Goal: Transaction & Acquisition: Purchase product/service

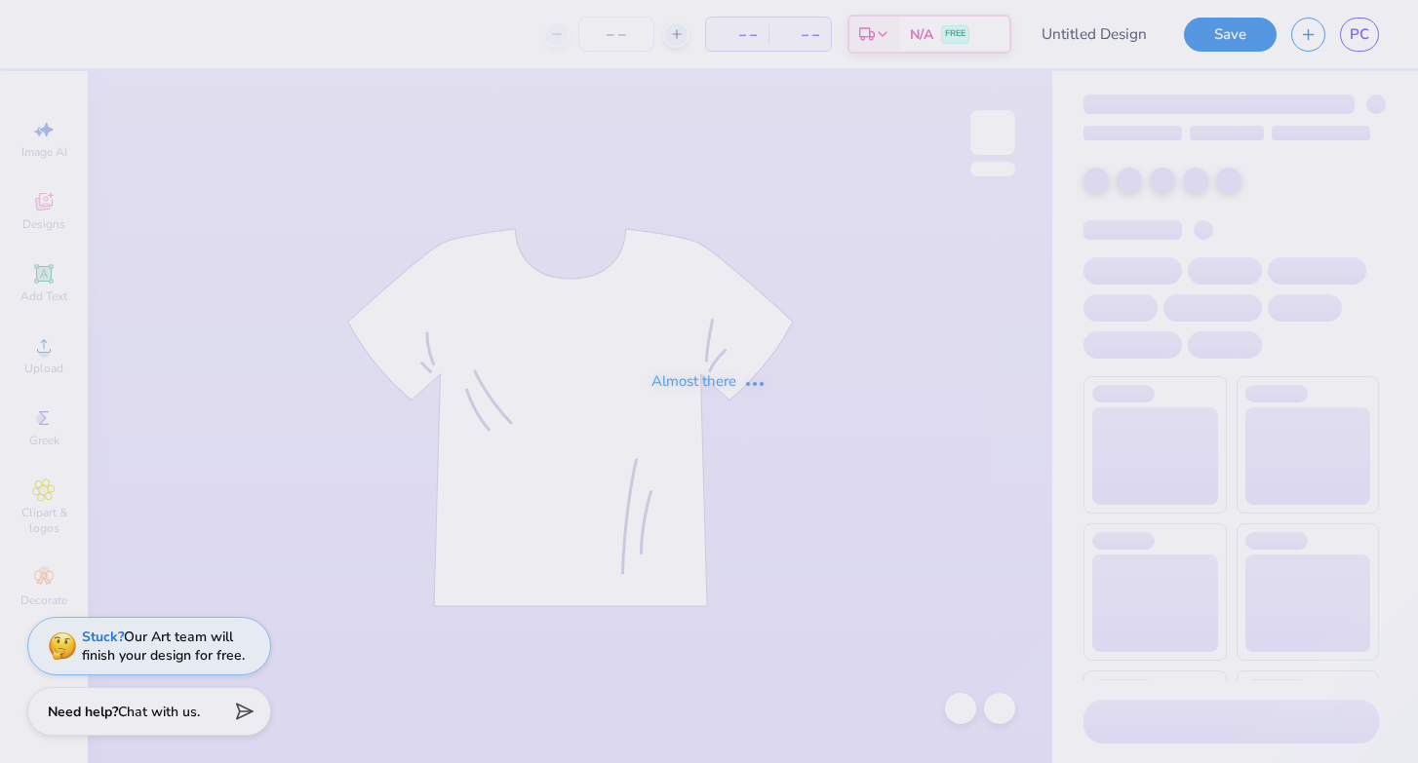
type input "tkp tote"
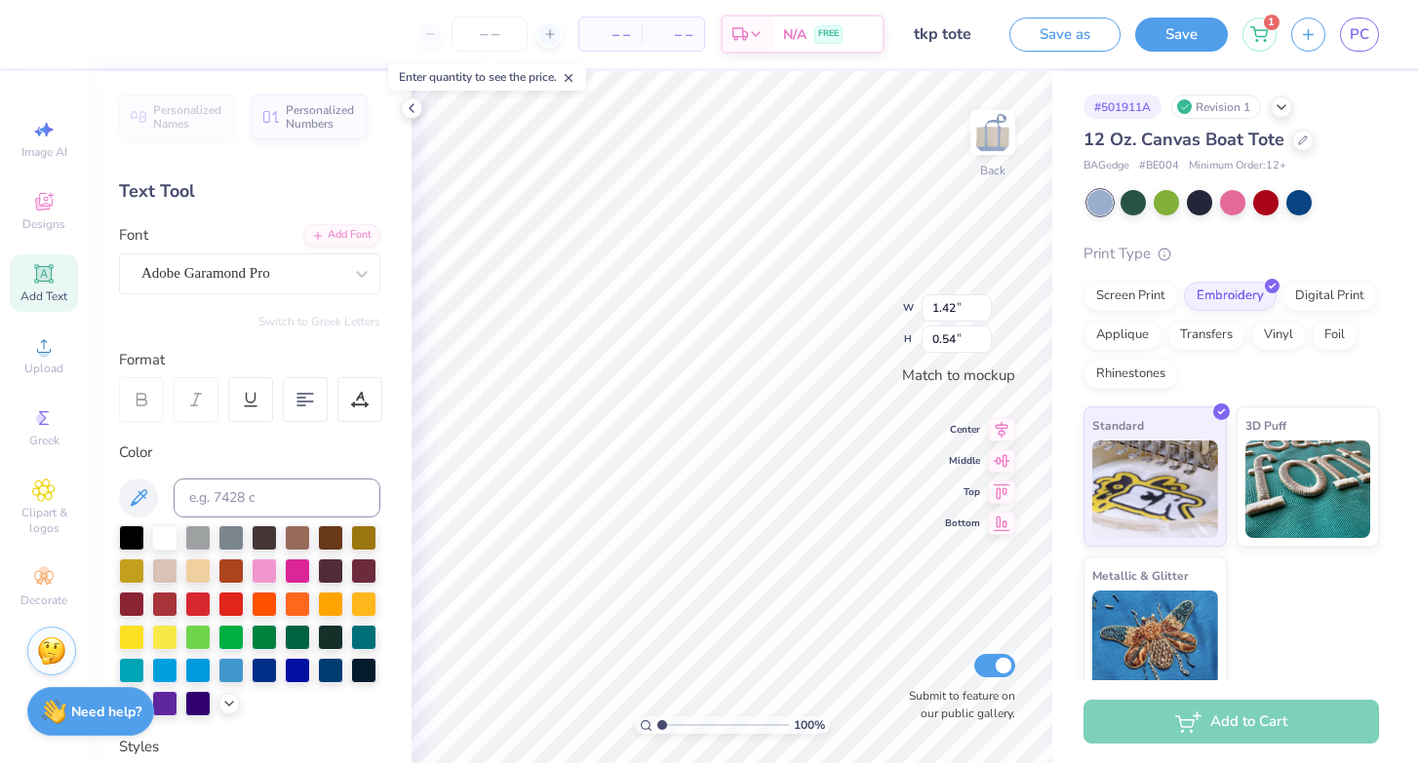
type input "1.46"
type input "0.55"
type input "3.46"
type input "1.68"
click at [1300, 197] on div at bounding box center [1298, 200] width 25 height 25
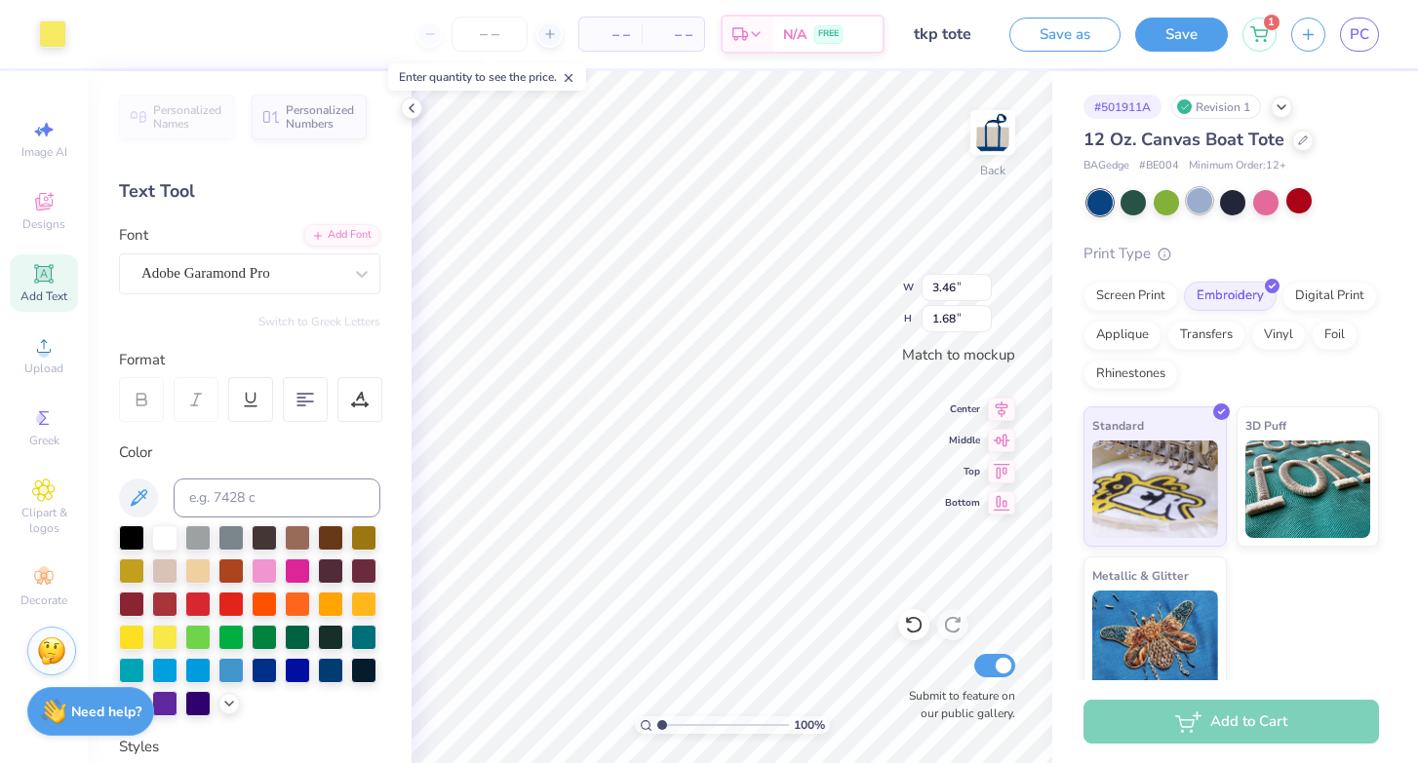
click at [1194, 206] on div at bounding box center [1199, 200] width 25 height 25
click at [994, 135] on img at bounding box center [993, 133] width 78 height 78
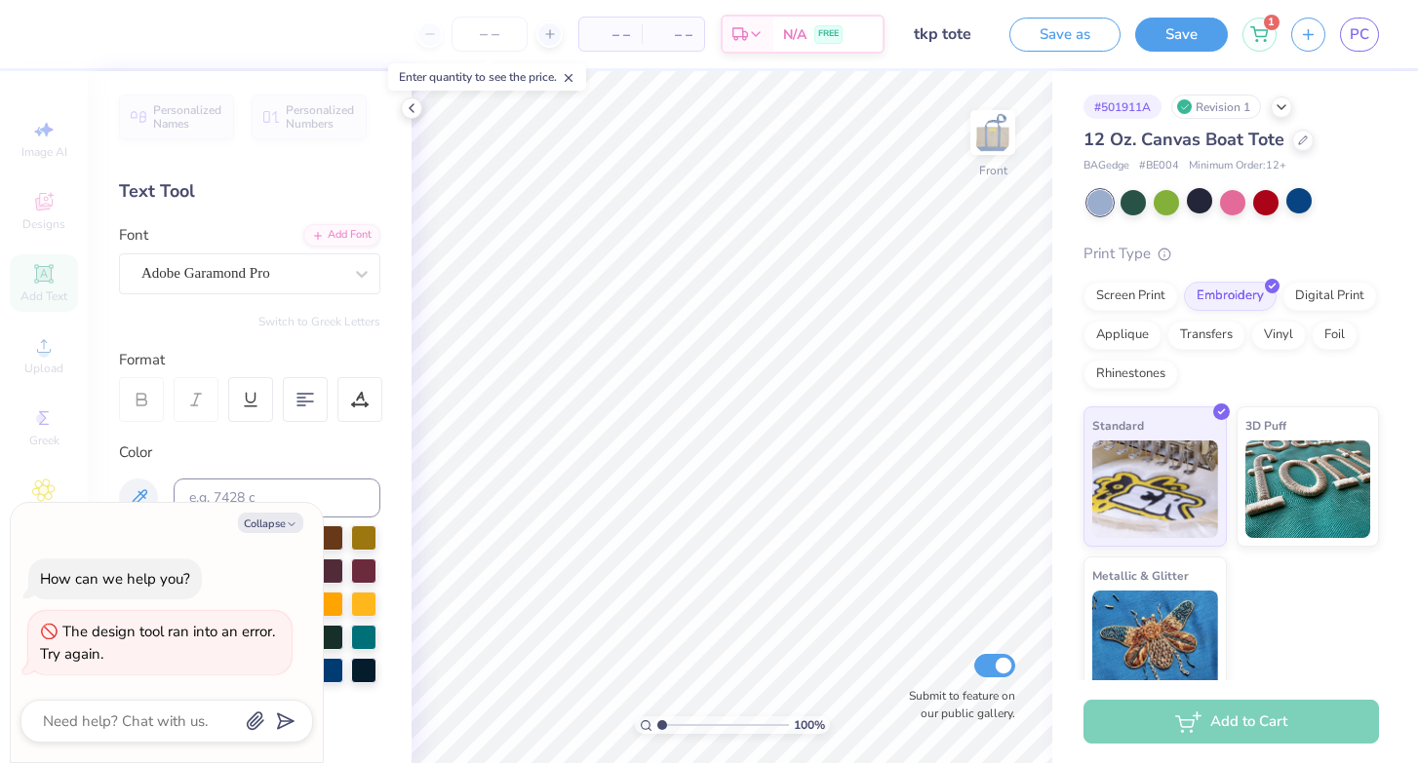
click at [994, 135] on img at bounding box center [992, 132] width 39 height 39
click at [1298, 137] on icon at bounding box center [1303, 139] width 10 height 10
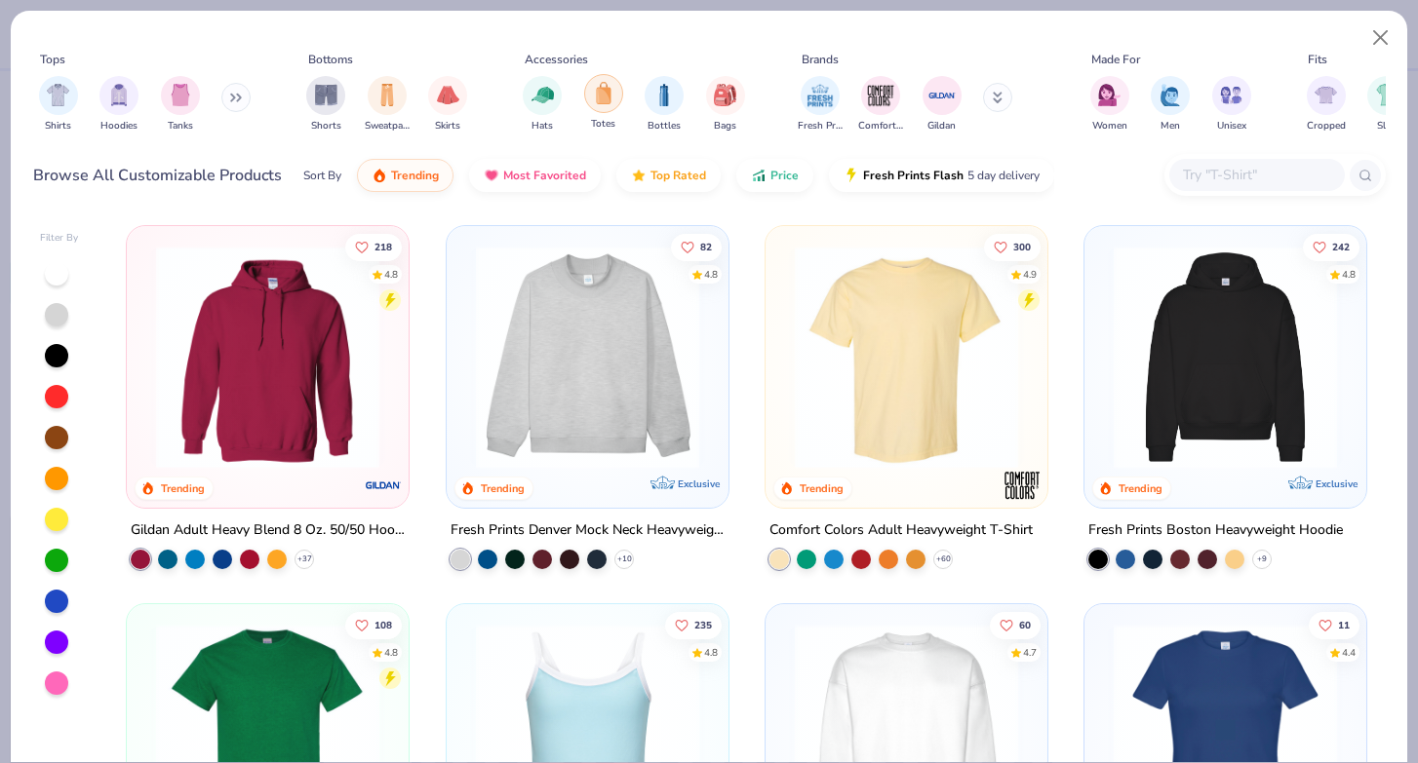
click at [594, 107] on div "filter for Totes" at bounding box center [603, 93] width 39 height 39
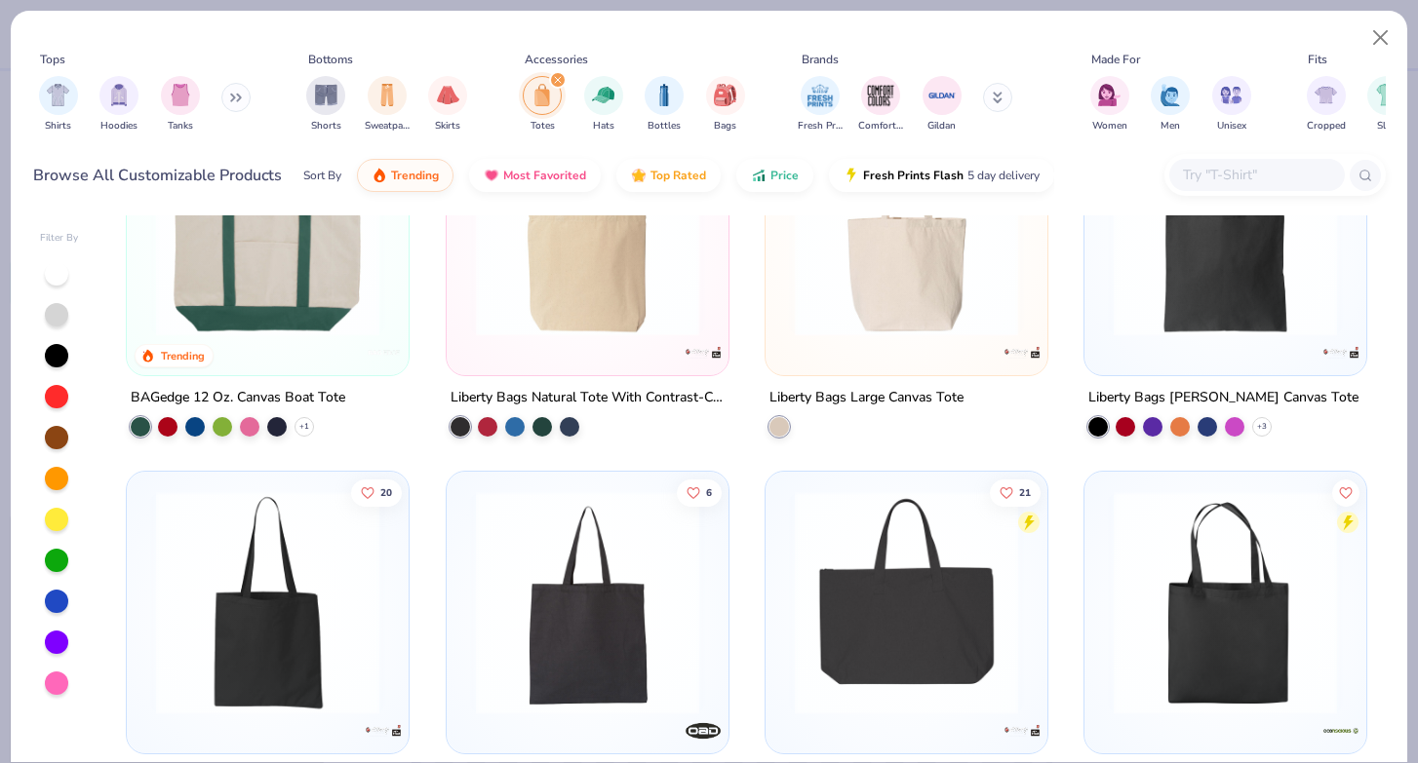
scroll to position [64, 0]
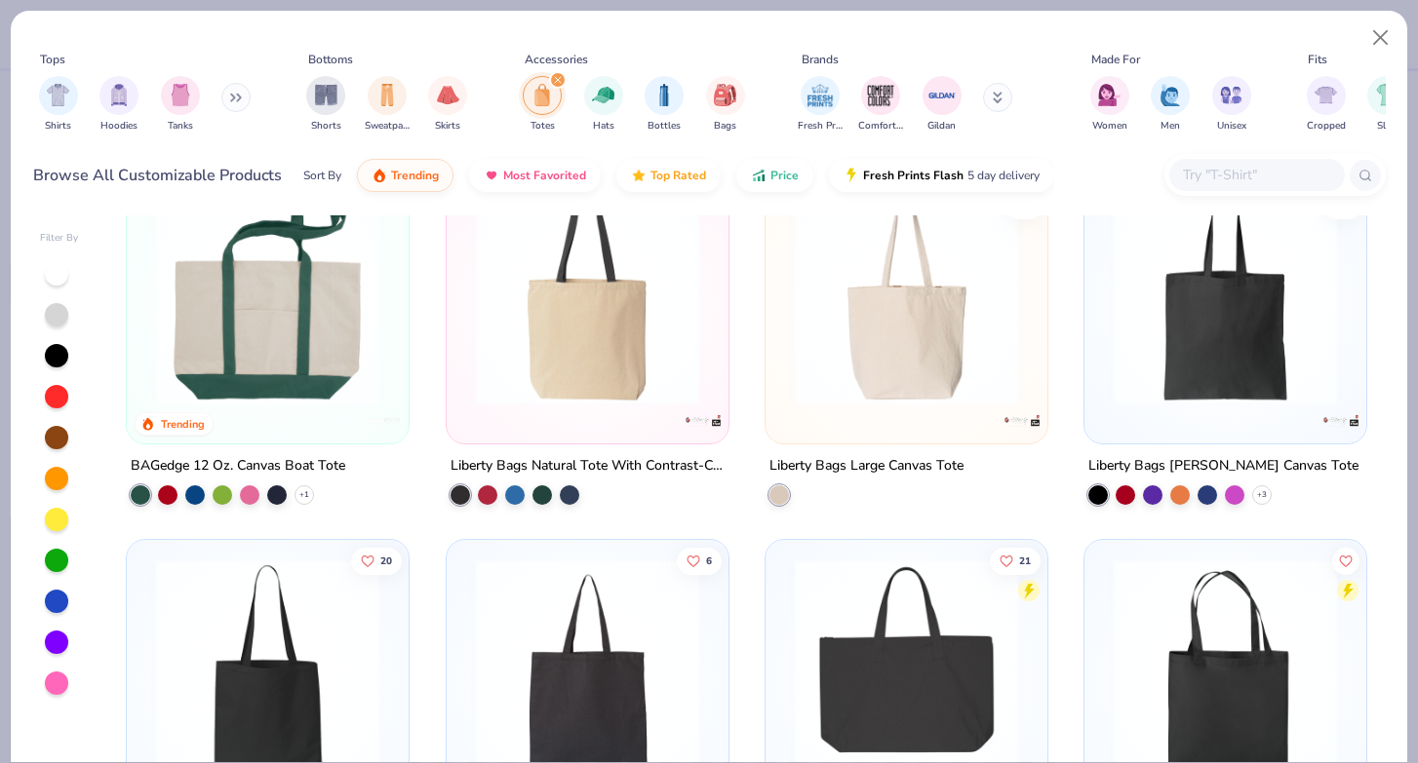
click at [359, 408] on div at bounding box center [268, 298] width 262 height 253
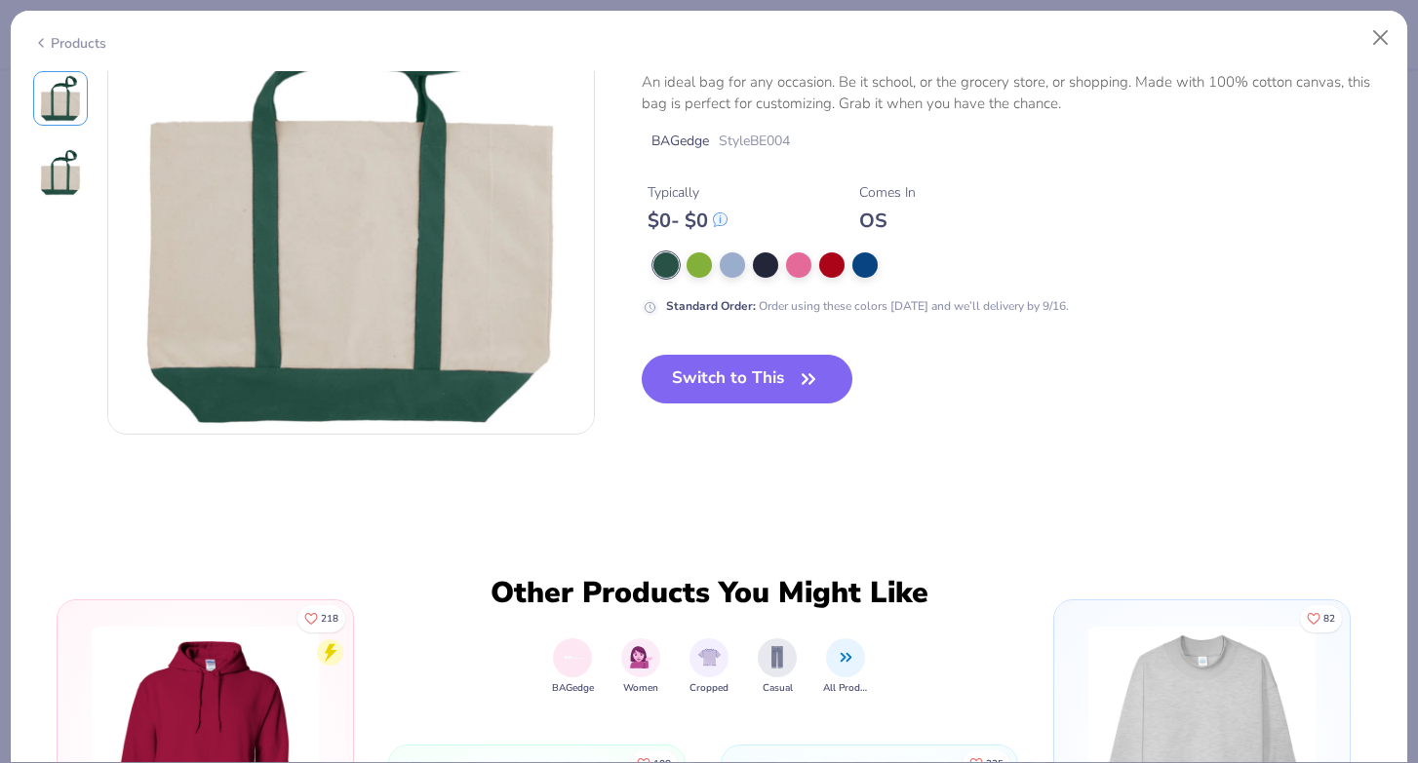
scroll to position [353, 0]
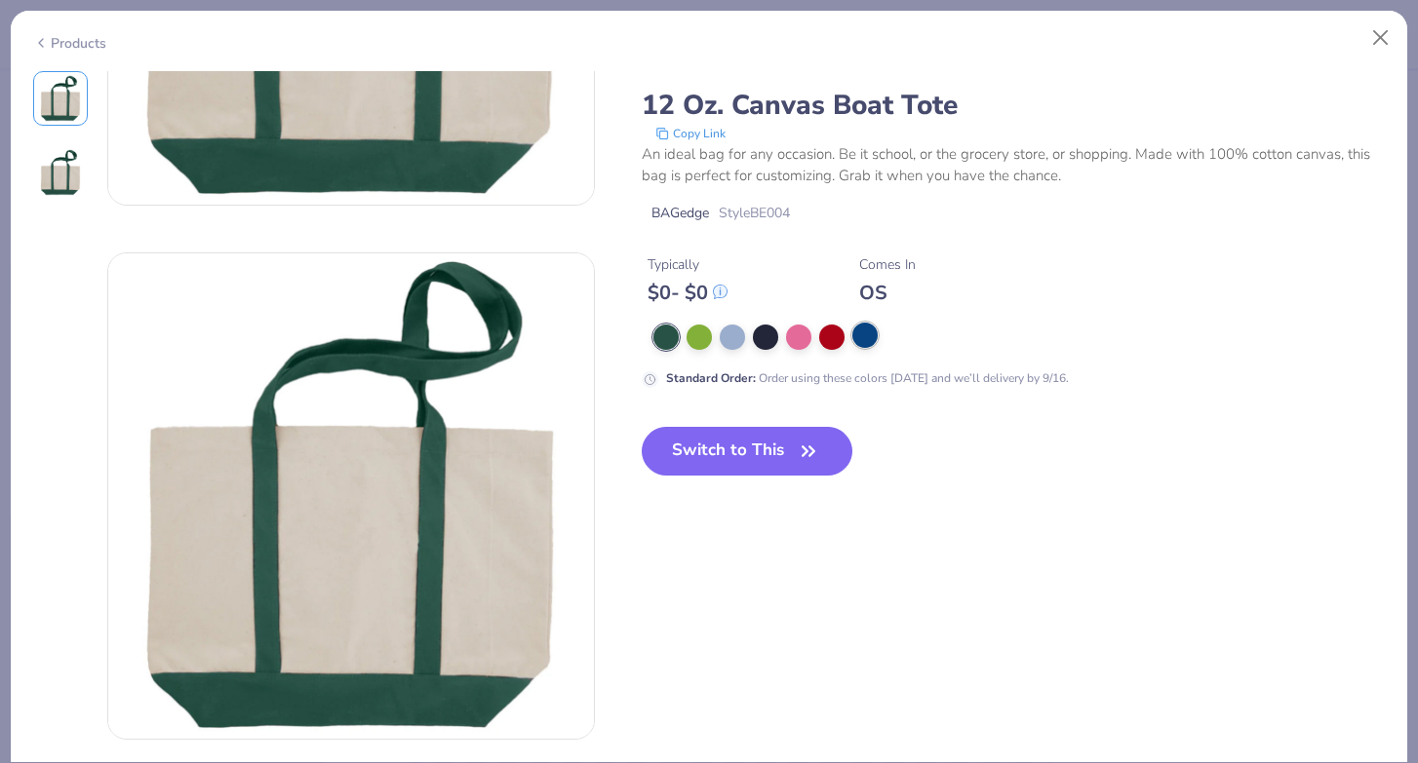
click at [861, 342] on div at bounding box center [864, 335] width 25 height 25
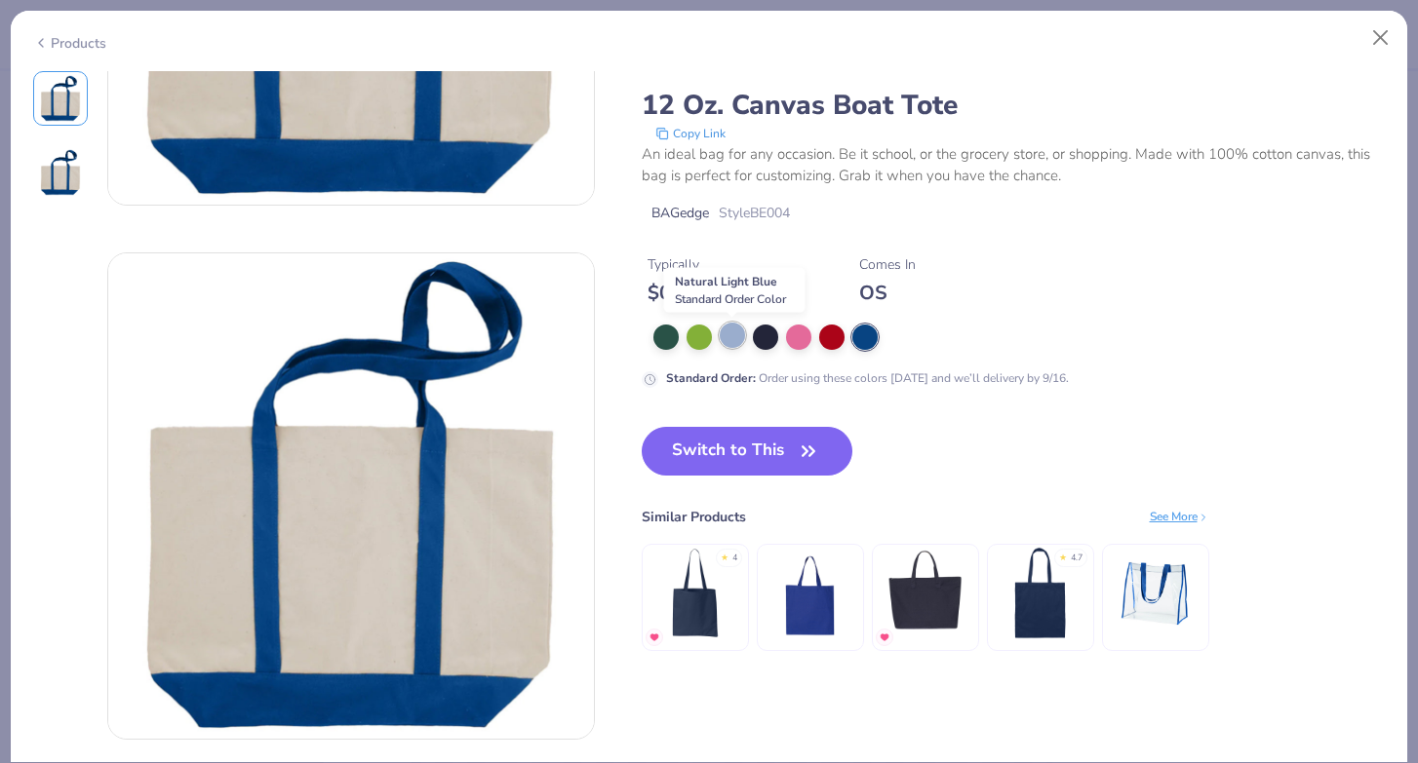
click at [722, 346] on div at bounding box center [732, 335] width 25 height 25
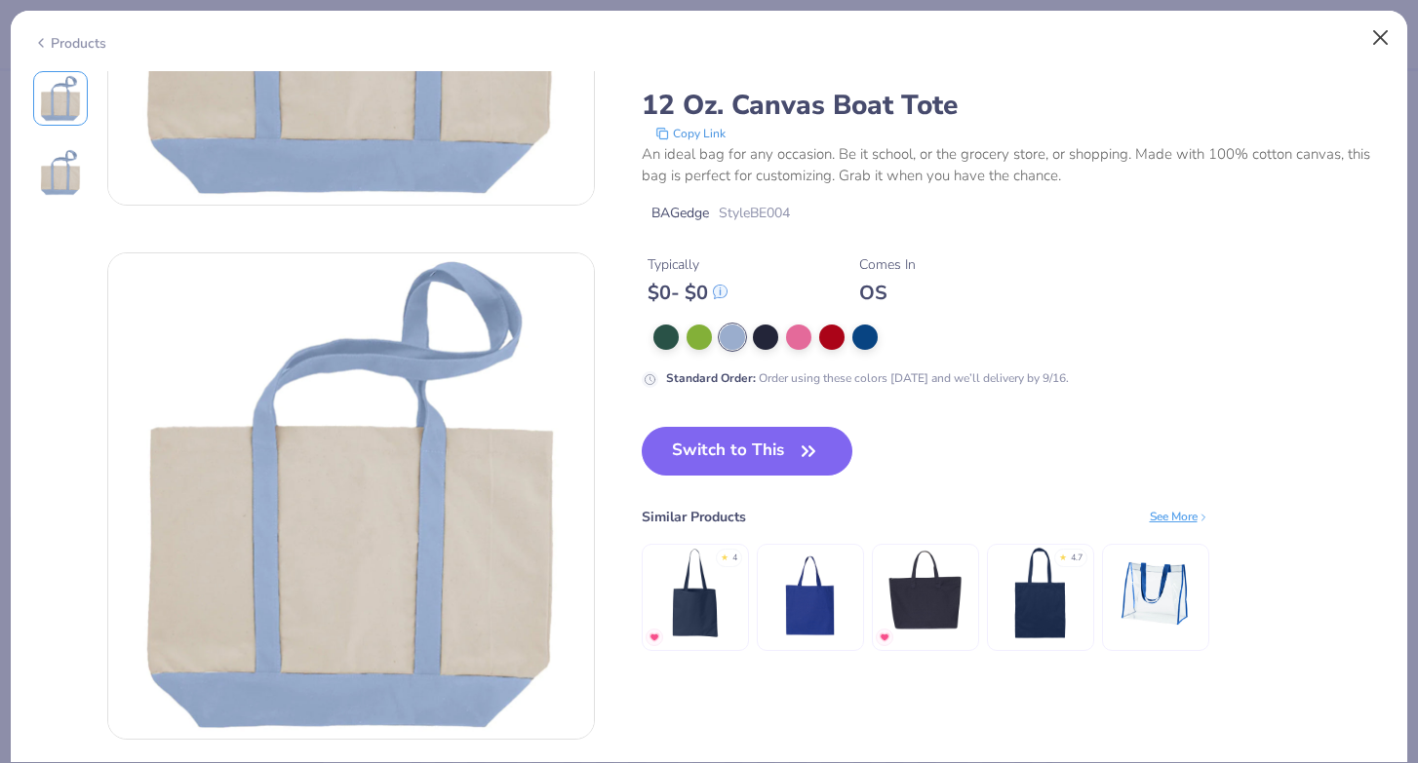
click at [1379, 50] on button "Close" at bounding box center [1380, 38] width 37 height 37
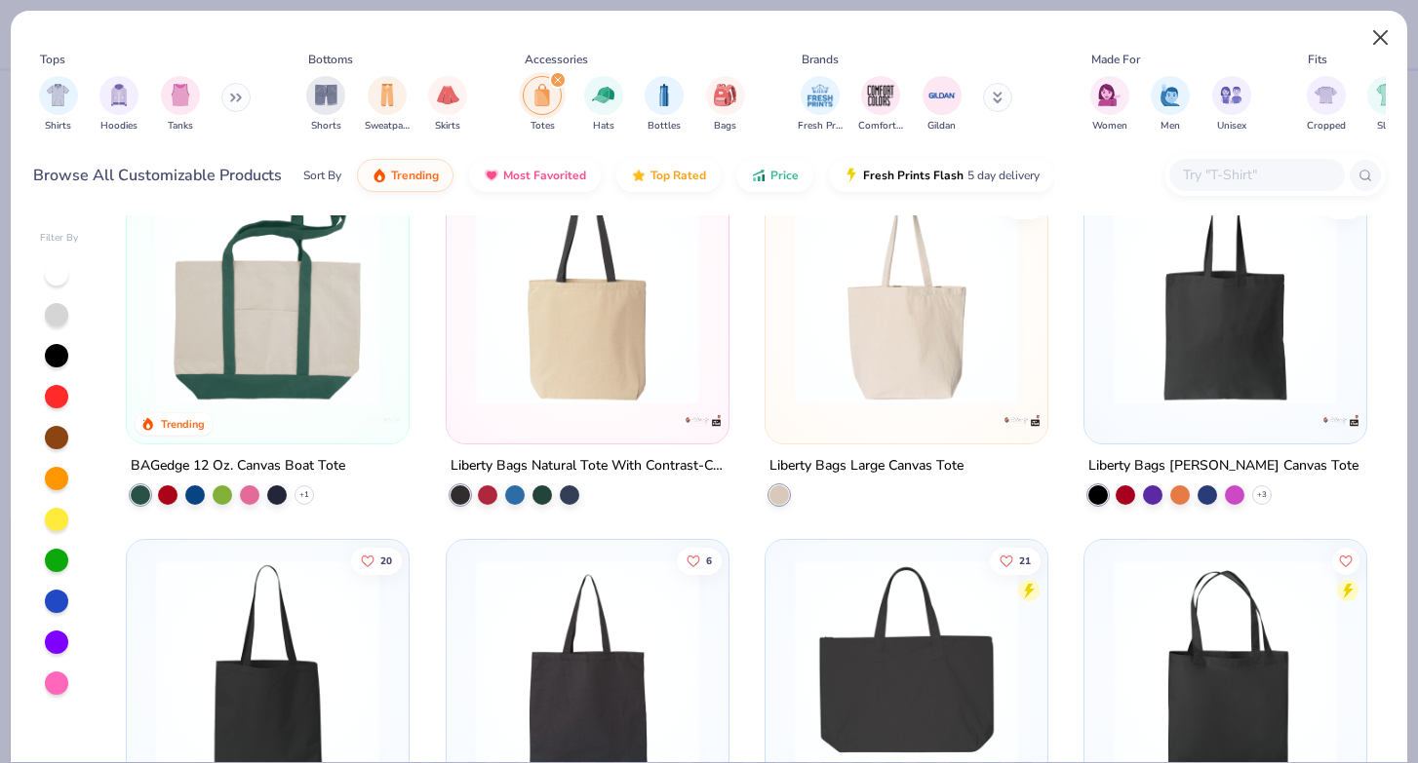
click at [1372, 40] on button "Close" at bounding box center [1380, 38] width 37 height 37
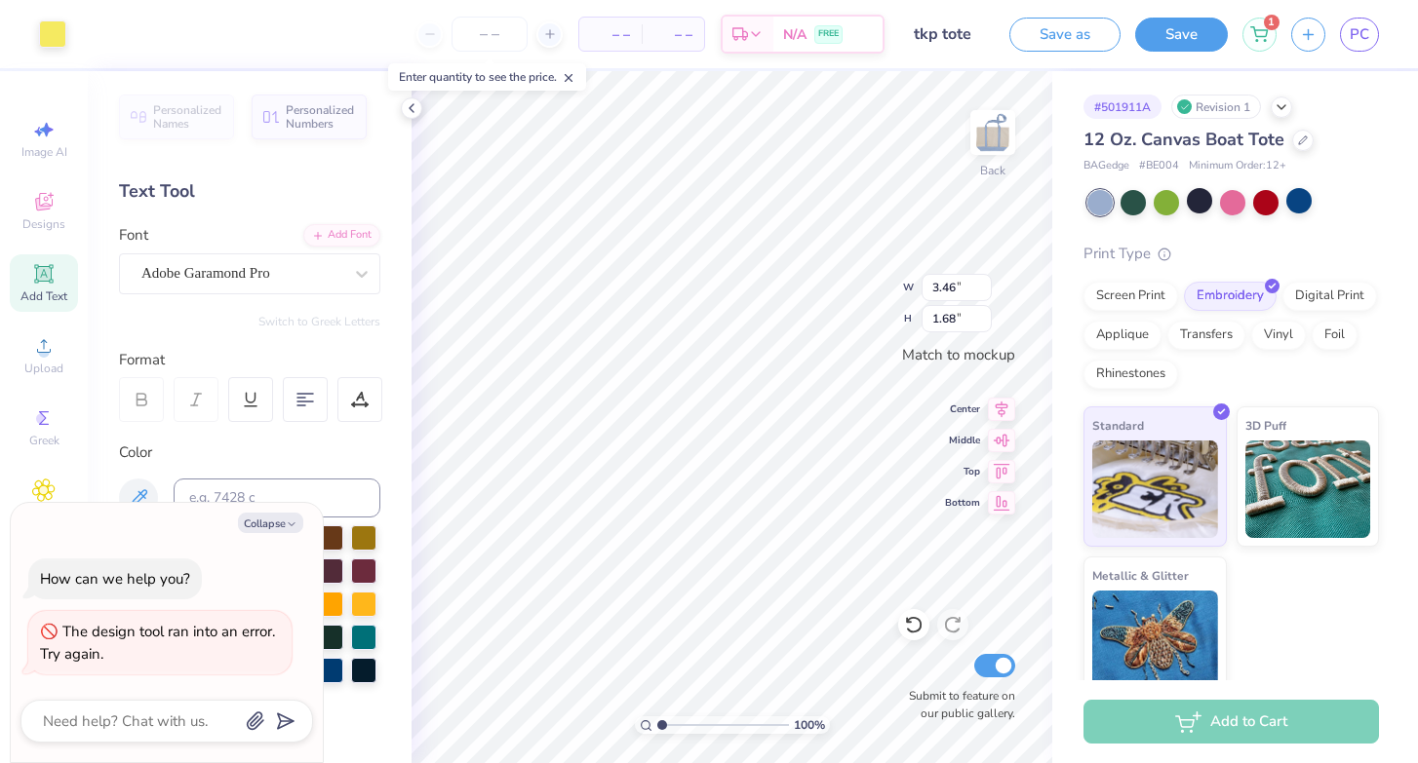
click at [293, 534] on div "Collapse How can we help you? The design tool ran into an error. Try again." at bounding box center [167, 633] width 312 height 260
click at [287, 527] on icon "button" at bounding box center [292, 525] width 12 height 12
type textarea "x"
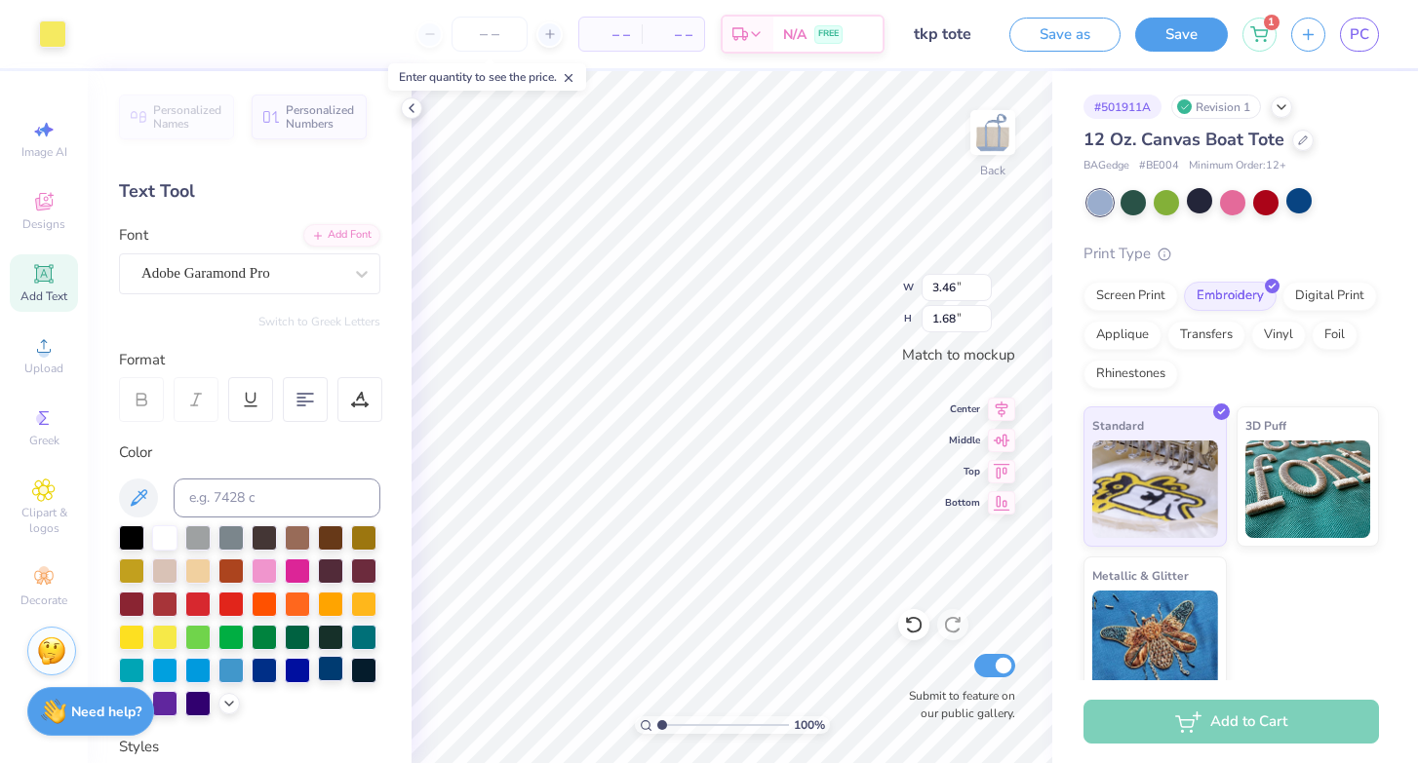
click at [326, 680] on div at bounding box center [330, 668] width 25 height 25
click at [327, 678] on div at bounding box center [330, 668] width 25 height 25
click at [268, 661] on div at bounding box center [264, 668] width 25 height 25
click at [288, 662] on div at bounding box center [297, 668] width 25 height 25
click at [45, 121] on icon at bounding box center [43, 129] width 23 height 23
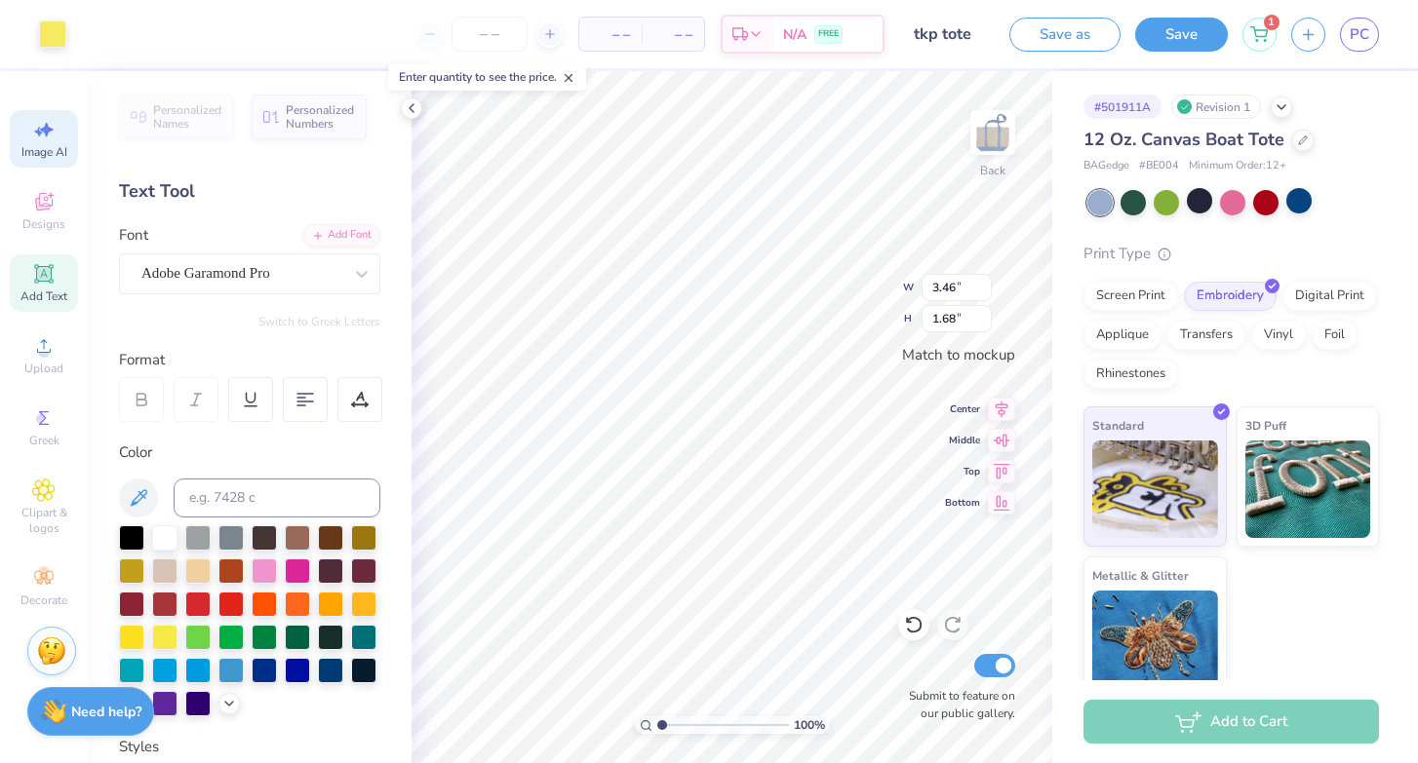
select select "4"
type textarea "Est. 1977"
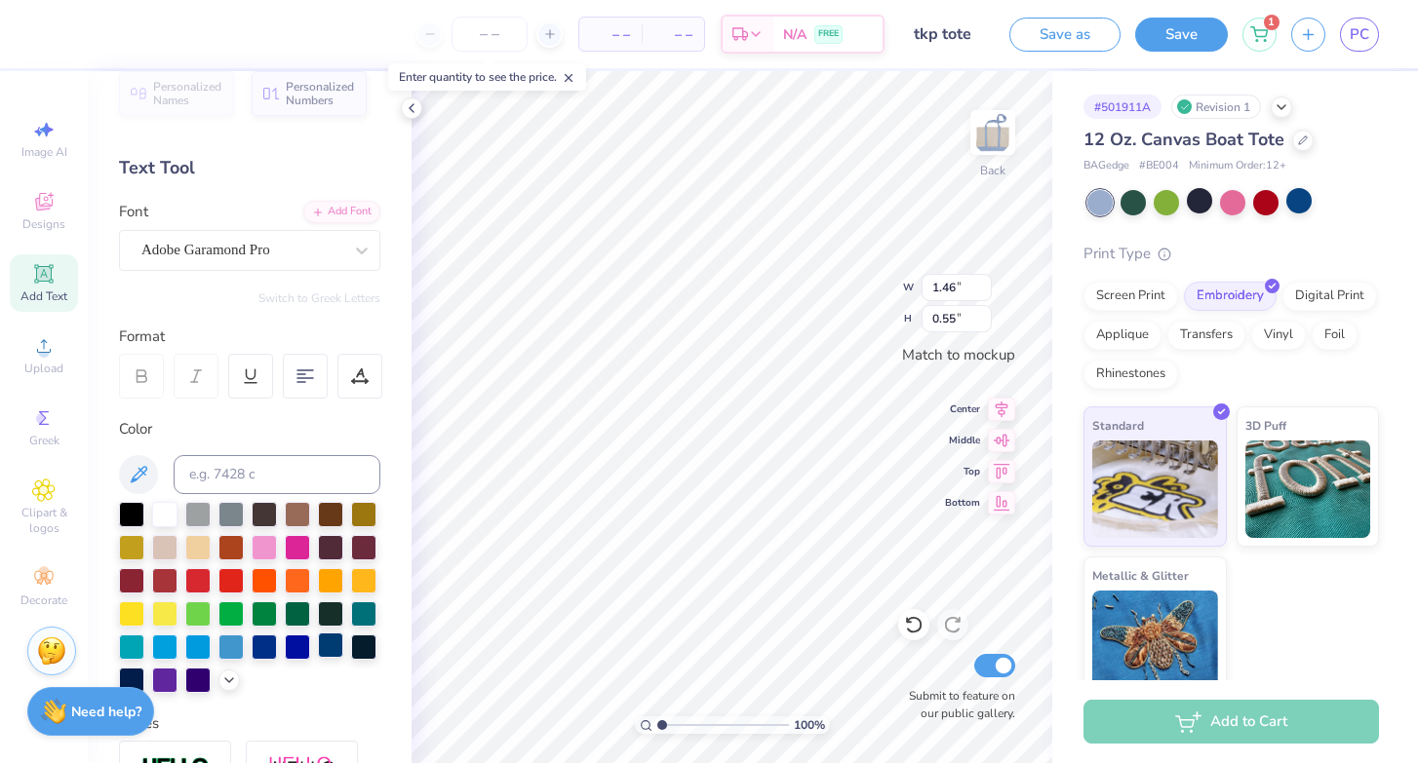
click at [325, 651] on div at bounding box center [330, 645] width 25 height 25
click at [327, 680] on div at bounding box center [249, 597] width 261 height 191
click at [325, 648] on div at bounding box center [330, 645] width 25 height 25
click at [54, 147] on span "Image AI" at bounding box center [44, 152] width 46 height 16
select select "4"
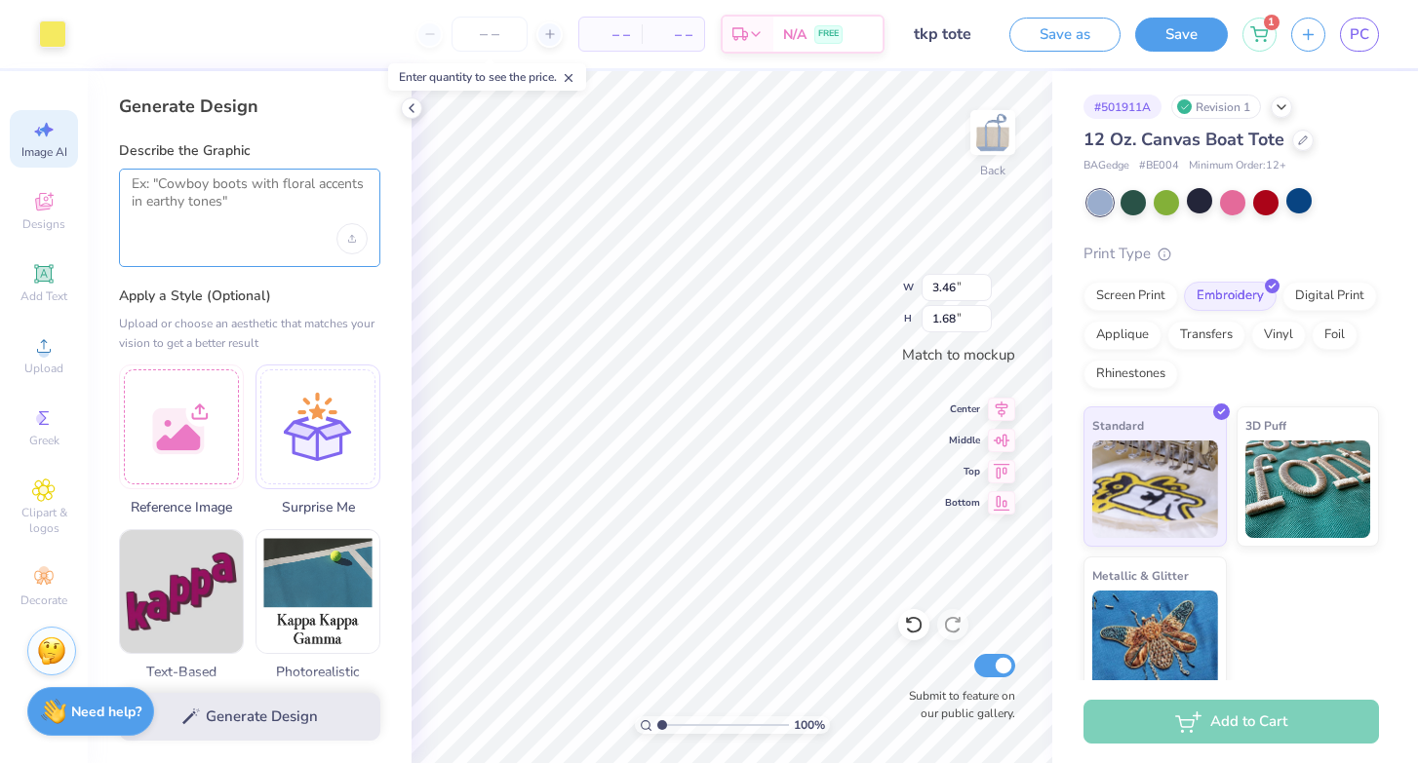
click at [164, 191] on textarea at bounding box center [250, 200] width 236 height 49
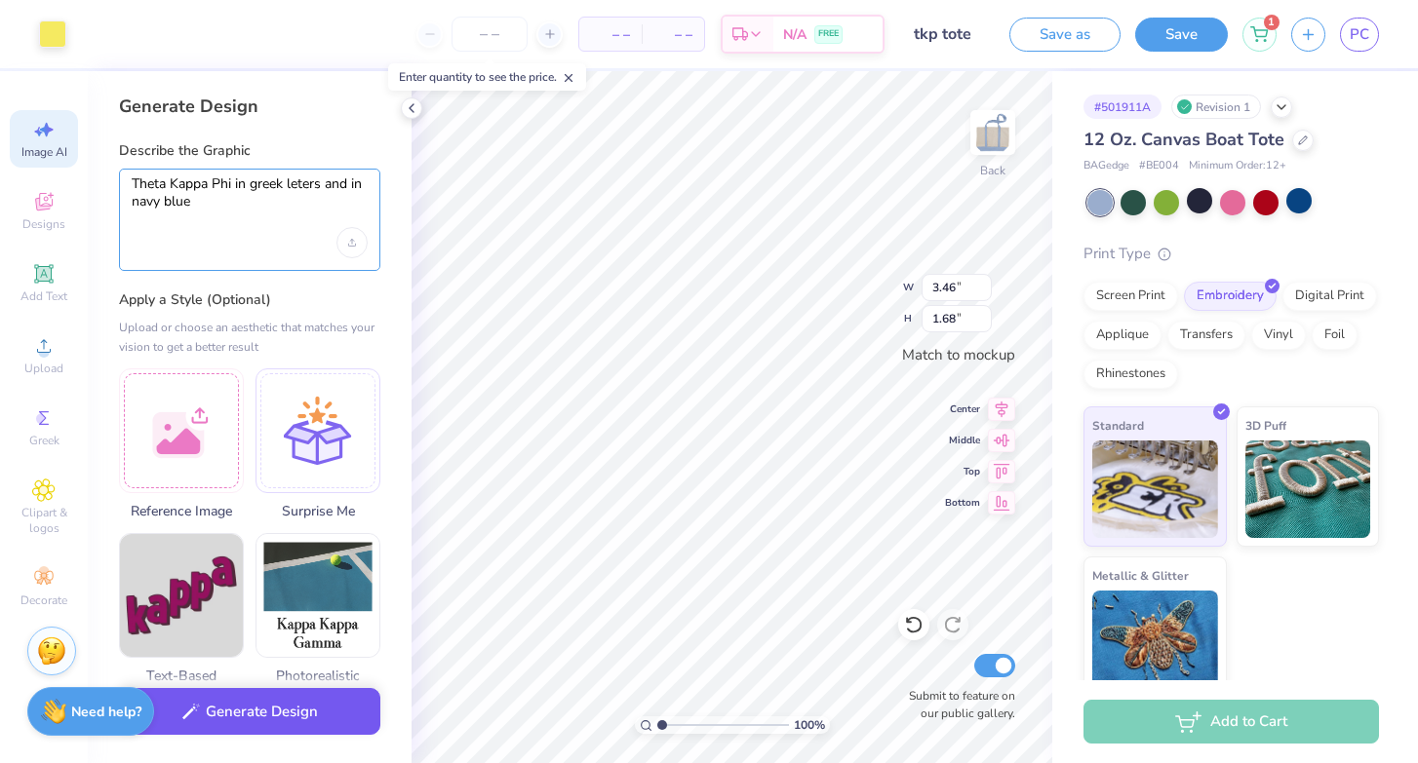
type textarea "Theta Kappa Phi in greek leters and in navy blue"
click at [268, 714] on button "Generate Design" at bounding box center [249, 712] width 261 height 48
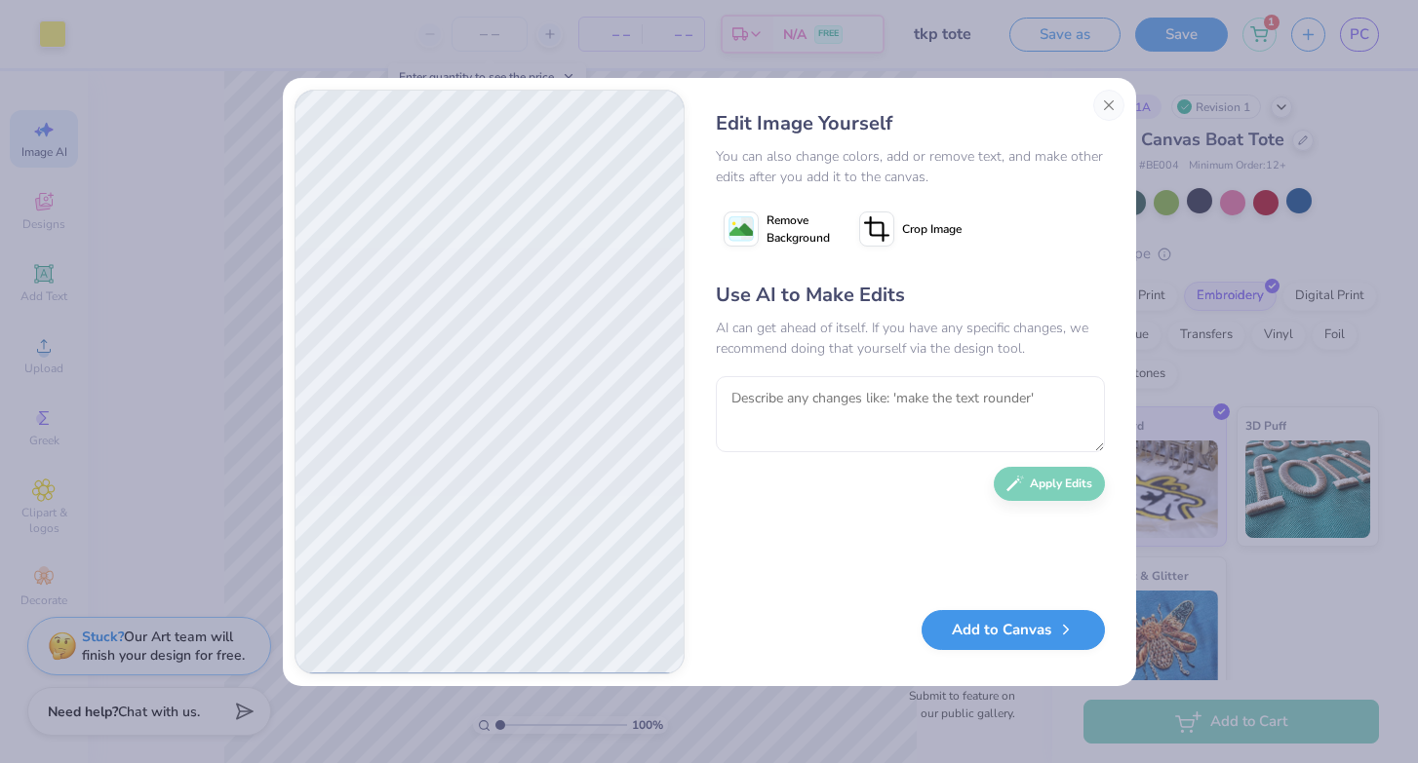
click at [983, 621] on button "Add to Canvas" at bounding box center [1012, 630] width 183 height 40
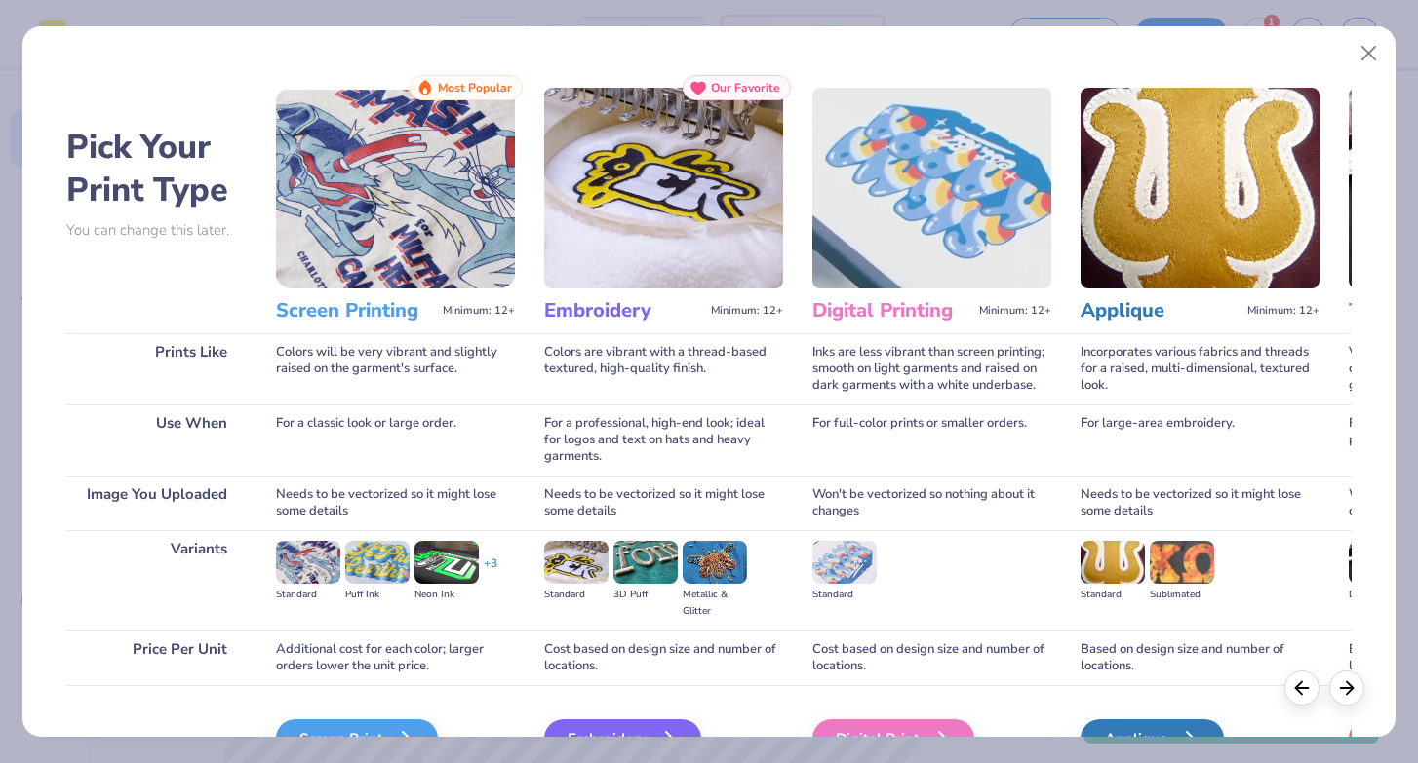
scroll to position [94, 0]
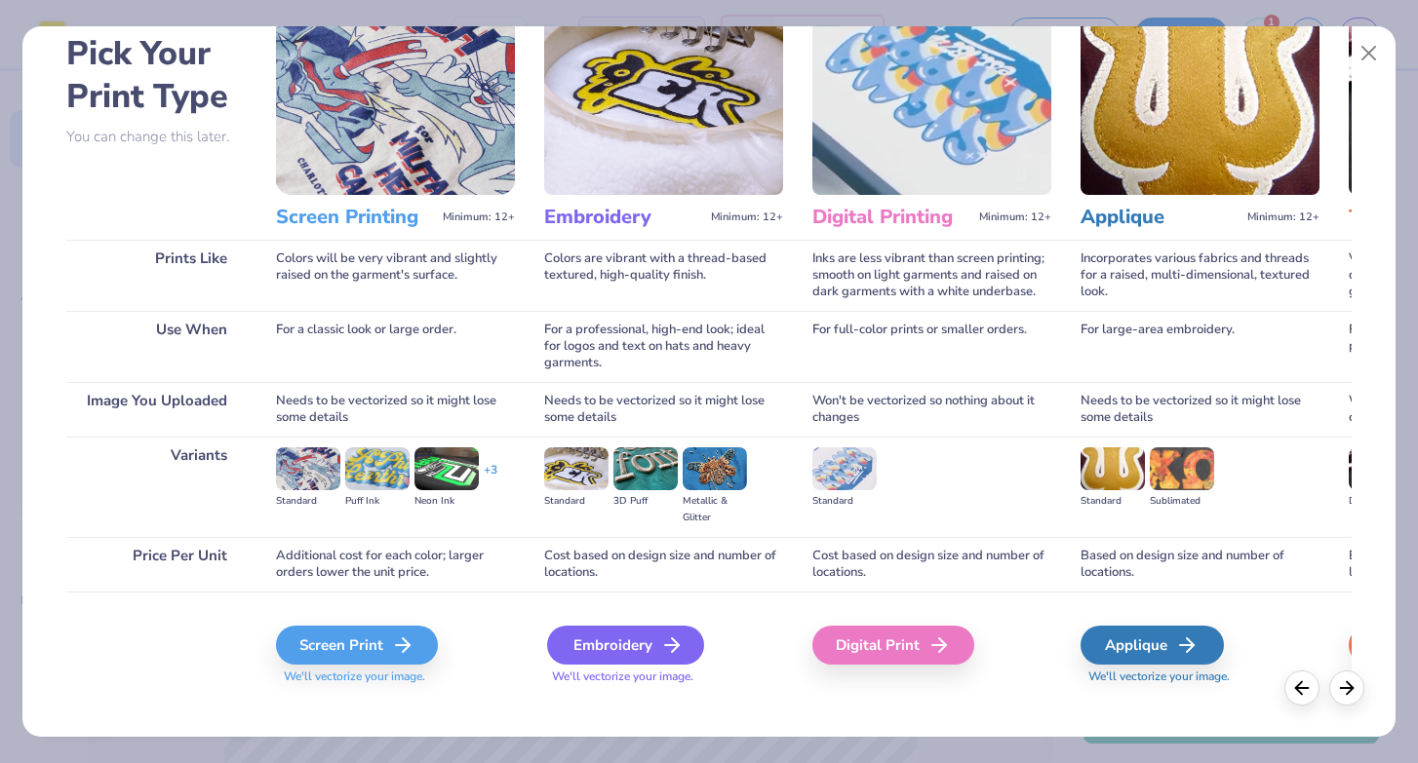
click at [599, 642] on div "Embroidery" at bounding box center [625, 645] width 157 height 39
click at [606, 645] on div "Embroidery" at bounding box center [625, 645] width 157 height 39
click at [626, 649] on div "Embroidery" at bounding box center [625, 645] width 157 height 39
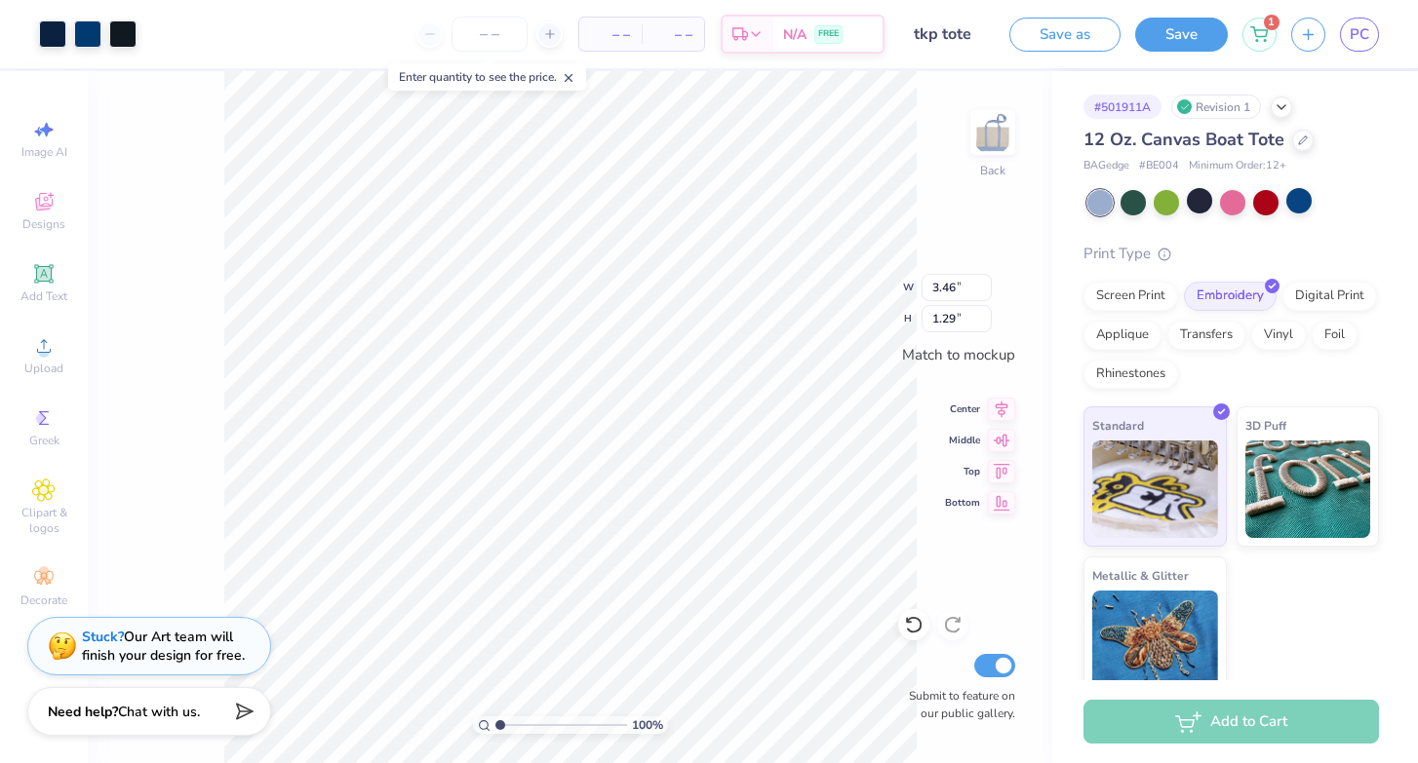
type input "1.68"
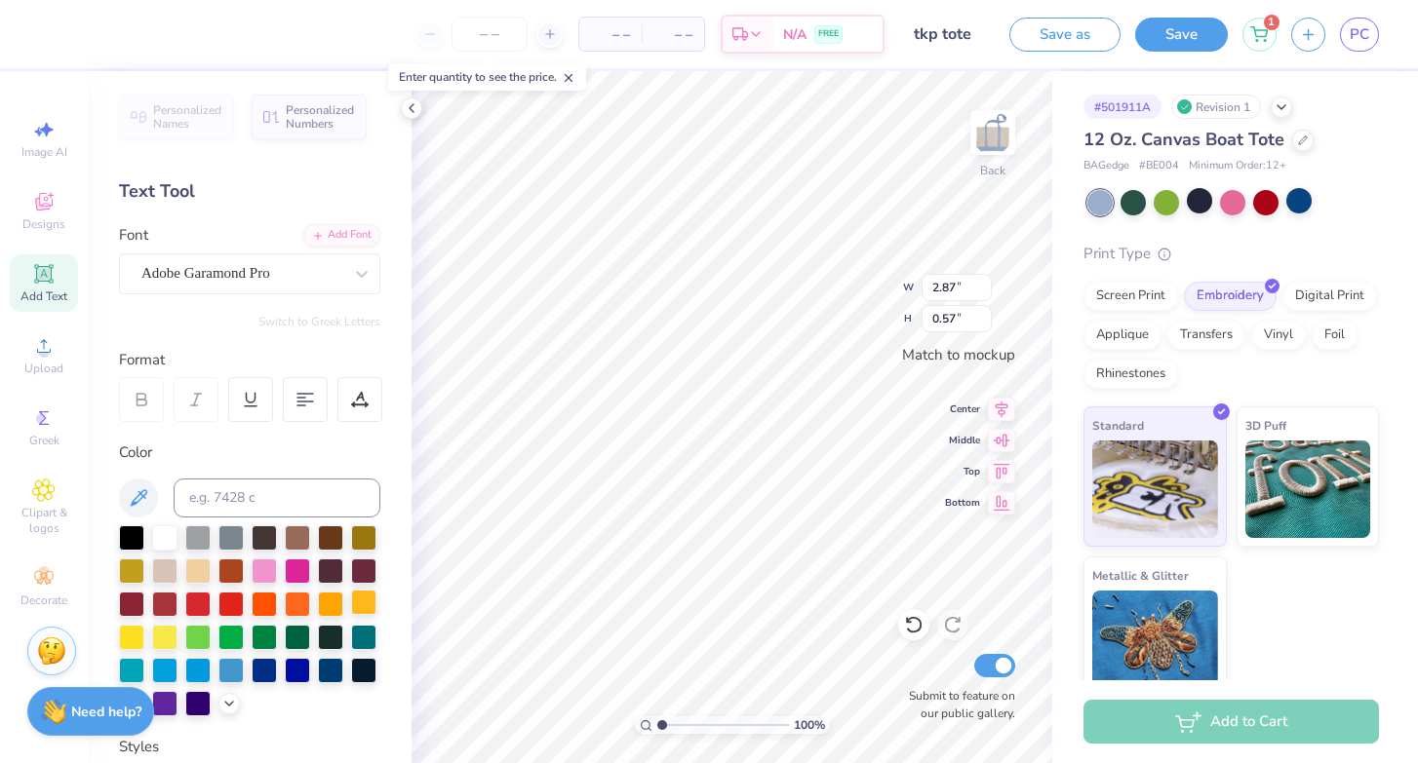
click at [360, 597] on div at bounding box center [363, 602] width 25 height 25
click at [146, 634] on div at bounding box center [249, 621] width 261 height 191
click at [139, 634] on div at bounding box center [131, 635] width 25 height 25
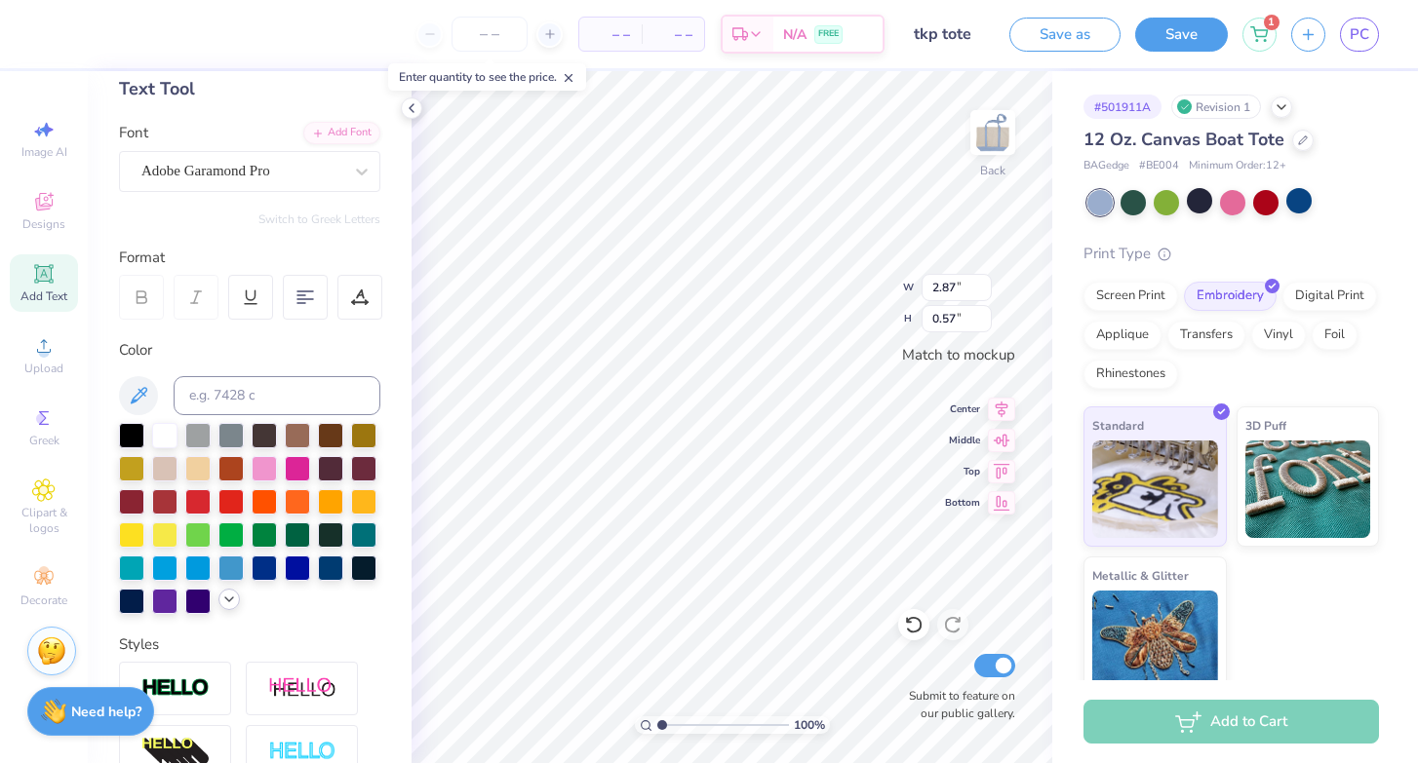
click at [224, 607] on icon at bounding box center [229, 600] width 16 height 16
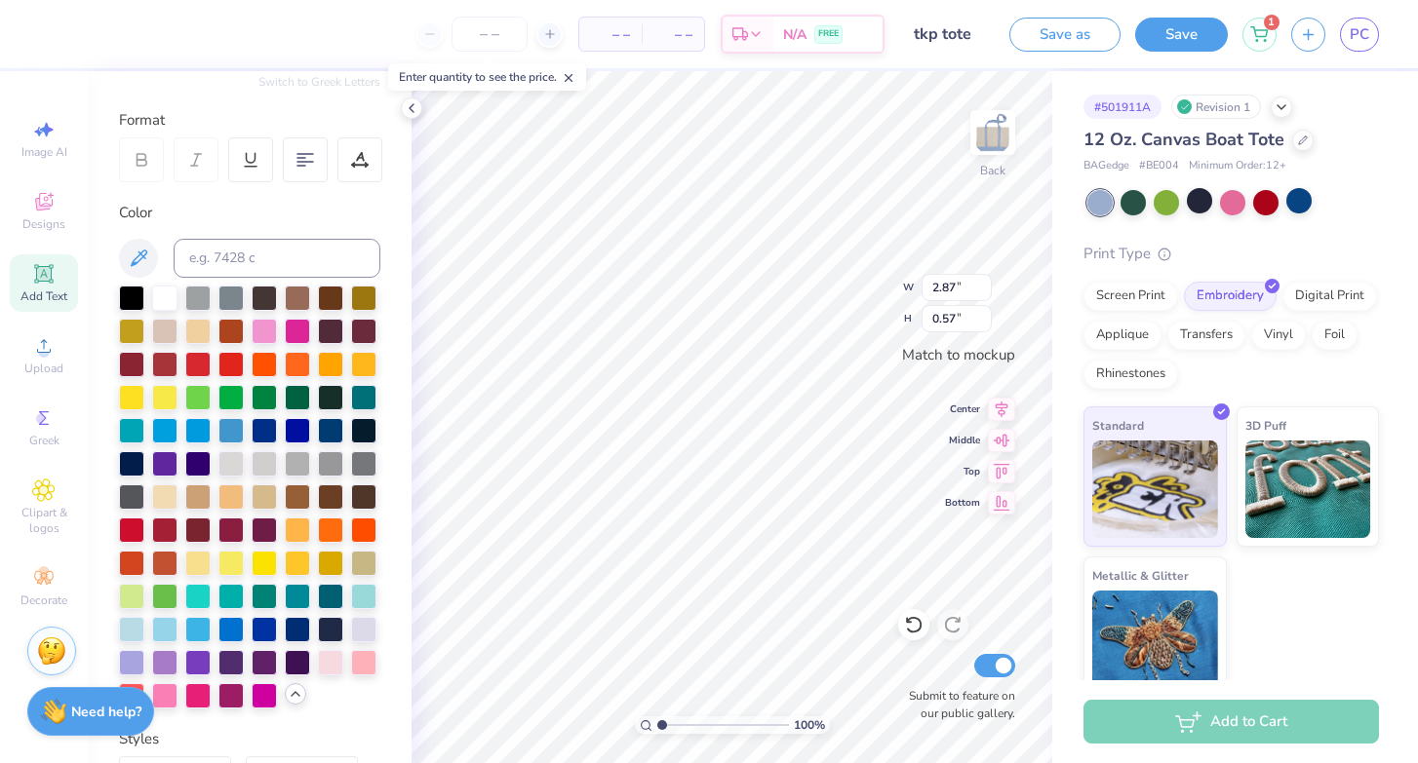
scroll to position [241, 0]
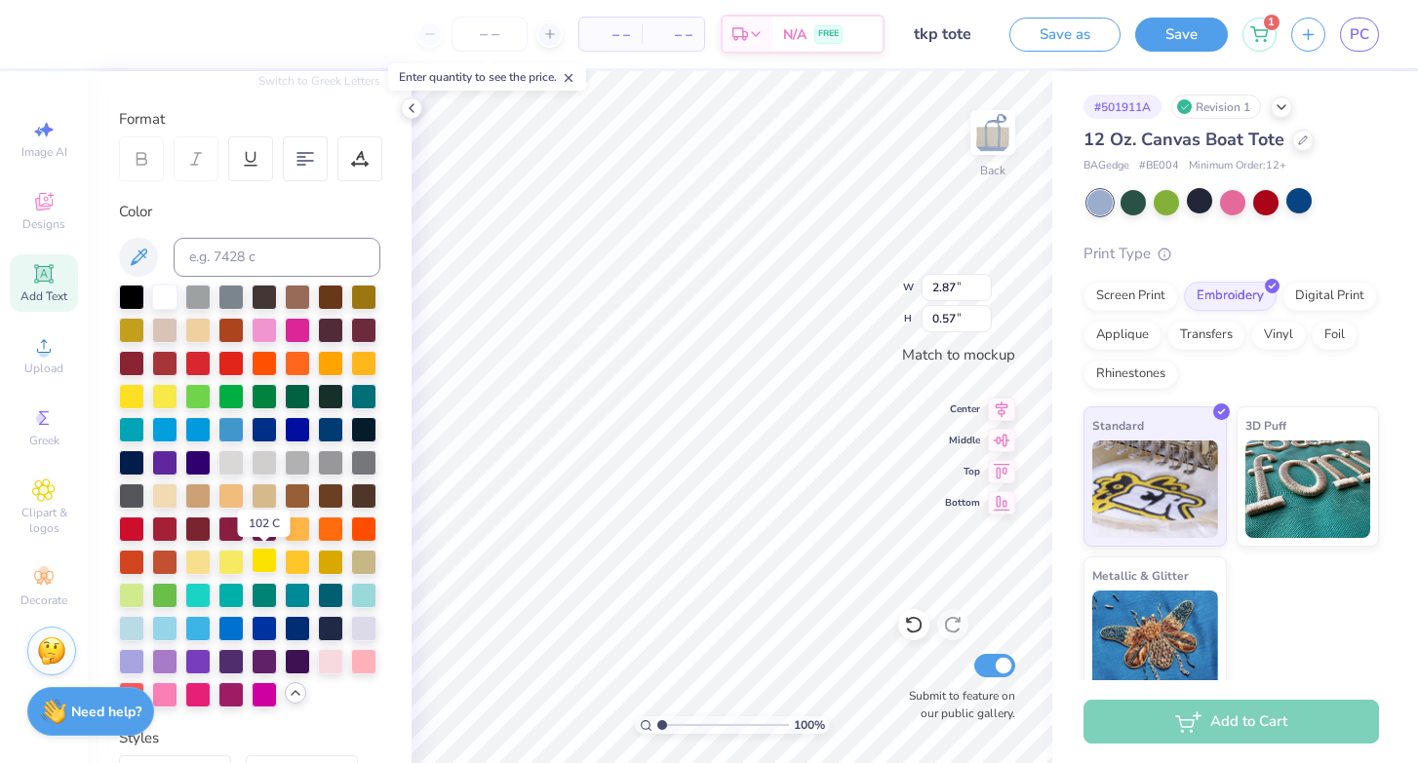
click at [273, 558] on div at bounding box center [264, 560] width 25 height 25
click at [292, 563] on div at bounding box center [297, 560] width 25 height 25
click at [262, 559] on div at bounding box center [264, 560] width 25 height 25
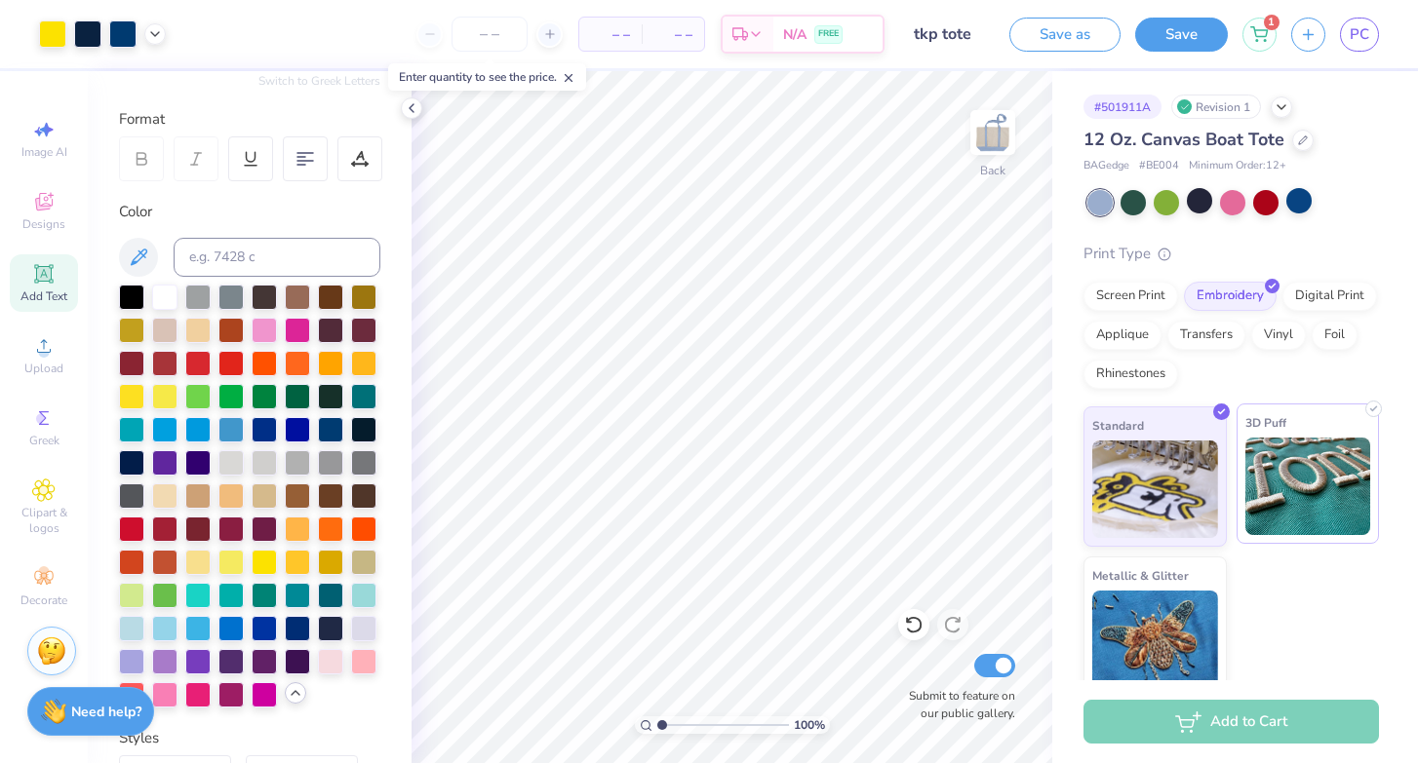
click at [1317, 480] on img at bounding box center [1308, 487] width 126 height 98
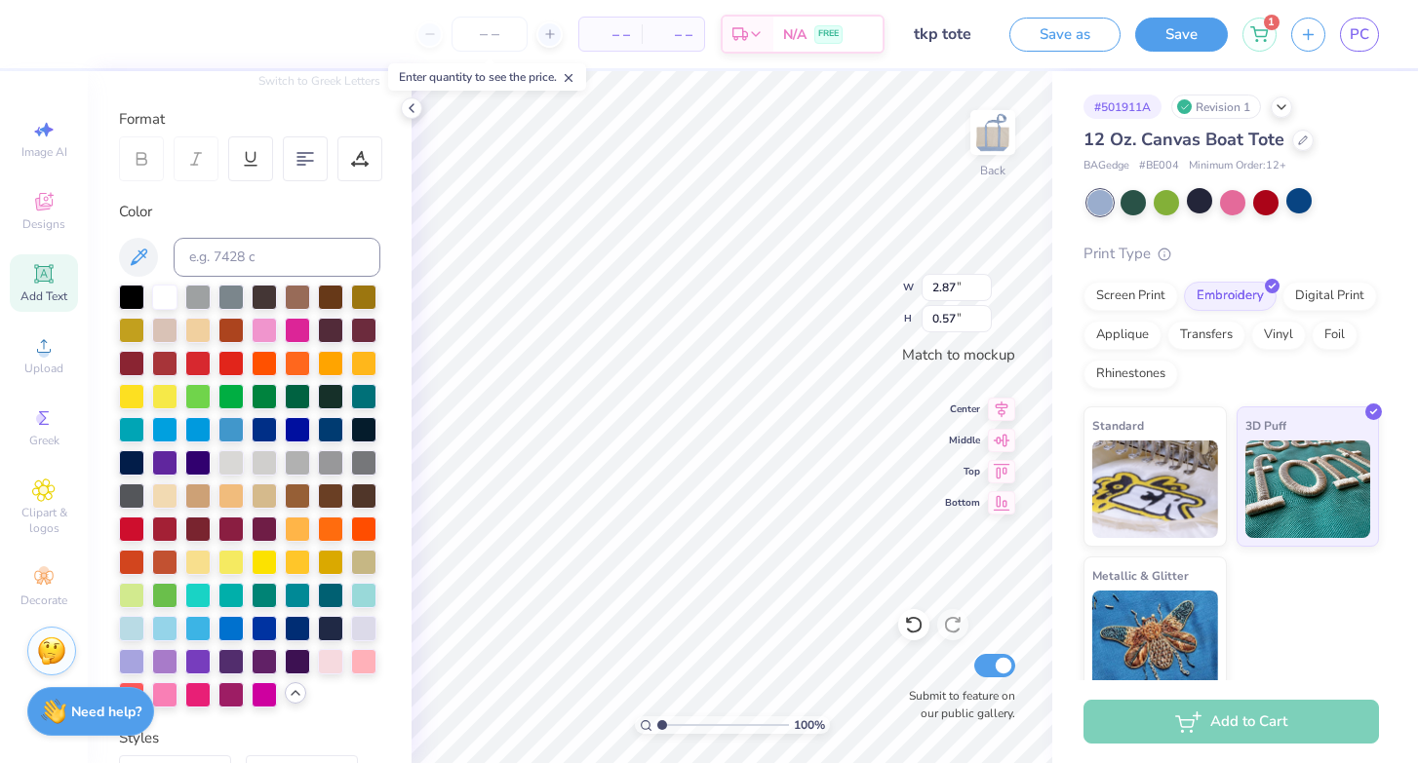
type input "3.46"
type input "1.29"
type input "2.87"
type input "0.57"
click at [302, 625] on div at bounding box center [297, 626] width 25 height 25
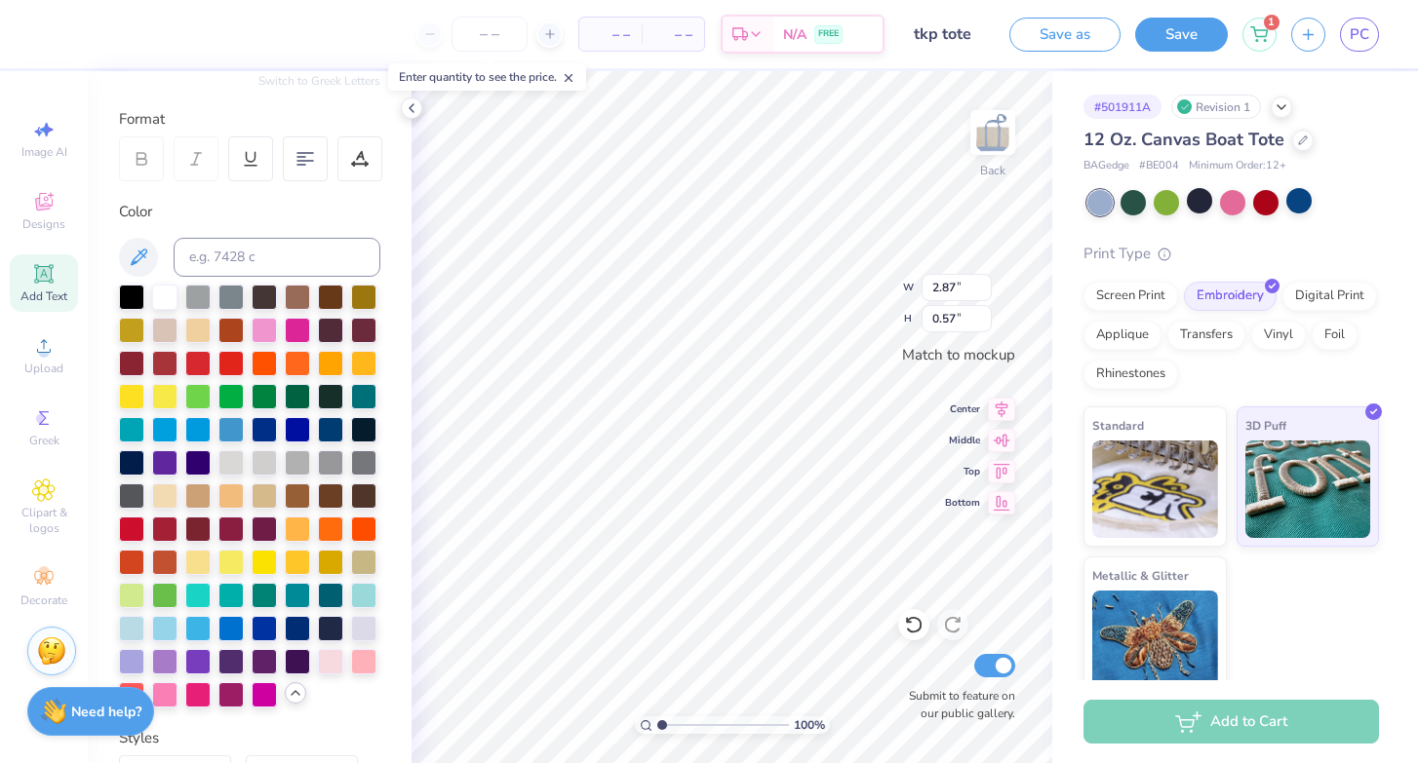
click at [407, 588] on div "Personalized Names Personalized Numbers Text Tool Add Font Font Adobe Garamond …" at bounding box center [250, 417] width 324 height 692
click at [275, 562] on div at bounding box center [264, 560] width 25 height 25
click at [197, 627] on div at bounding box center [197, 626] width 25 height 25
click at [168, 629] on div at bounding box center [164, 626] width 25 height 25
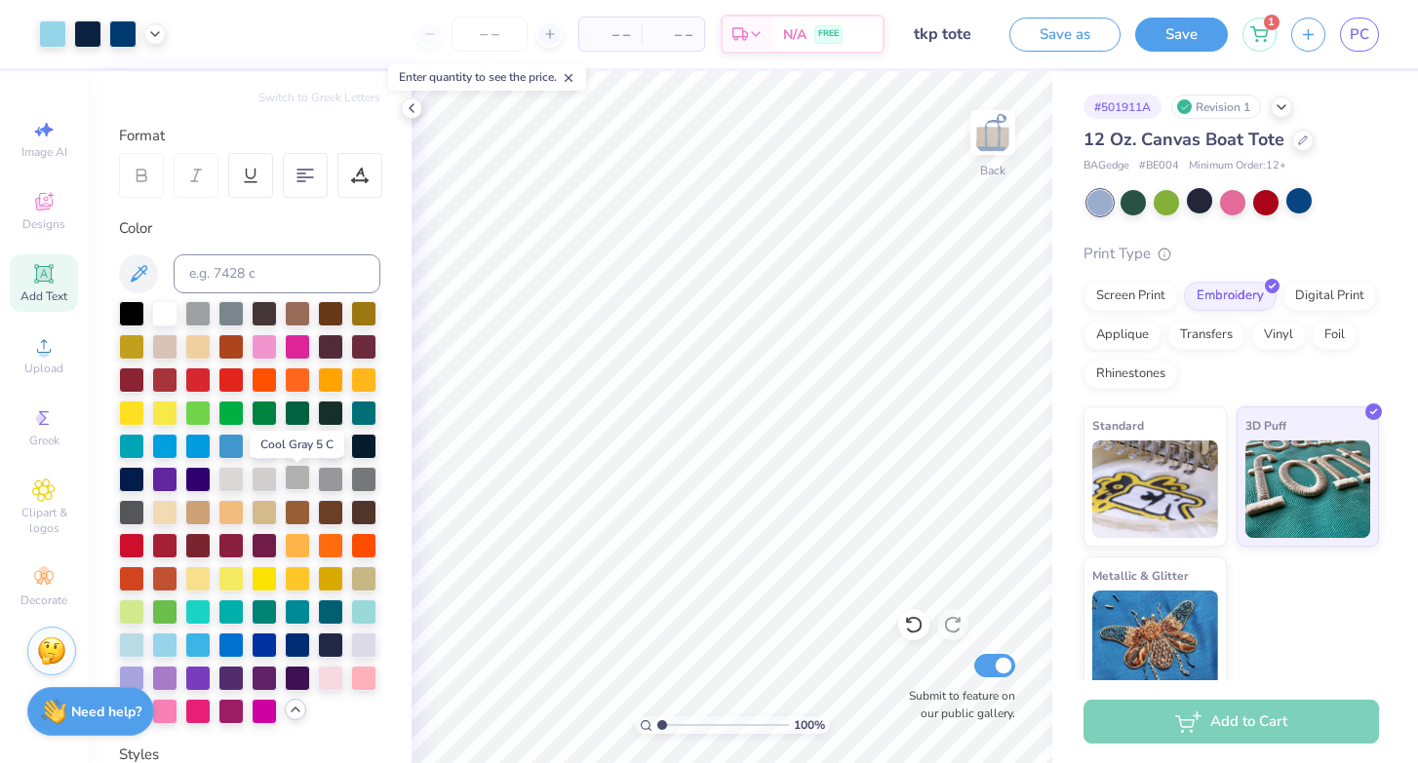
scroll to position [219, 0]
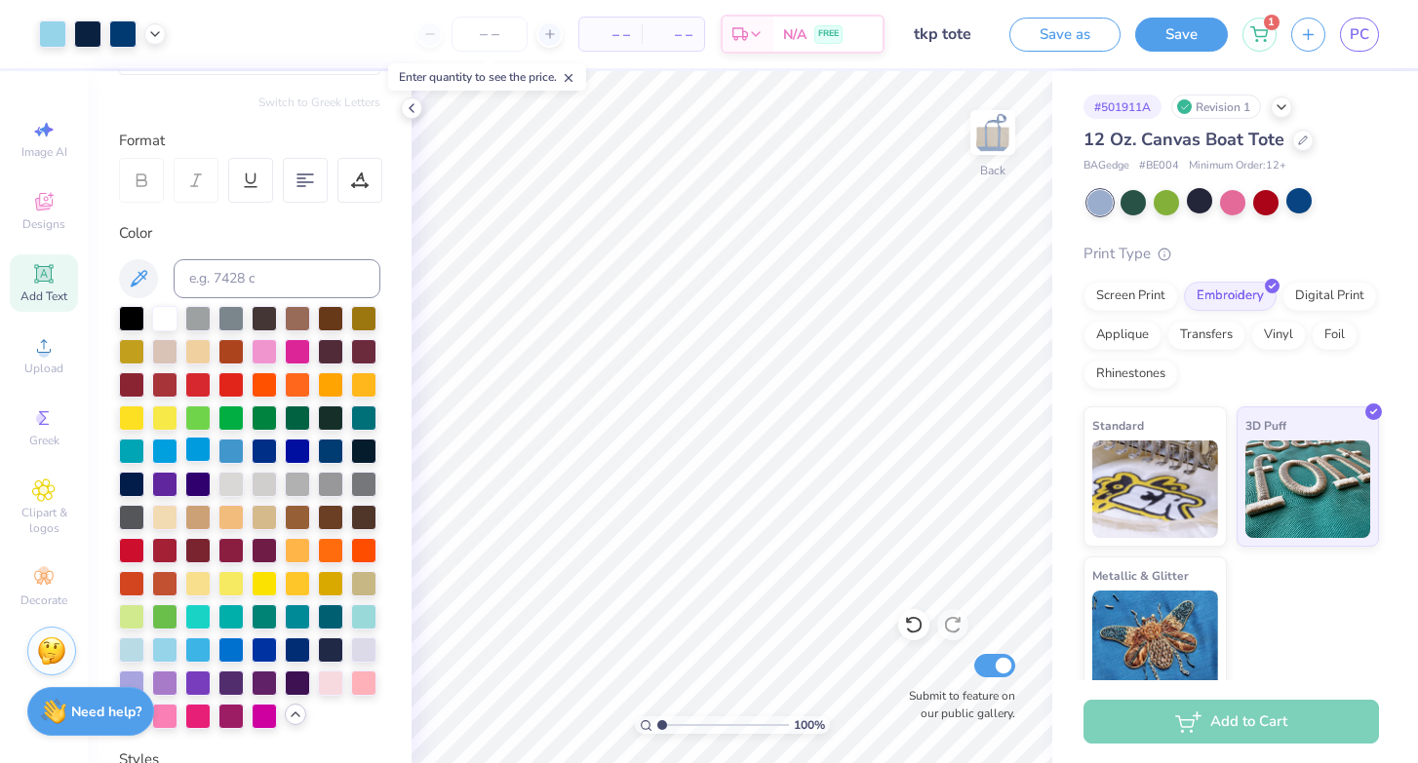
click at [200, 452] on div at bounding box center [197, 449] width 25 height 25
click at [162, 449] on div at bounding box center [164, 449] width 25 height 25
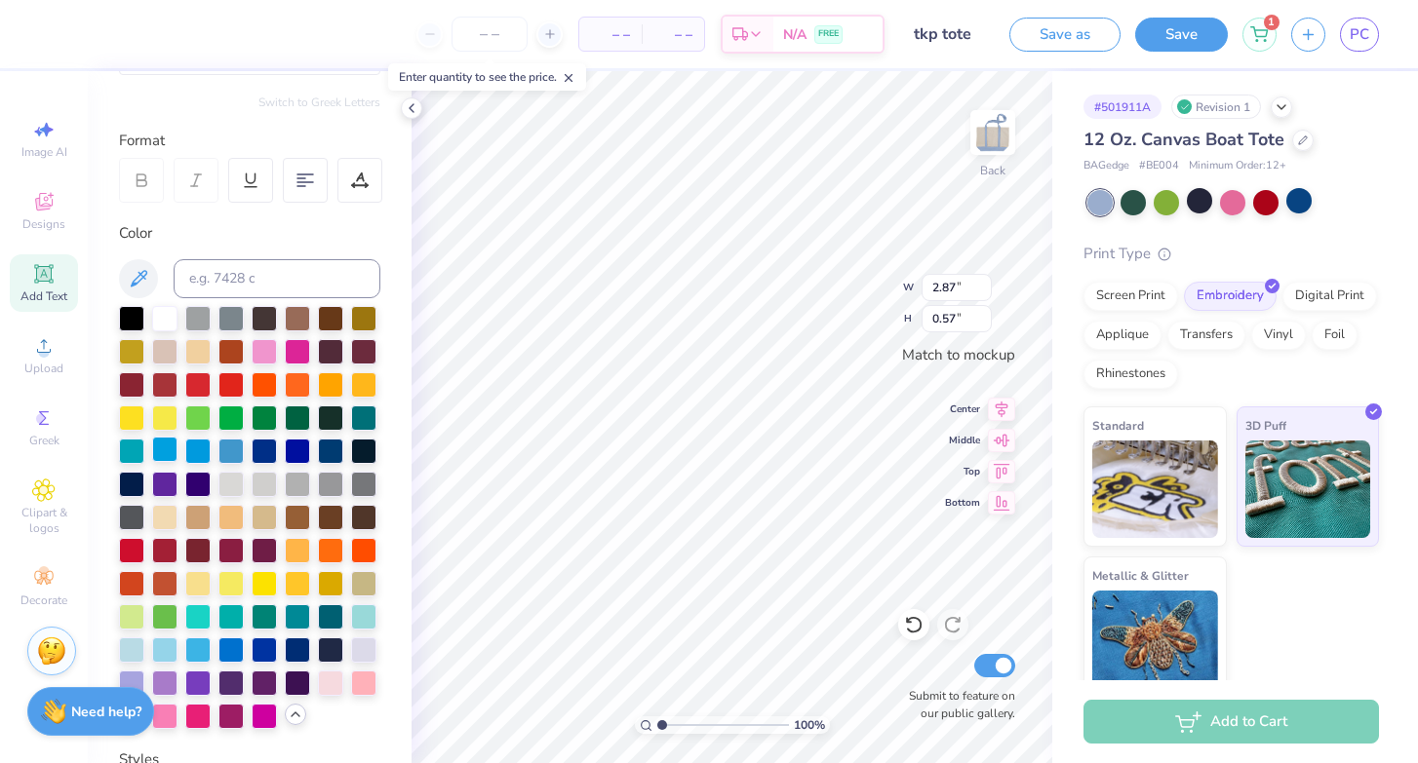
click at [167, 450] on div at bounding box center [164, 449] width 25 height 25
click at [165, 449] on div at bounding box center [164, 449] width 25 height 25
click at [261, 587] on div at bounding box center [264, 581] width 25 height 25
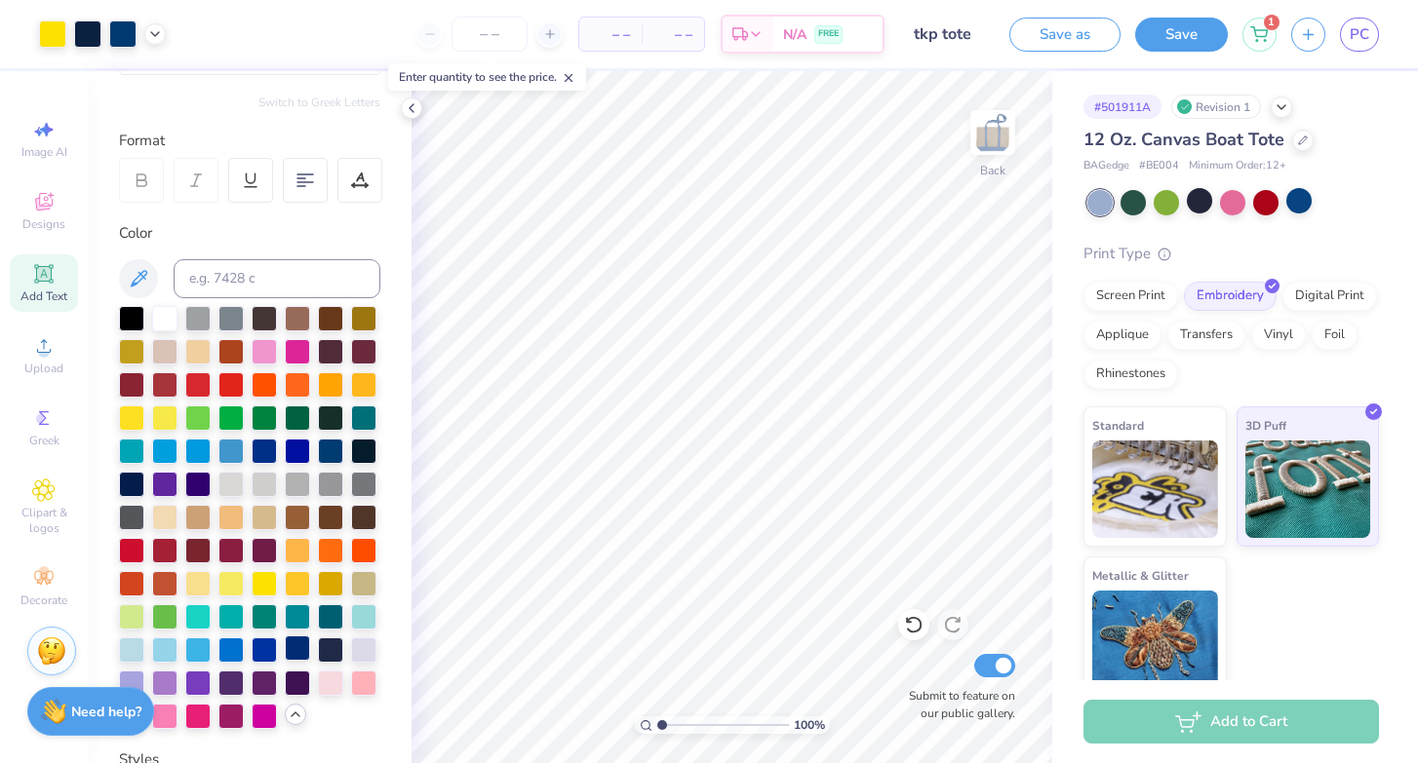
click at [289, 654] on div at bounding box center [297, 648] width 25 height 25
click at [1299, 200] on div at bounding box center [1298, 200] width 25 height 25
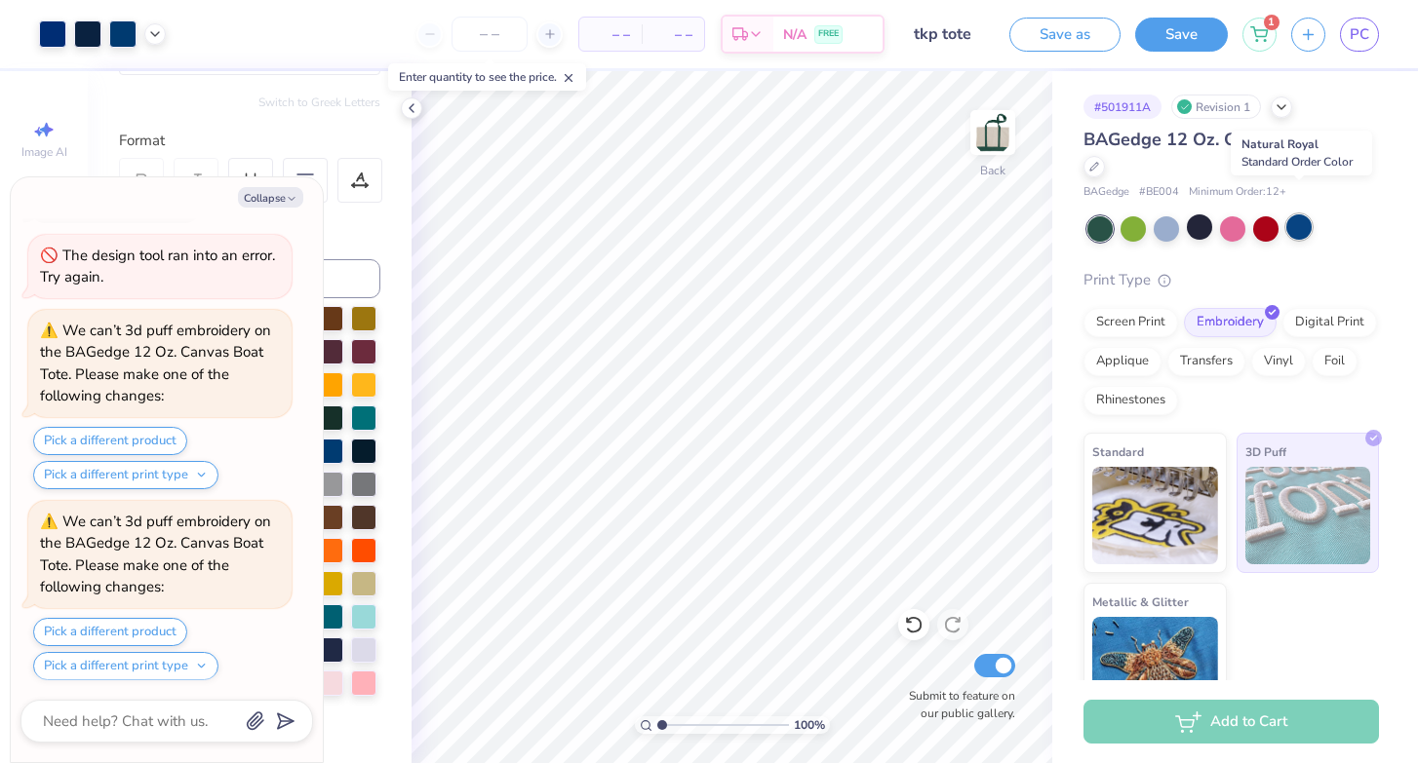
scroll to position [241, 0]
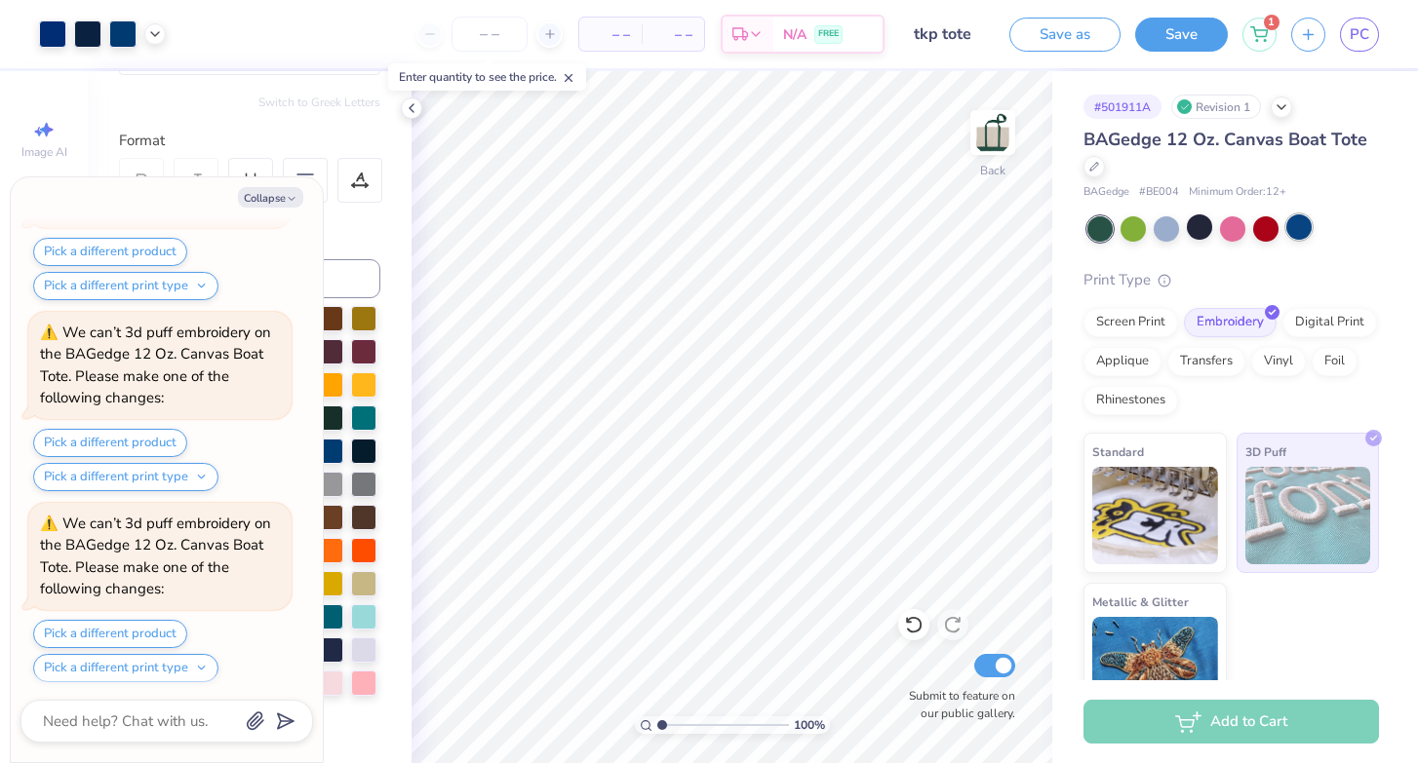
click at [1296, 218] on div at bounding box center [1298, 227] width 25 height 25
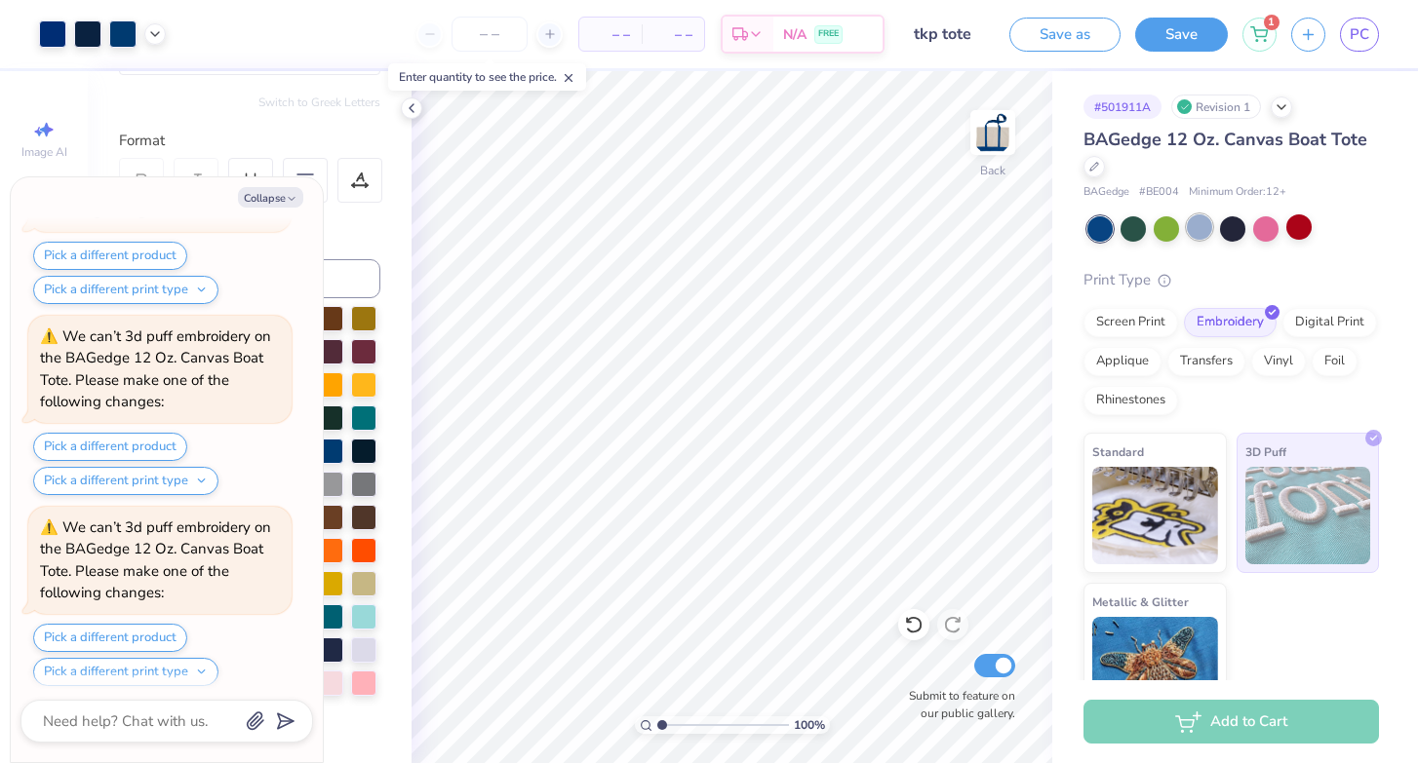
click at [1194, 224] on div at bounding box center [1199, 227] width 25 height 25
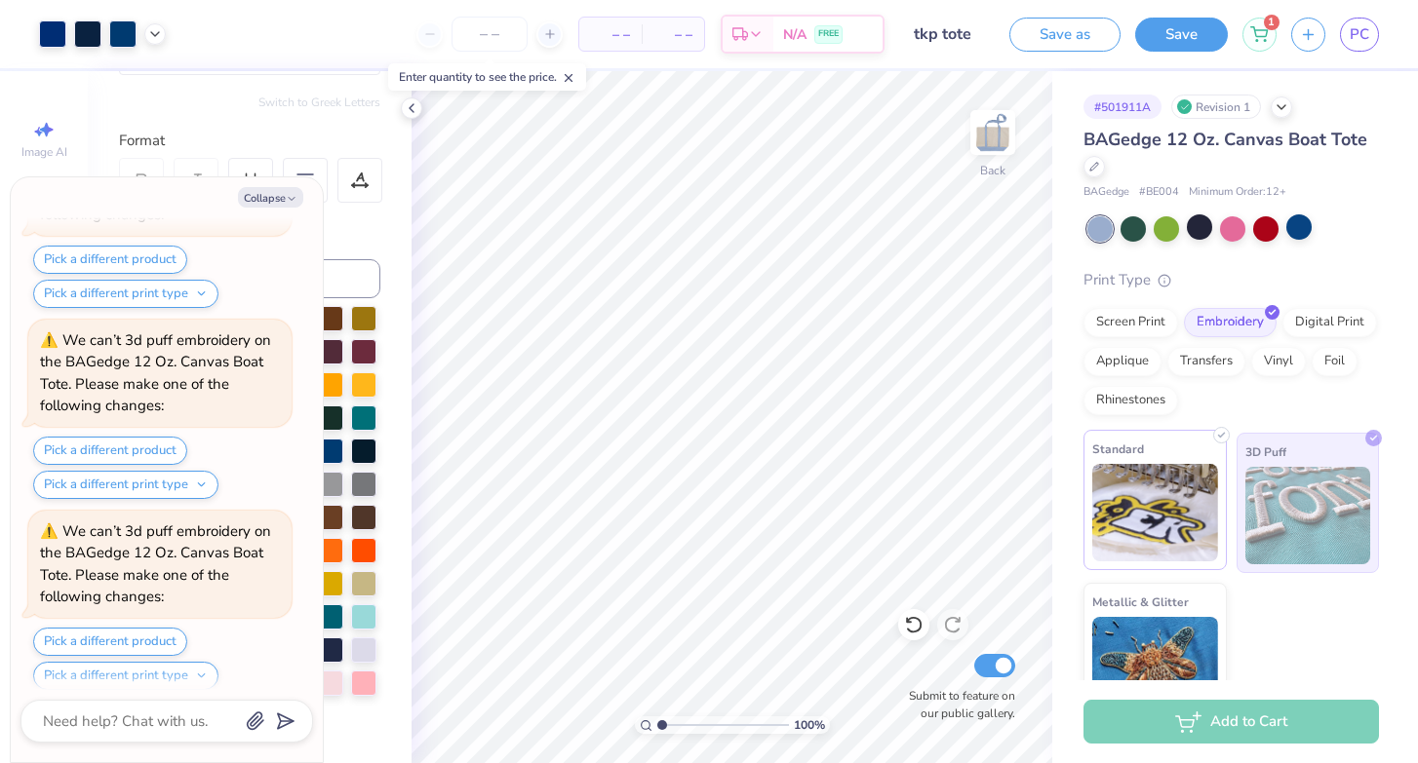
click at [1137, 453] on span "Standard" at bounding box center [1118, 449] width 52 height 20
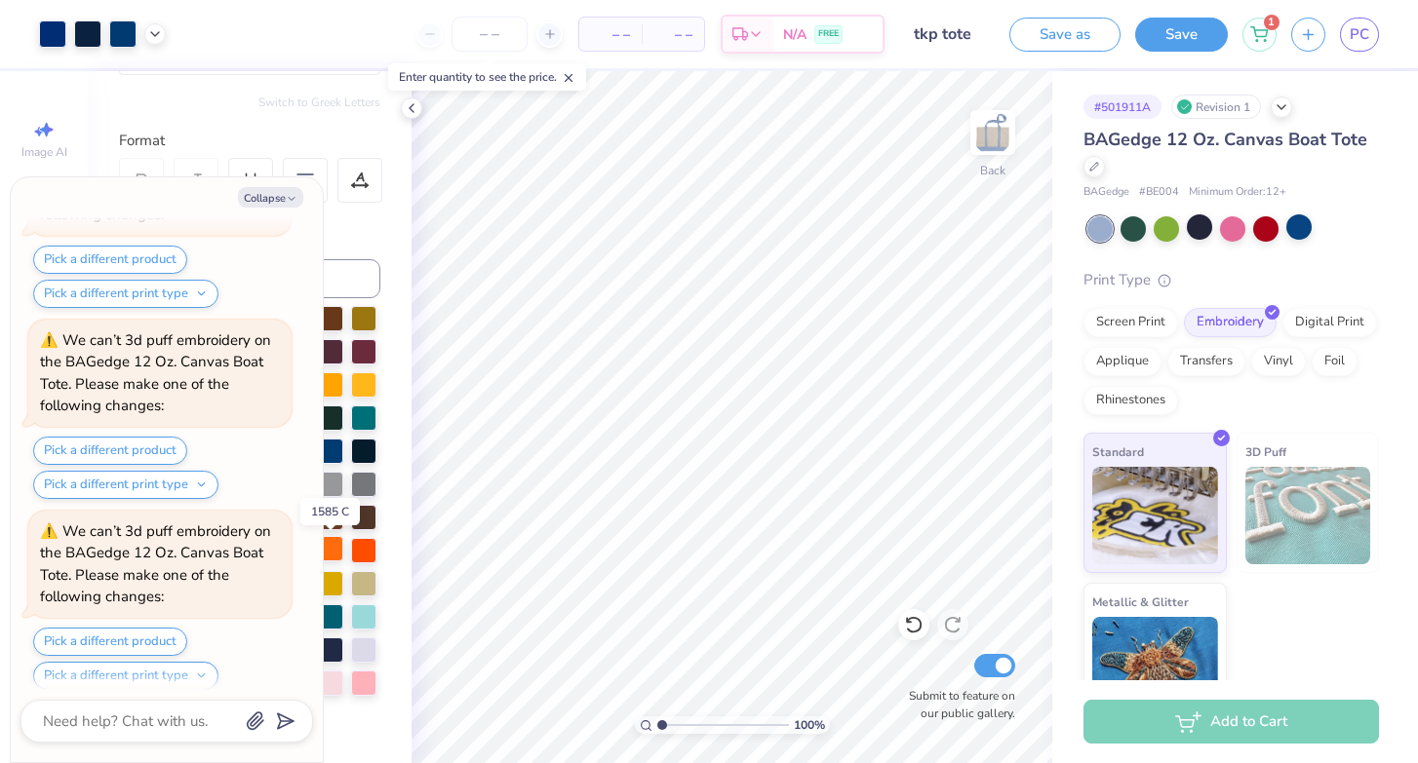
click at [329, 546] on div at bounding box center [330, 548] width 25 height 25
click at [293, 203] on icon "button" at bounding box center [292, 199] width 12 height 12
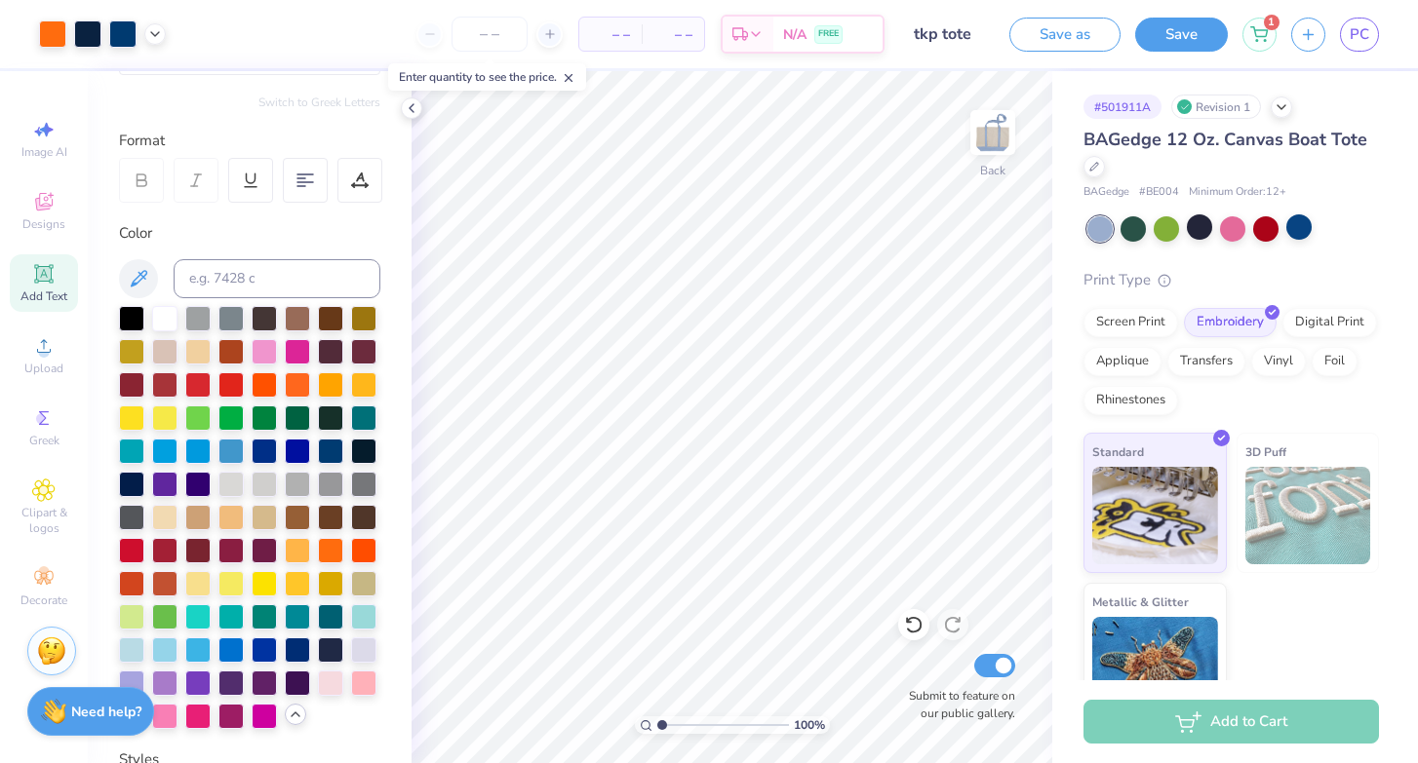
type textarea "x"
click at [290, 650] on div at bounding box center [297, 648] width 25 height 25
click at [84, 21] on div at bounding box center [87, 32] width 27 height 27
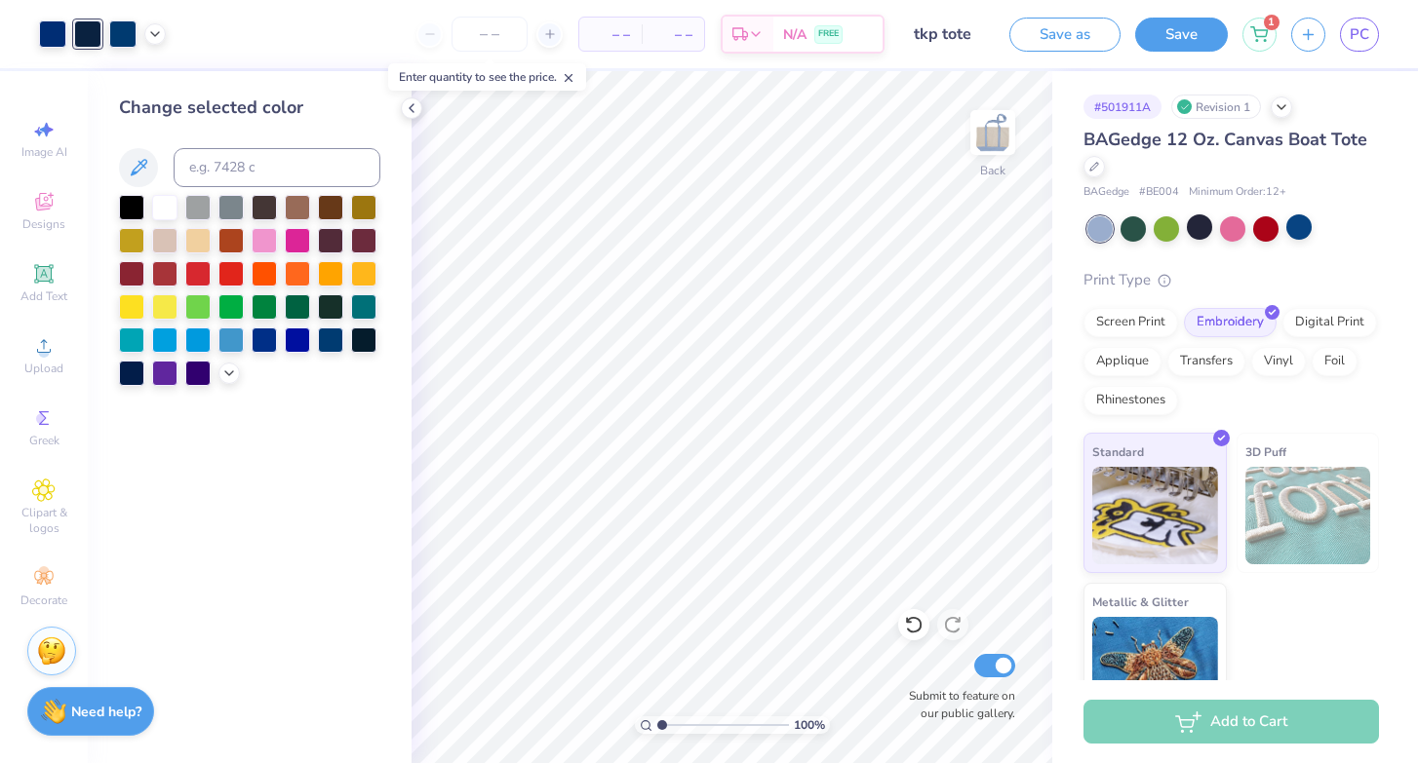
click at [68, 40] on div at bounding box center [102, 33] width 127 height 27
click at [58, 39] on div at bounding box center [52, 32] width 27 height 27
click at [84, 39] on div at bounding box center [87, 32] width 27 height 27
click at [109, 39] on div at bounding box center [122, 32] width 27 height 27
click at [89, 37] on div at bounding box center [87, 32] width 27 height 27
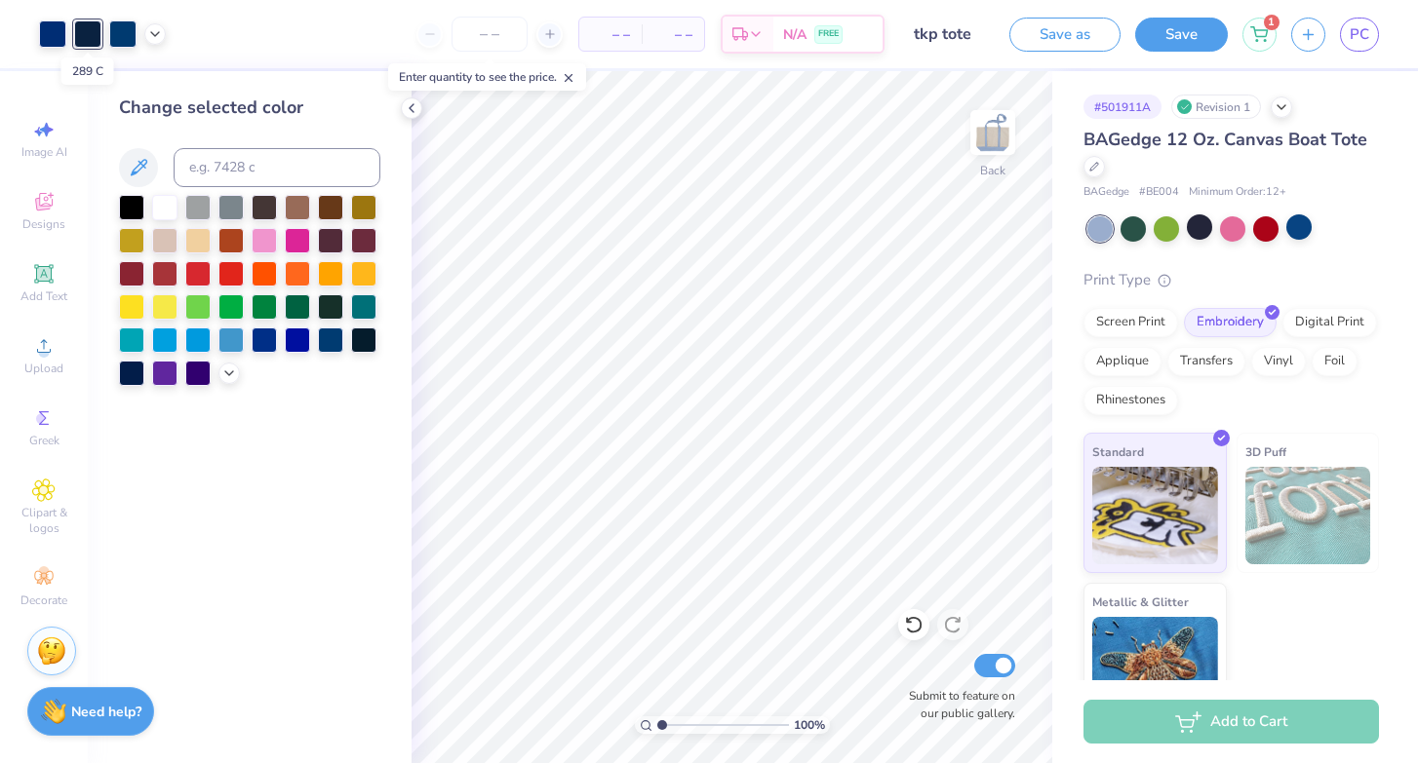
click at [75, 37] on div at bounding box center [87, 33] width 27 height 27
click at [53, 36] on div at bounding box center [52, 32] width 27 height 27
click at [85, 39] on div at bounding box center [87, 32] width 27 height 27
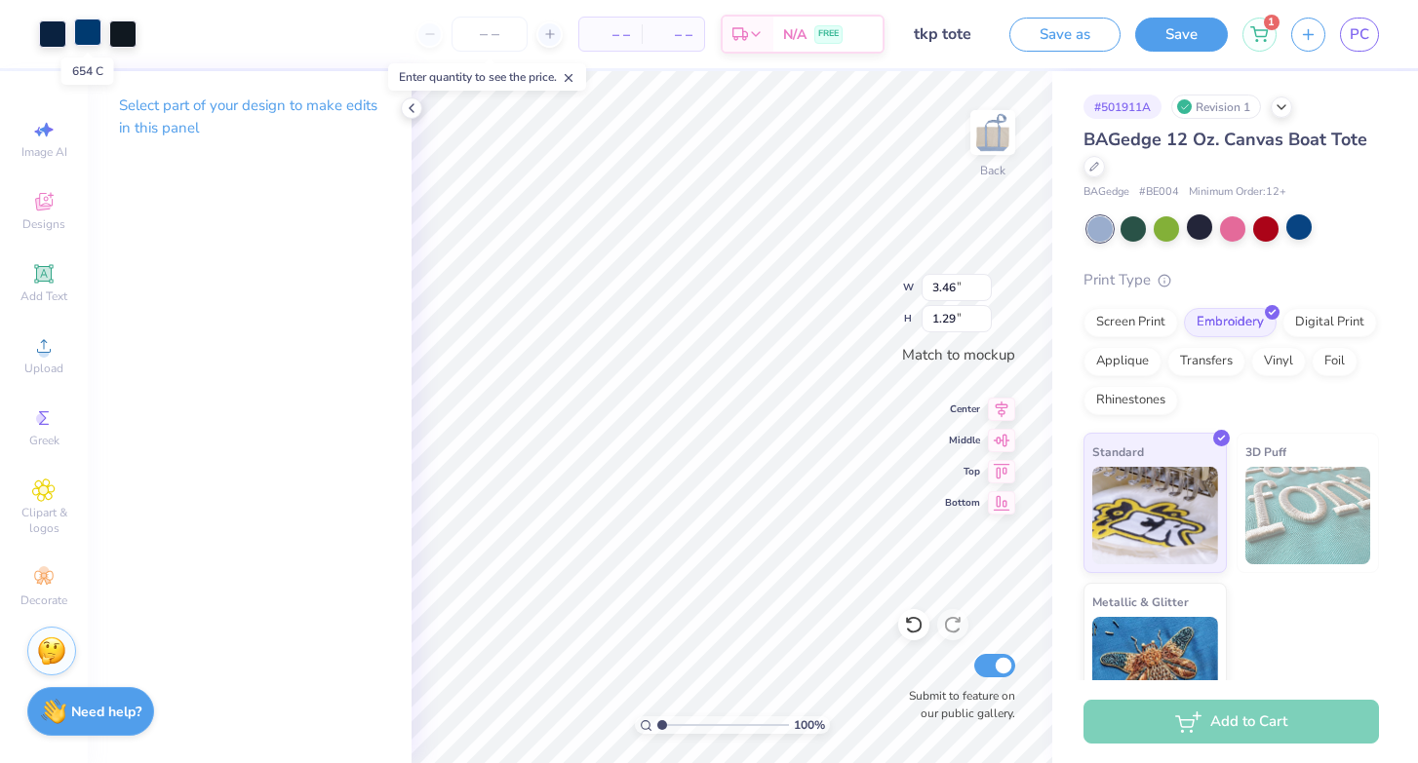
click at [94, 35] on div at bounding box center [87, 32] width 27 height 27
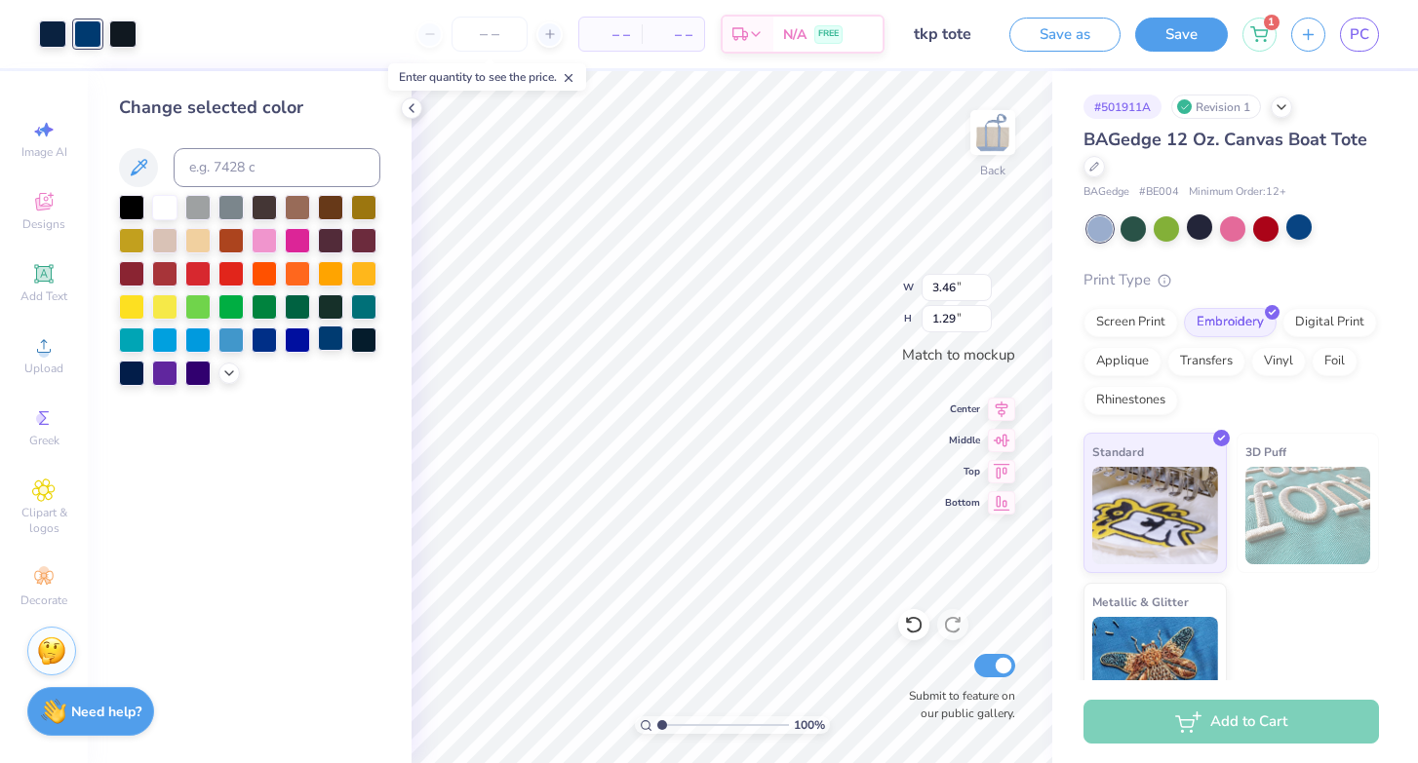
click at [334, 342] on div at bounding box center [330, 338] width 25 height 25
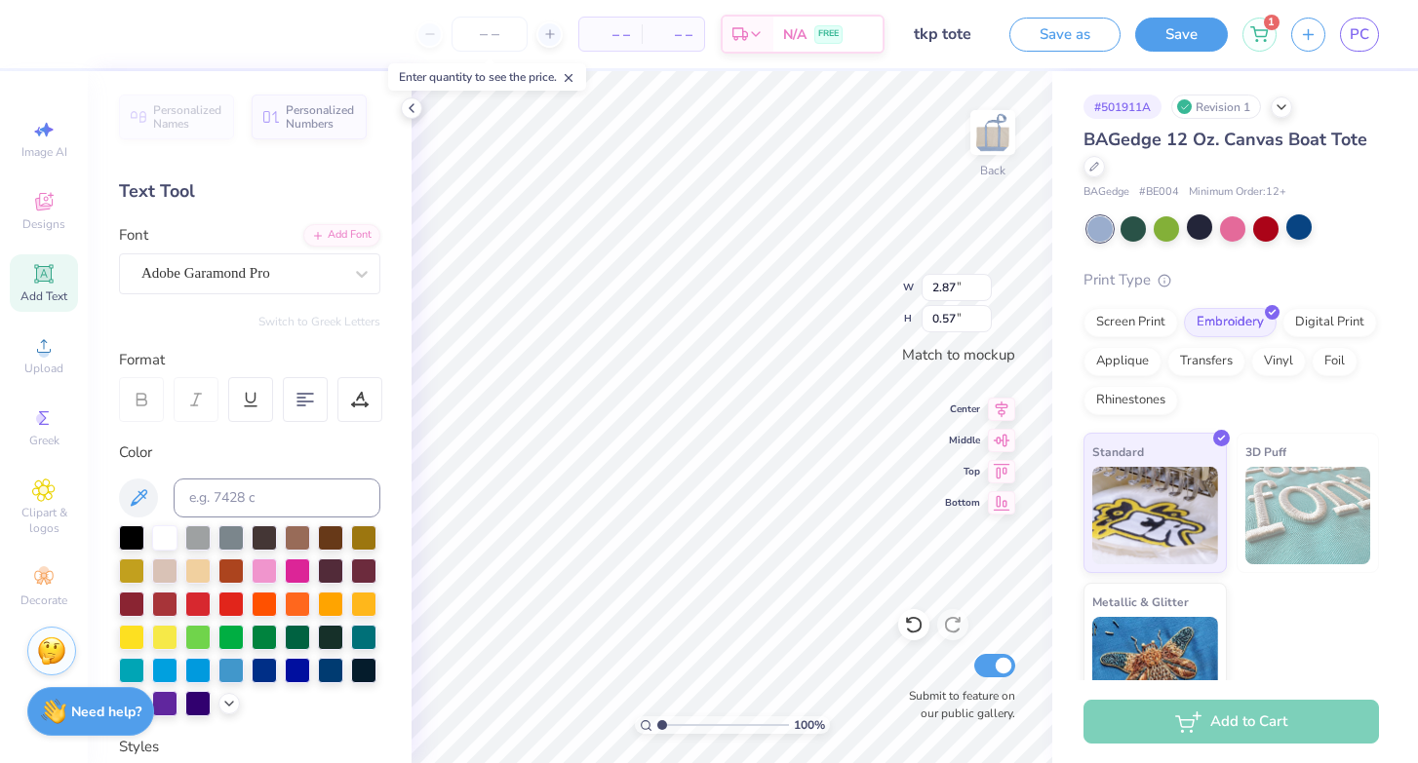
click at [233, 692] on div at bounding box center [249, 621] width 261 height 191
click at [233, 710] on icon at bounding box center [229, 702] width 16 height 16
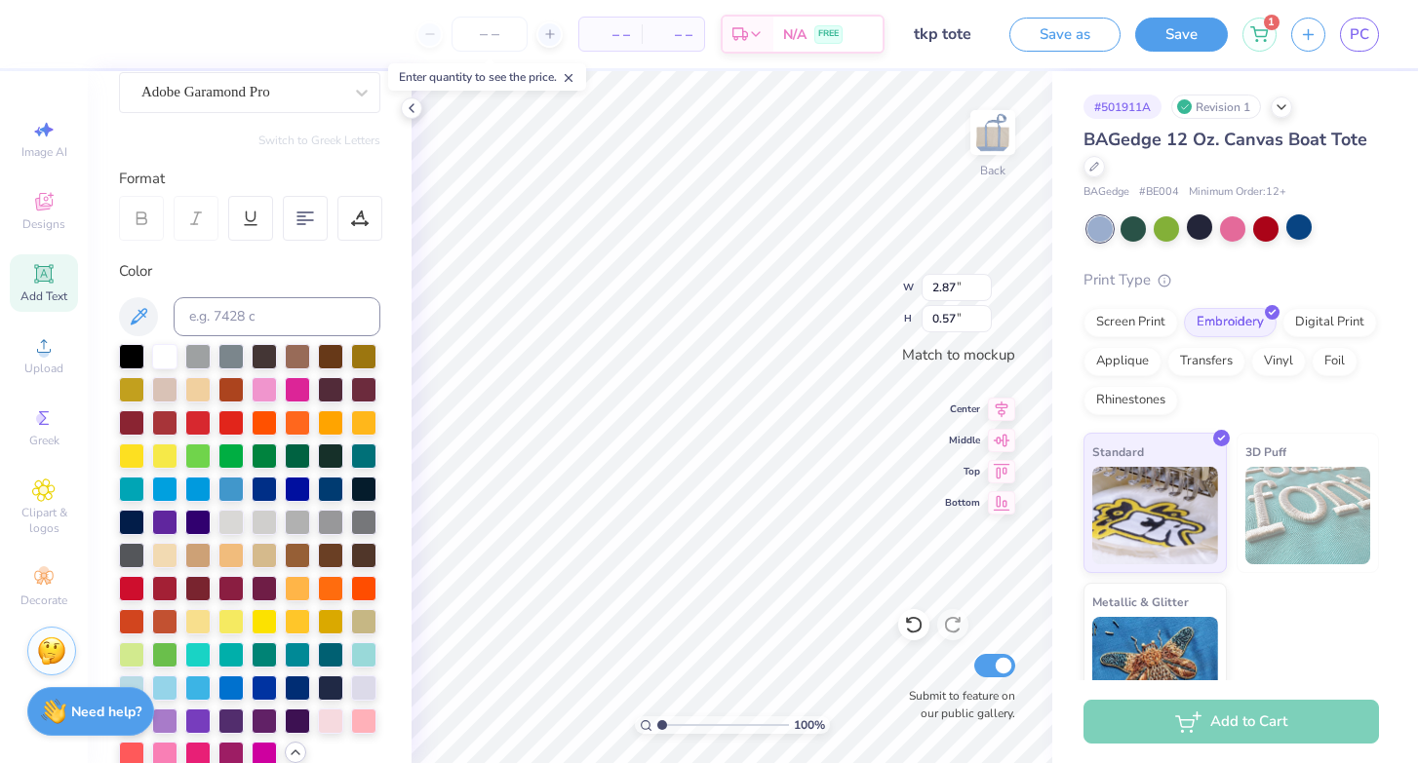
scroll to position [193, 0]
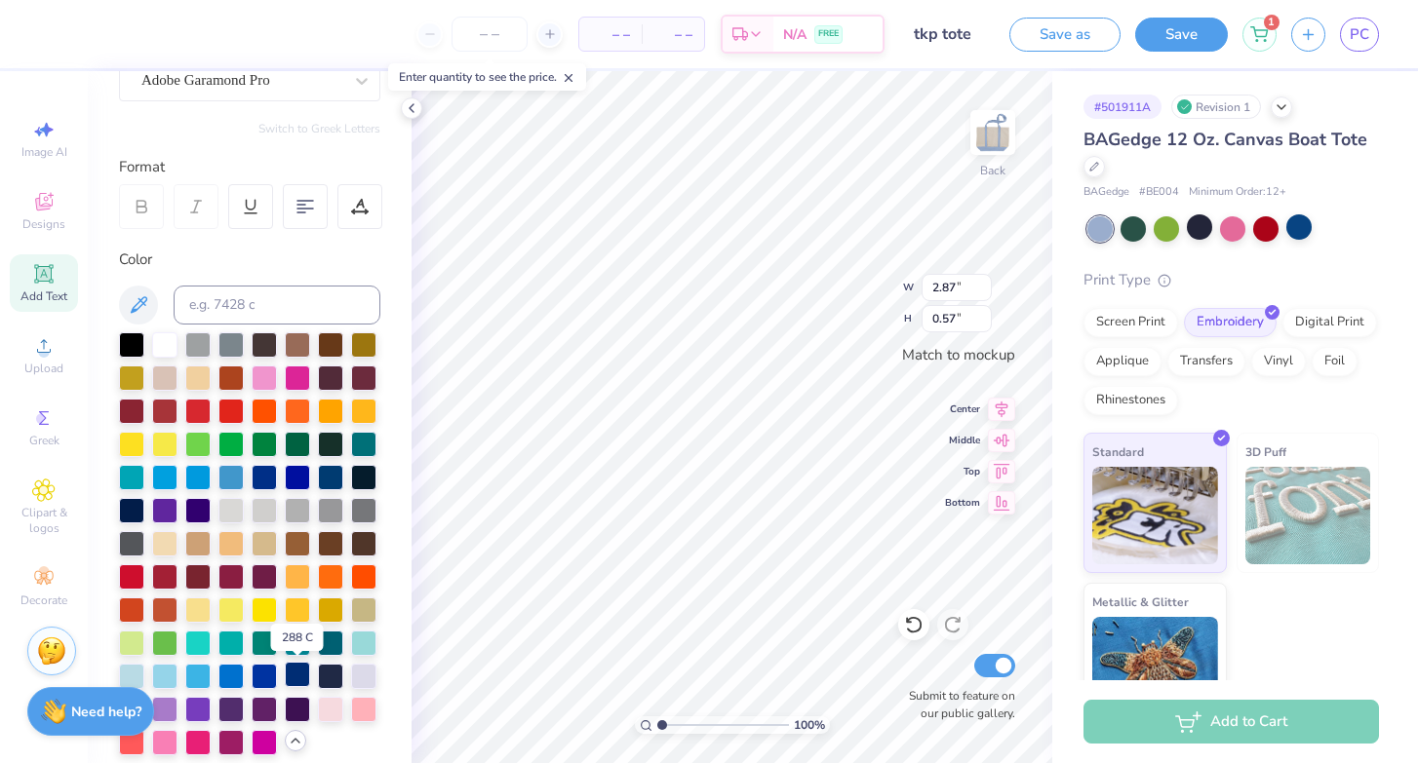
click at [300, 675] on div at bounding box center [297, 674] width 25 height 25
type input "3.46"
type input "1.29"
click at [85, 32] on div at bounding box center [87, 32] width 27 height 27
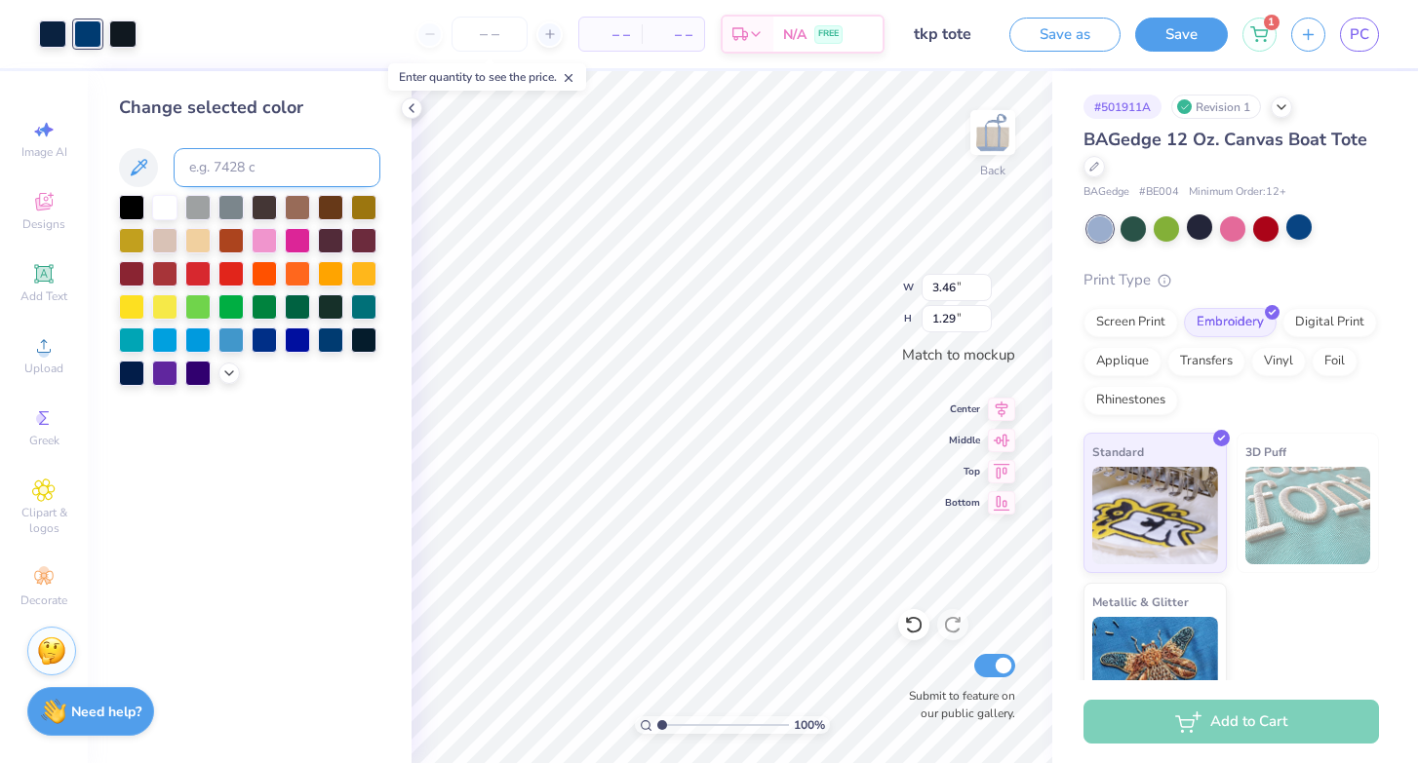
click at [280, 164] on input at bounding box center [277, 167] width 207 height 39
type input "288"
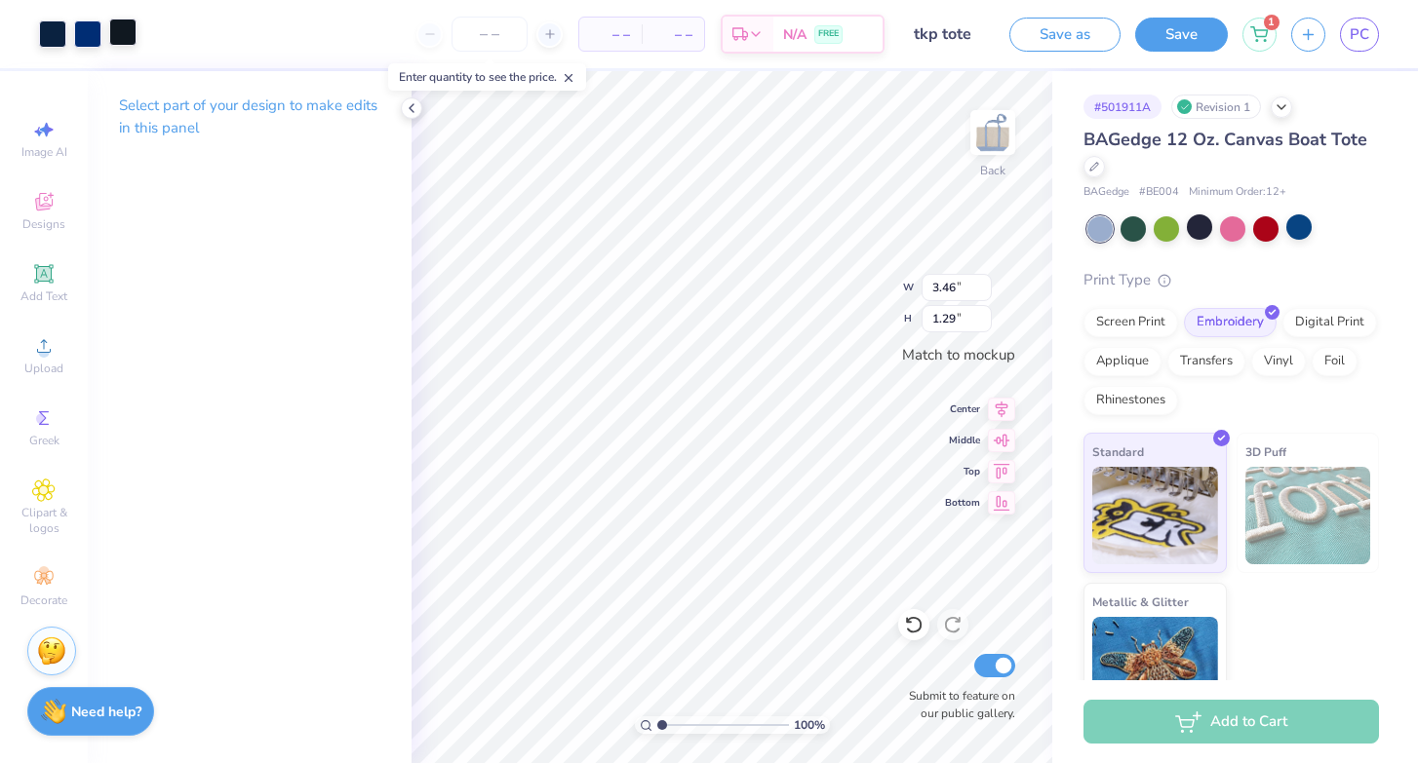
click at [133, 39] on div at bounding box center [122, 32] width 27 height 27
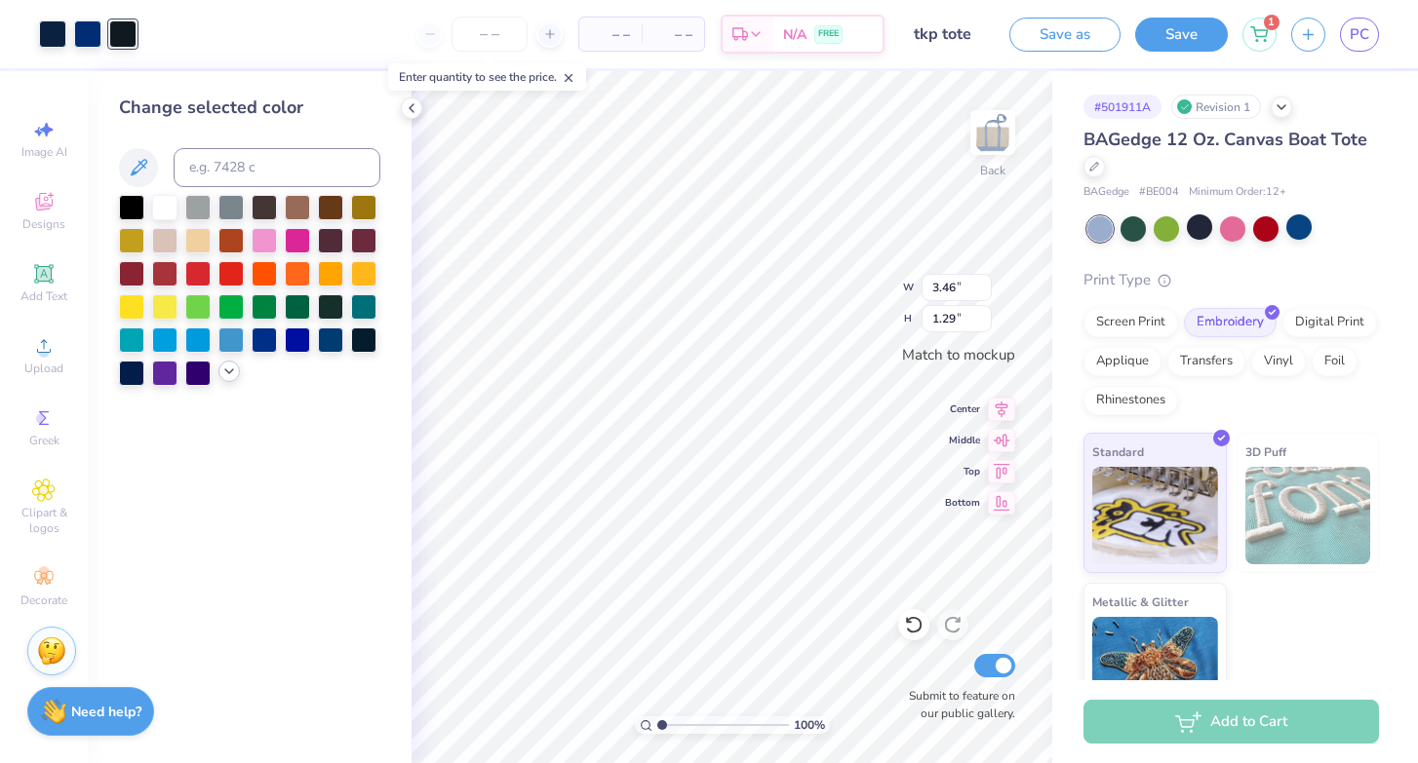
click at [231, 379] on icon at bounding box center [229, 372] width 16 height 16
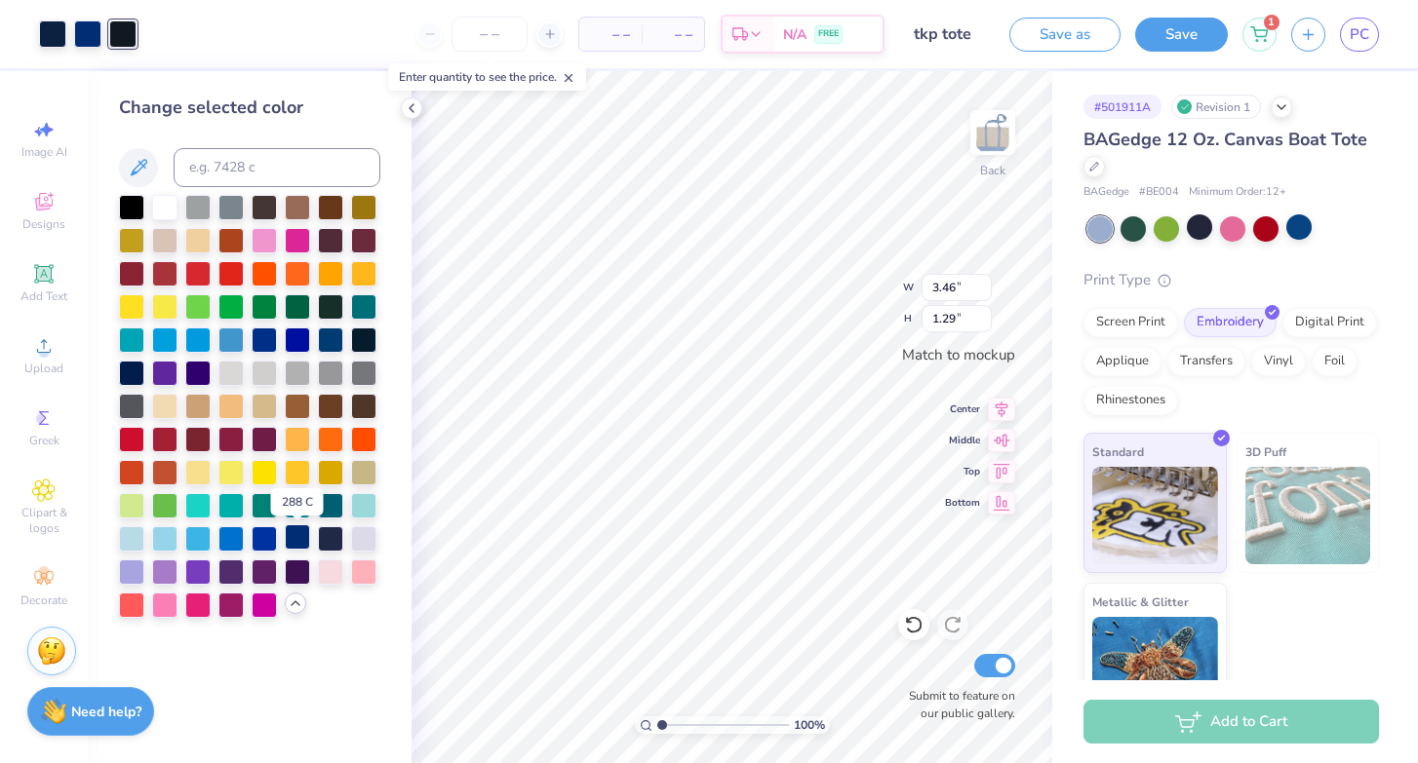
click at [298, 541] on div at bounding box center [297, 537] width 25 height 25
click at [58, 33] on div at bounding box center [52, 32] width 27 height 27
click at [293, 537] on div at bounding box center [297, 537] width 25 height 25
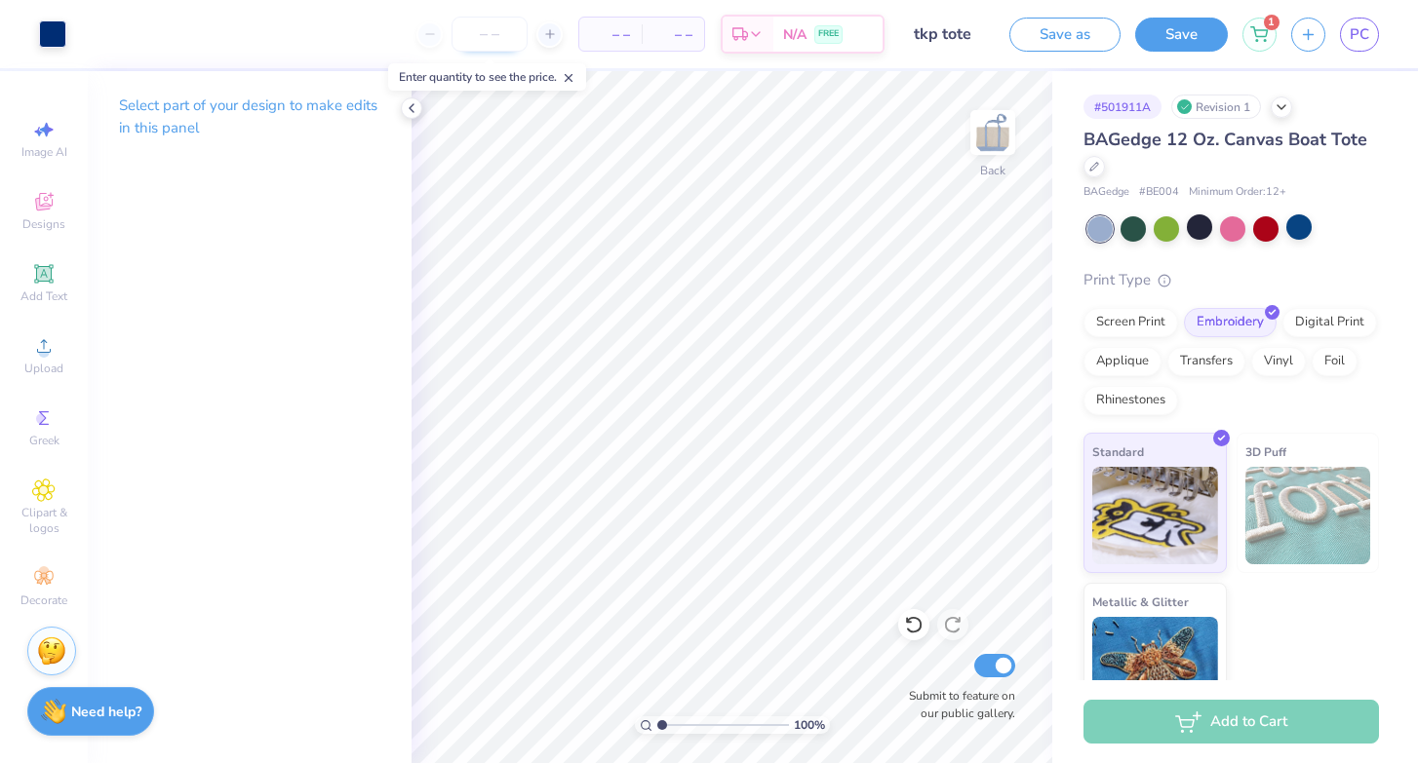
click at [469, 38] on input "number" at bounding box center [489, 34] width 76 height 35
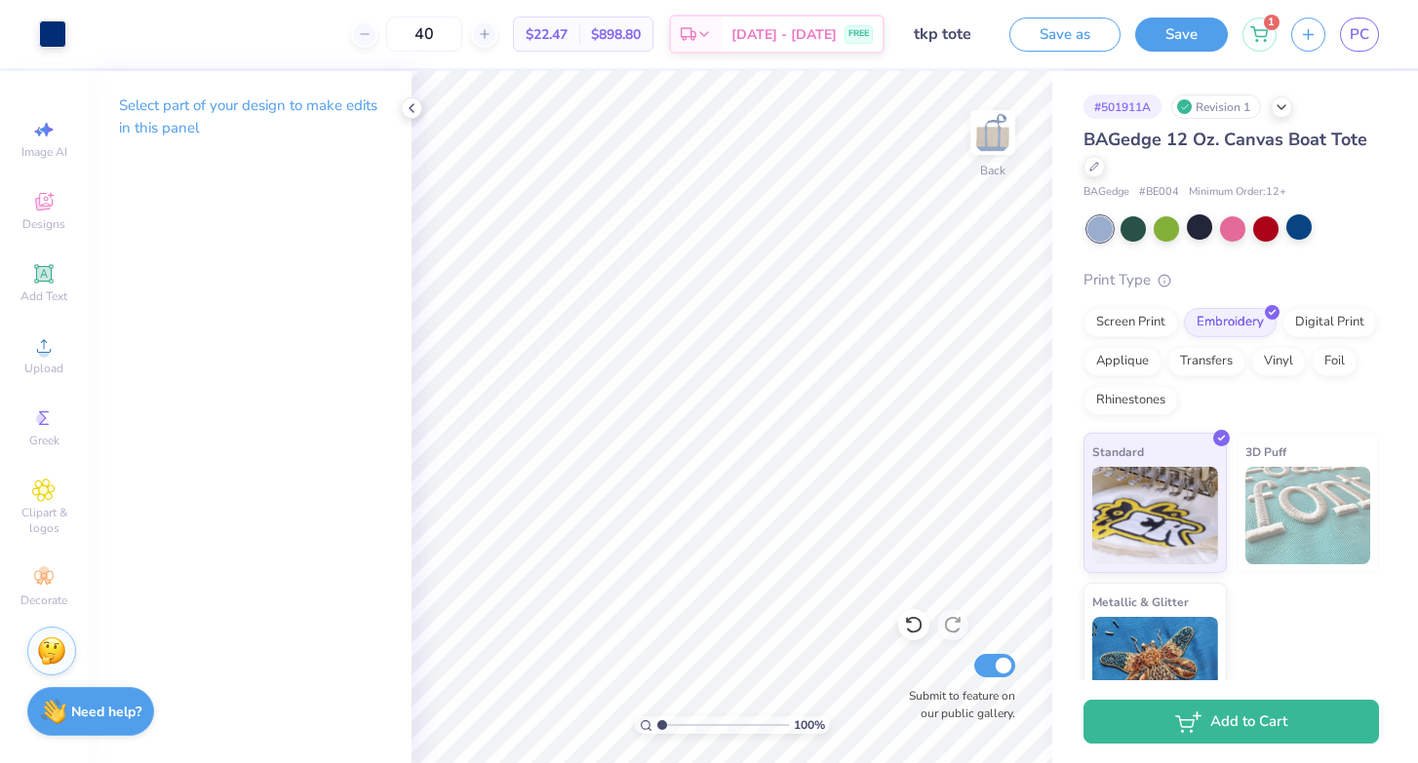
type input "40"
click at [1316, 452] on div "3D Puff" at bounding box center [1307, 503] width 143 height 140
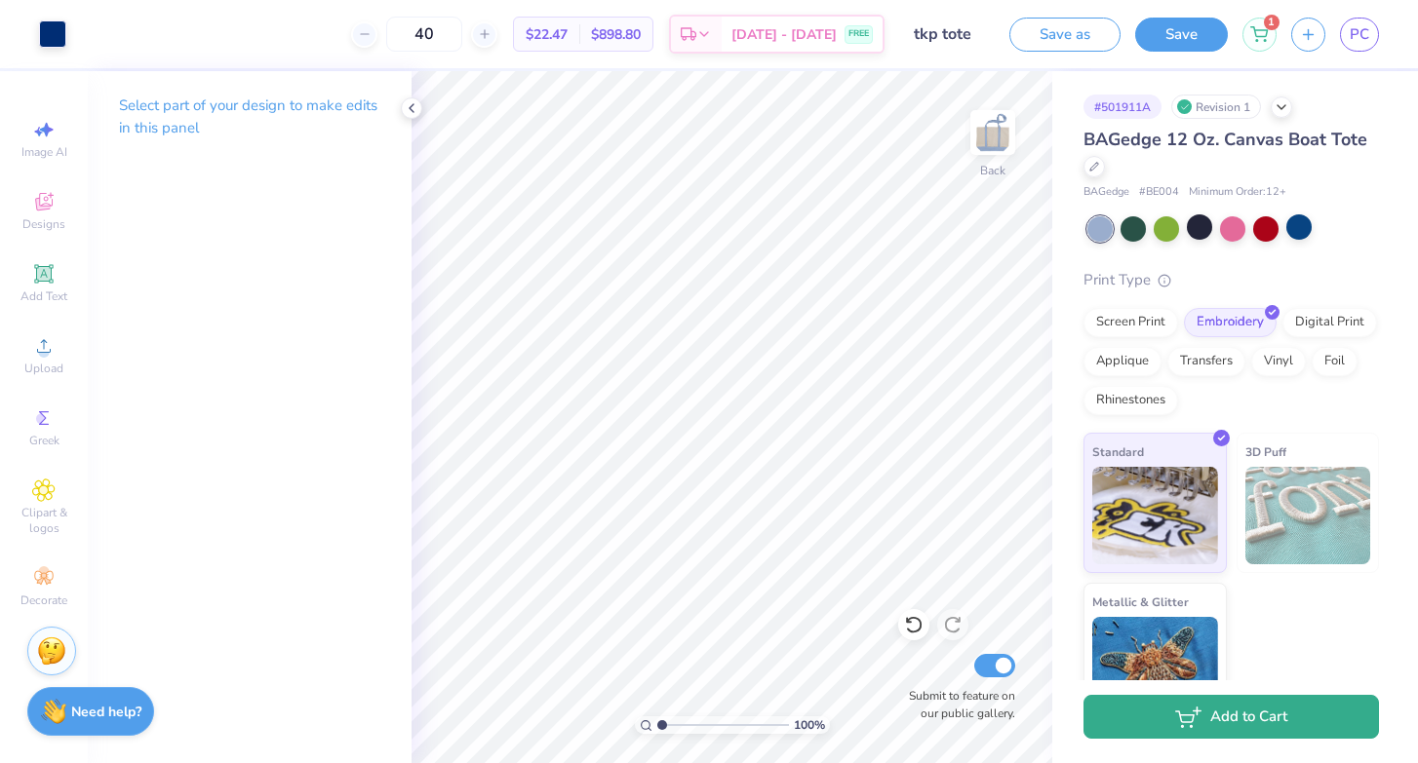
click at [1167, 729] on button "Add to Cart" at bounding box center [1230, 717] width 295 height 44
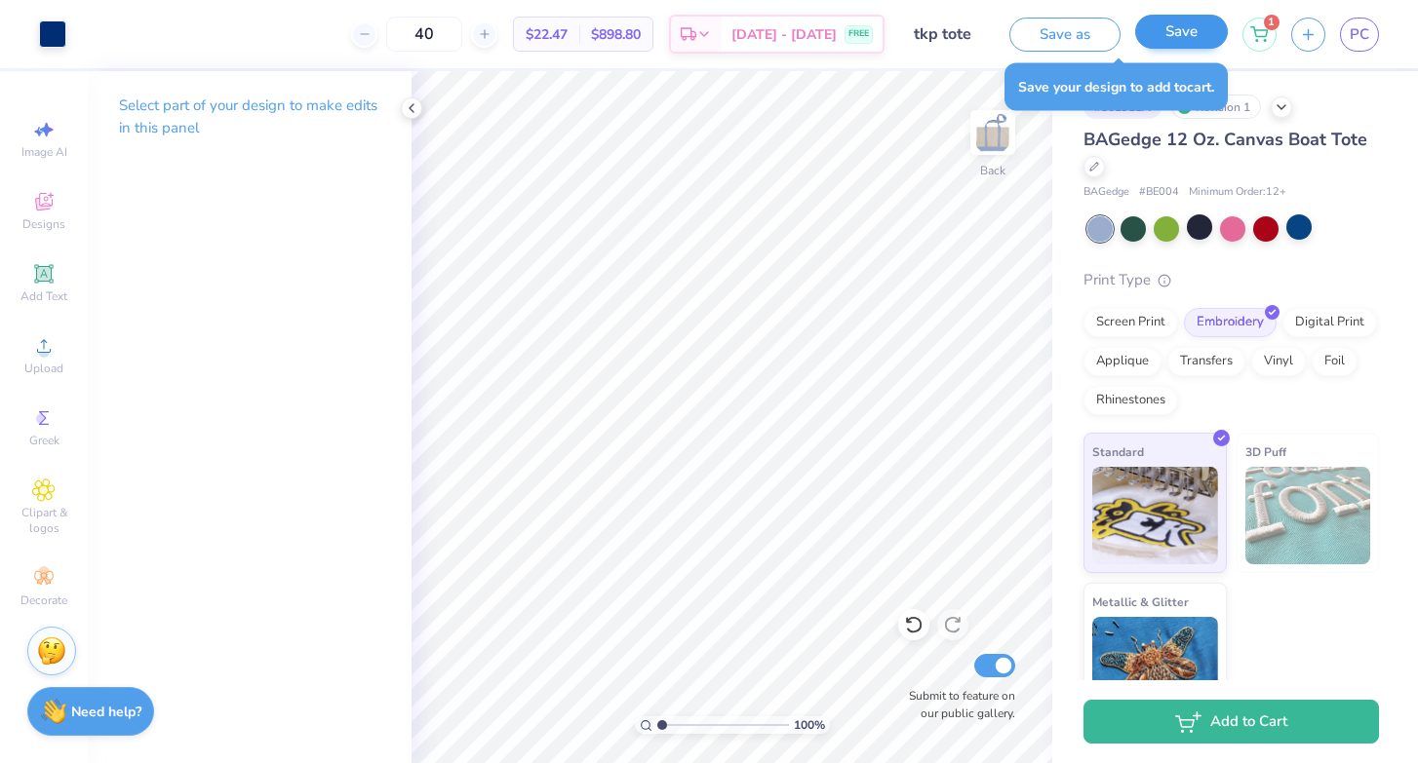
click at [1191, 31] on button "Save" at bounding box center [1181, 32] width 93 height 34
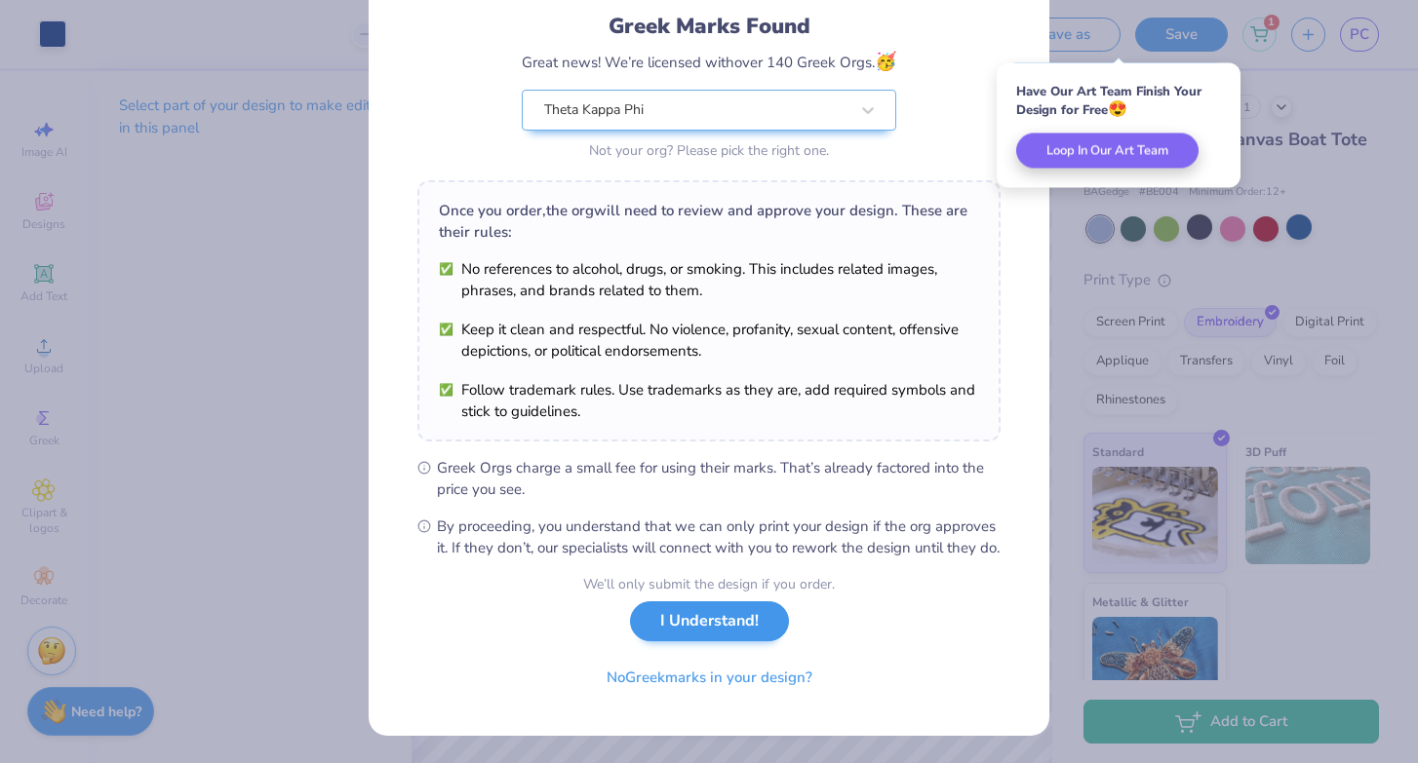
scroll to position [149, 0]
click at [675, 625] on button "I Understand!" at bounding box center [709, 622] width 159 height 40
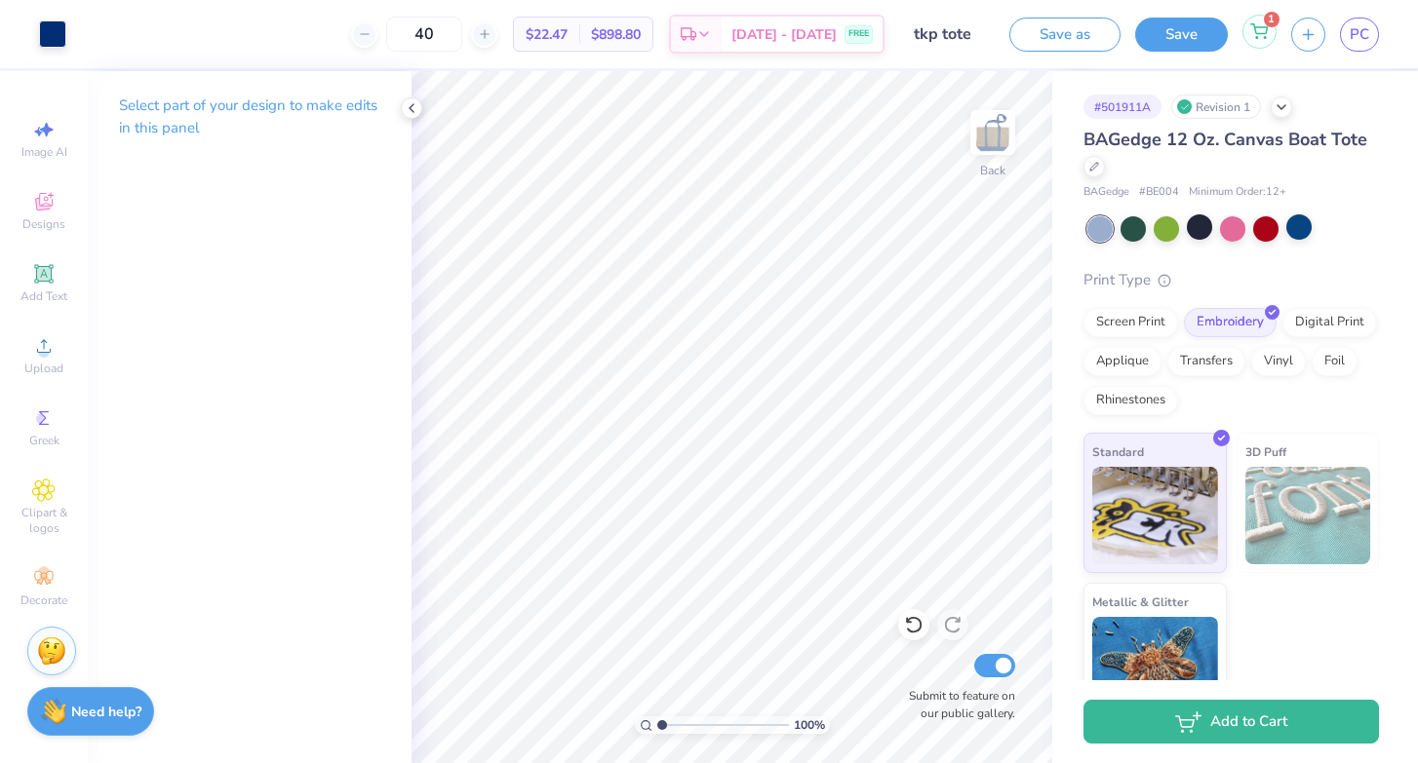
click at [1263, 33] on icon at bounding box center [1259, 31] width 18 height 16
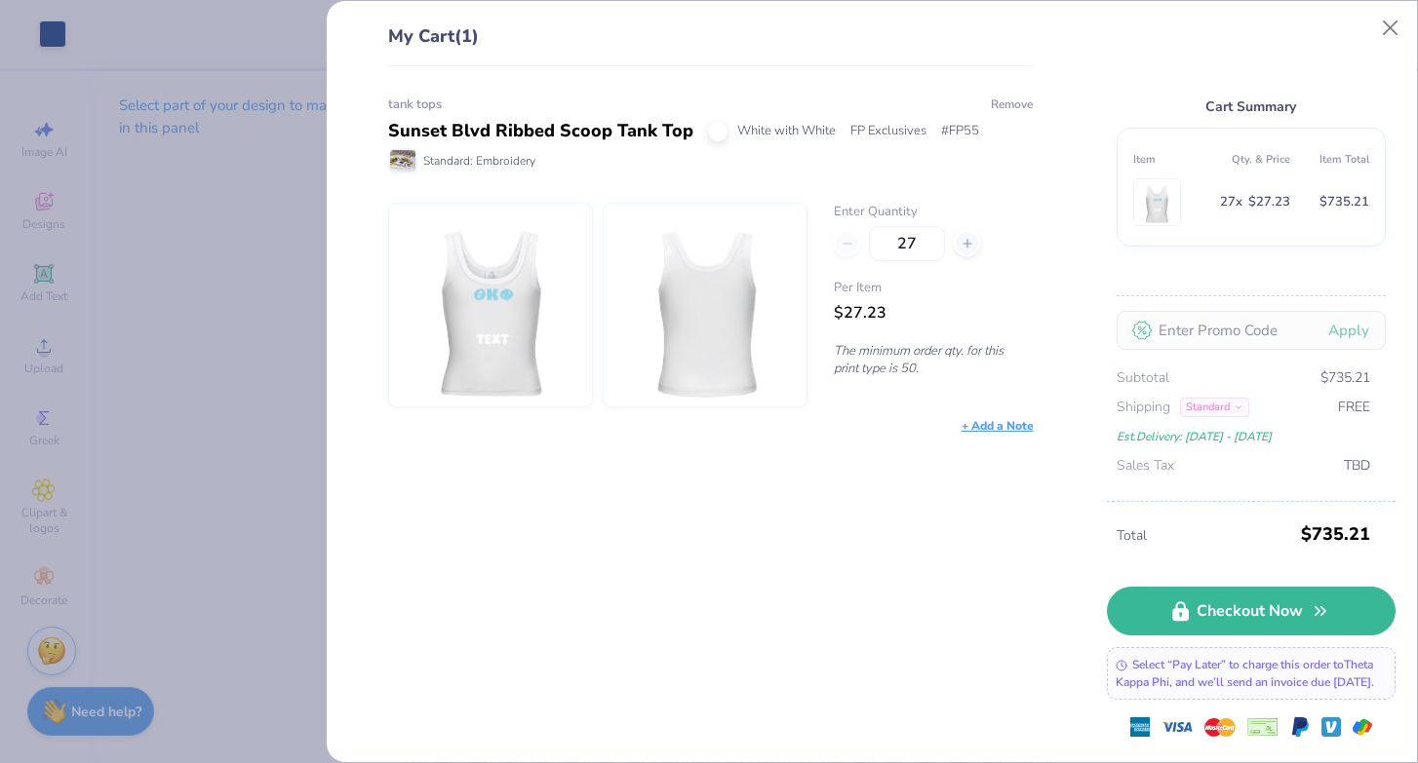
click at [1017, 105] on button "Remove" at bounding box center [1012, 105] width 44 height 18
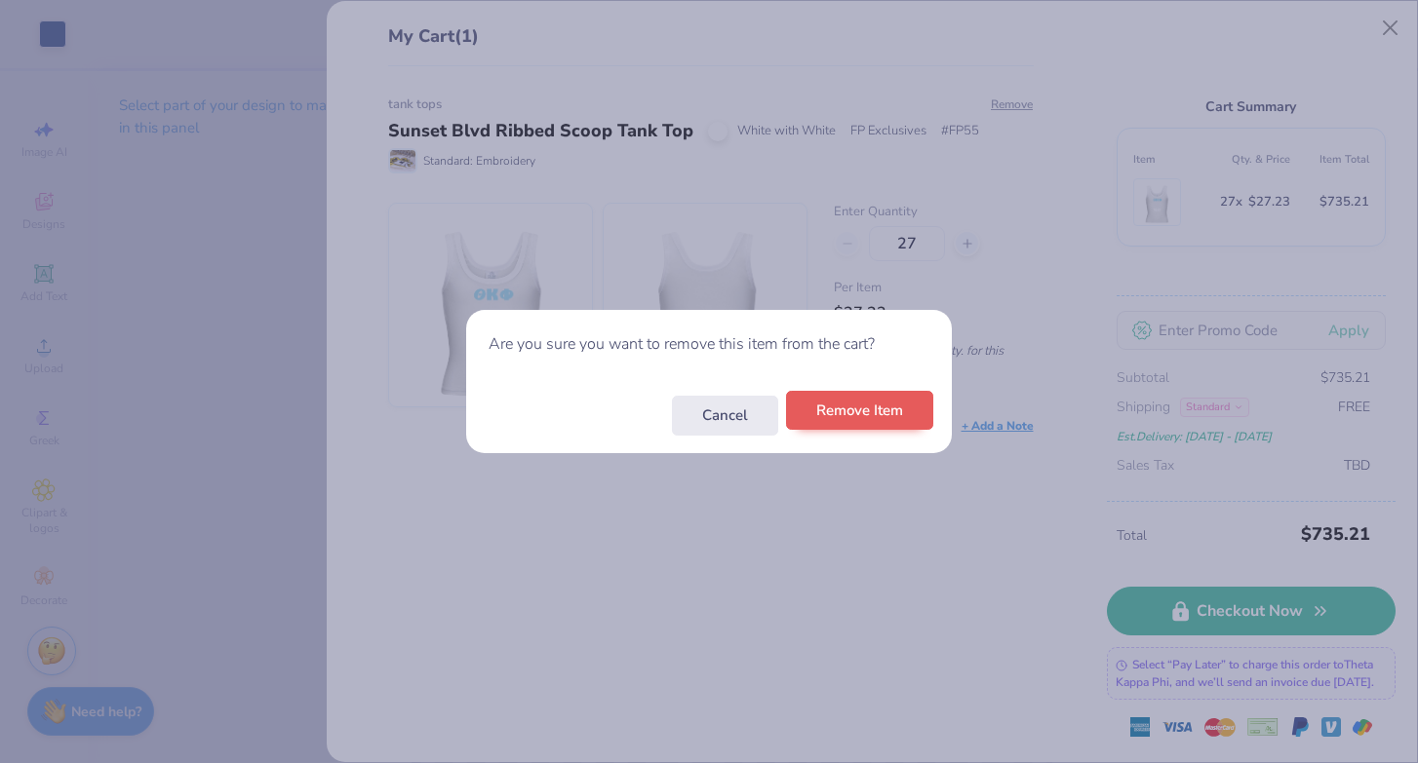
click at [878, 409] on button "Remove Item" at bounding box center [859, 411] width 147 height 40
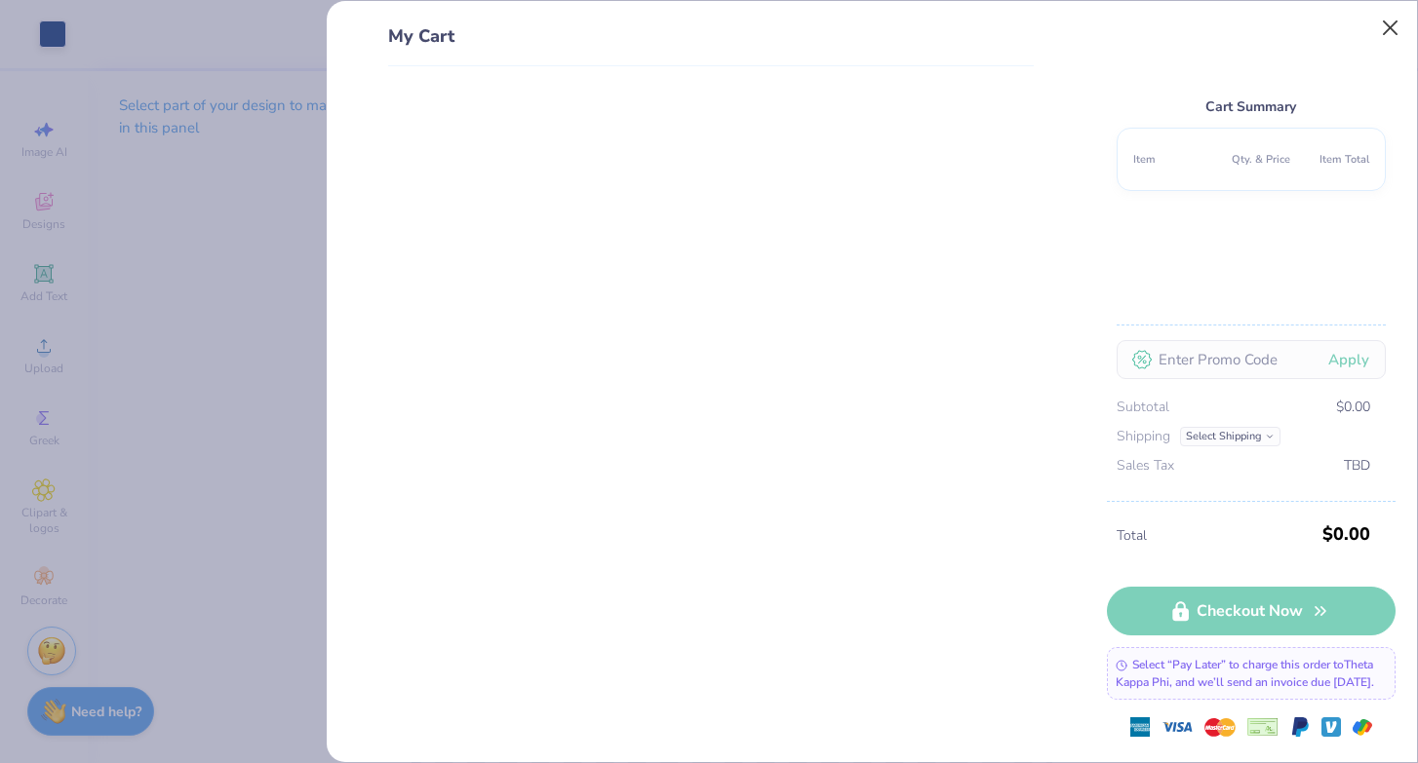
click at [1379, 20] on button "Close" at bounding box center [1390, 28] width 37 height 37
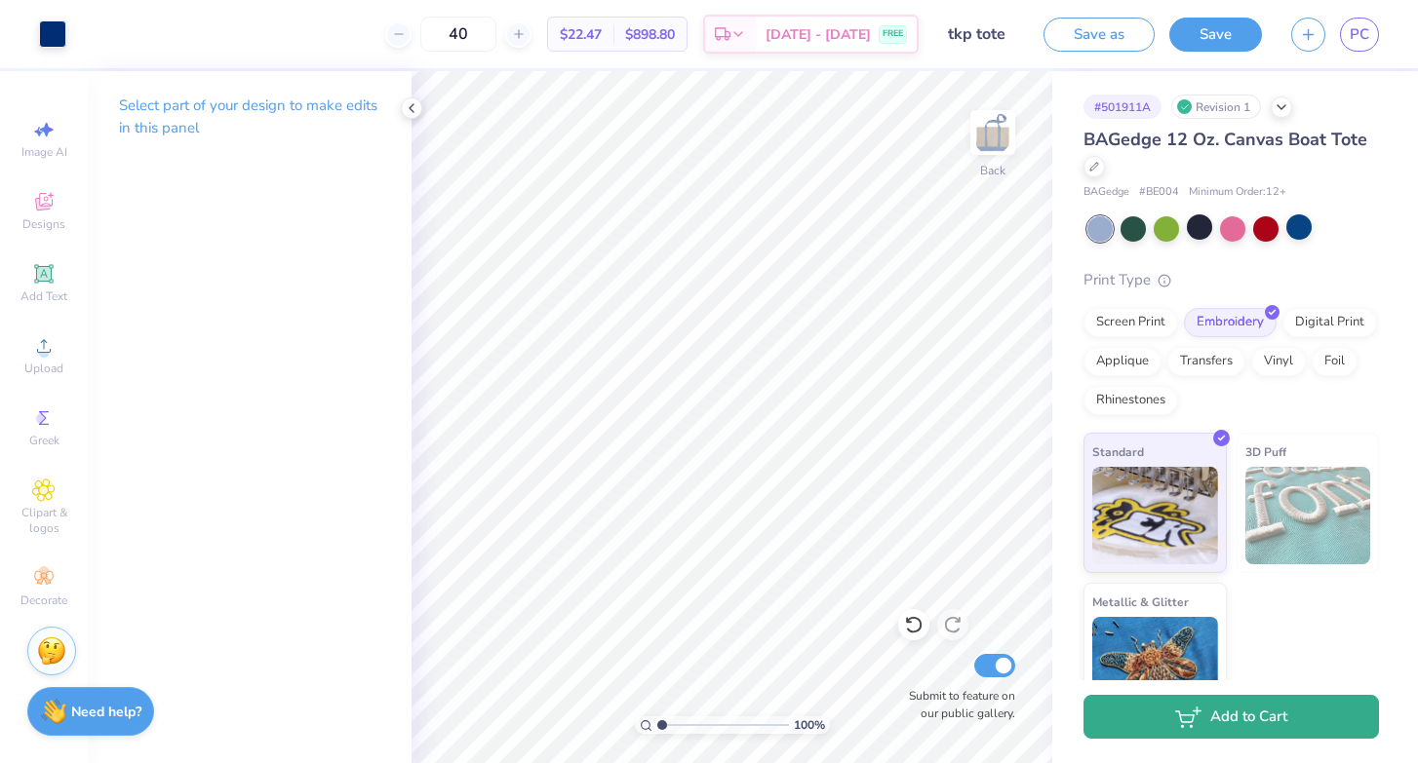
click at [1193, 721] on icon "button" at bounding box center [1188, 717] width 26 height 21
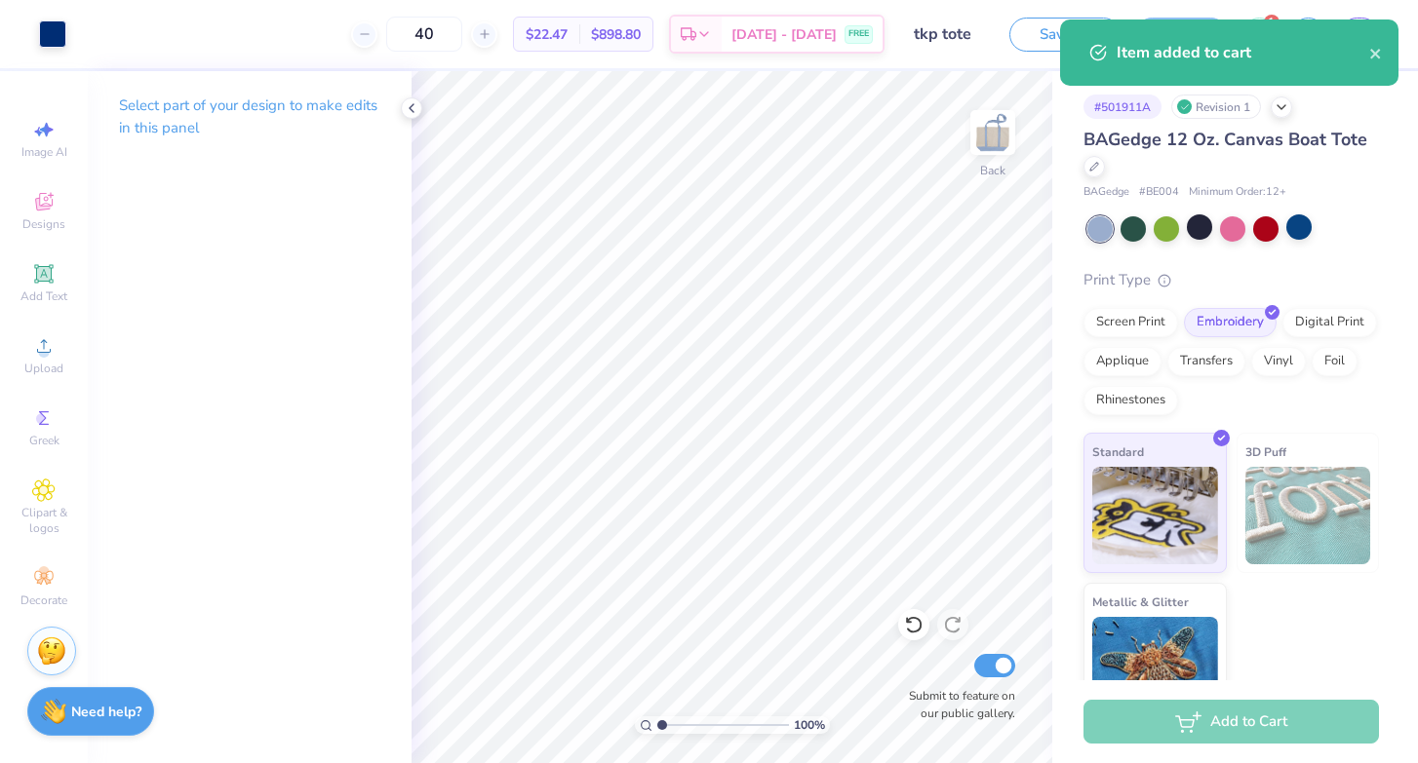
click at [1385, 51] on div "Item added to cart" at bounding box center [1229, 53] width 338 height 66
click at [1374, 51] on icon "close" at bounding box center [1376, 54] width 14 height 16
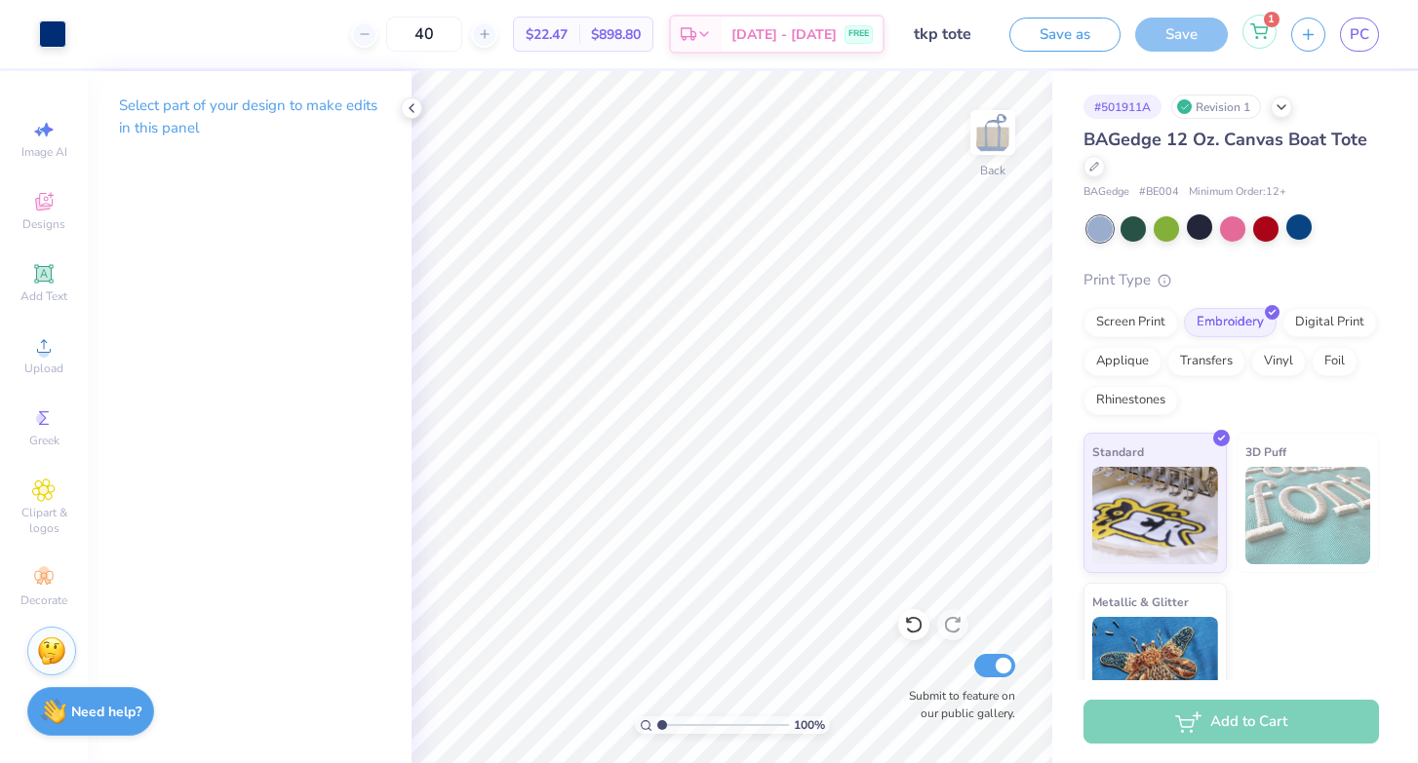
click at [1266, 29] on icon at bounding box center [1259, 31] width 18 height 16
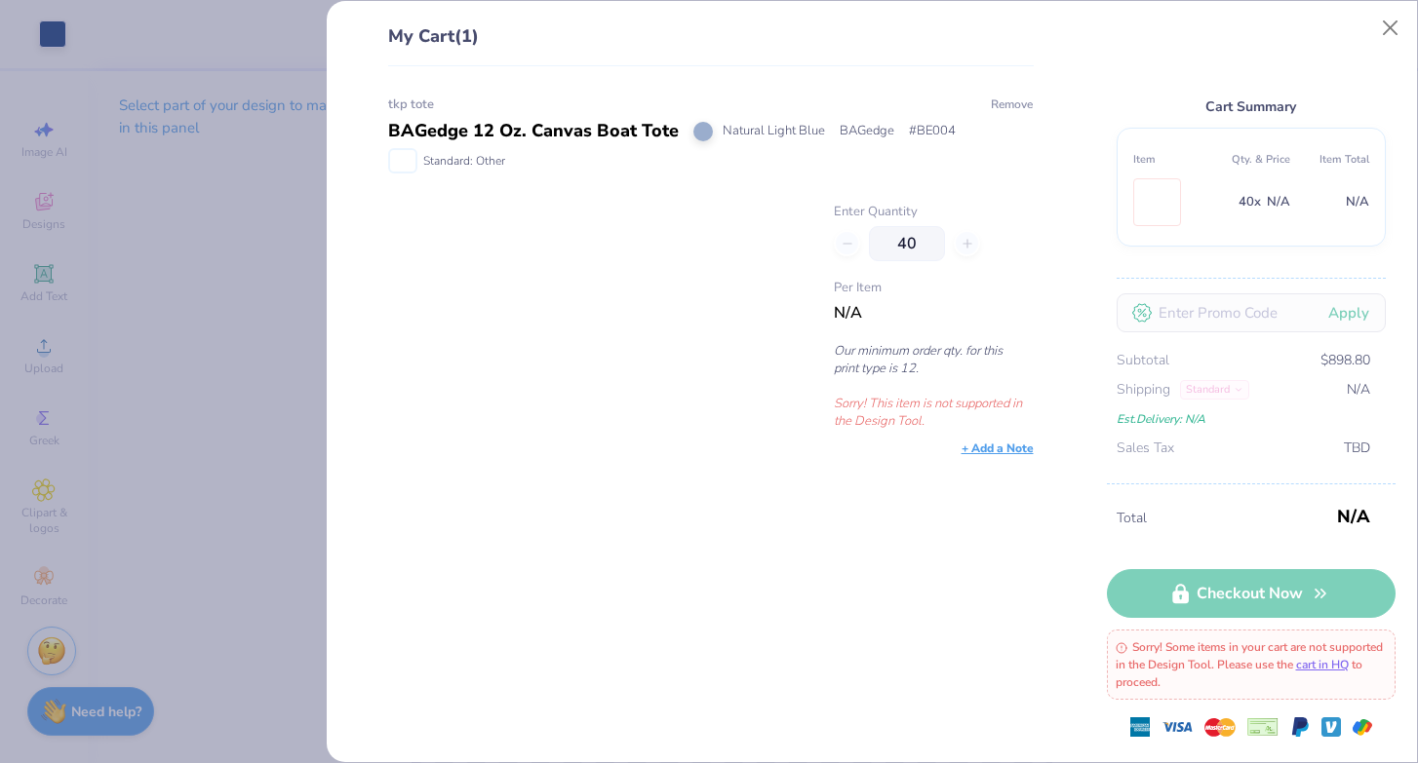
click at [1001, 102] on button "Remove" at bounding box center [1012, 105] width 44 height 18
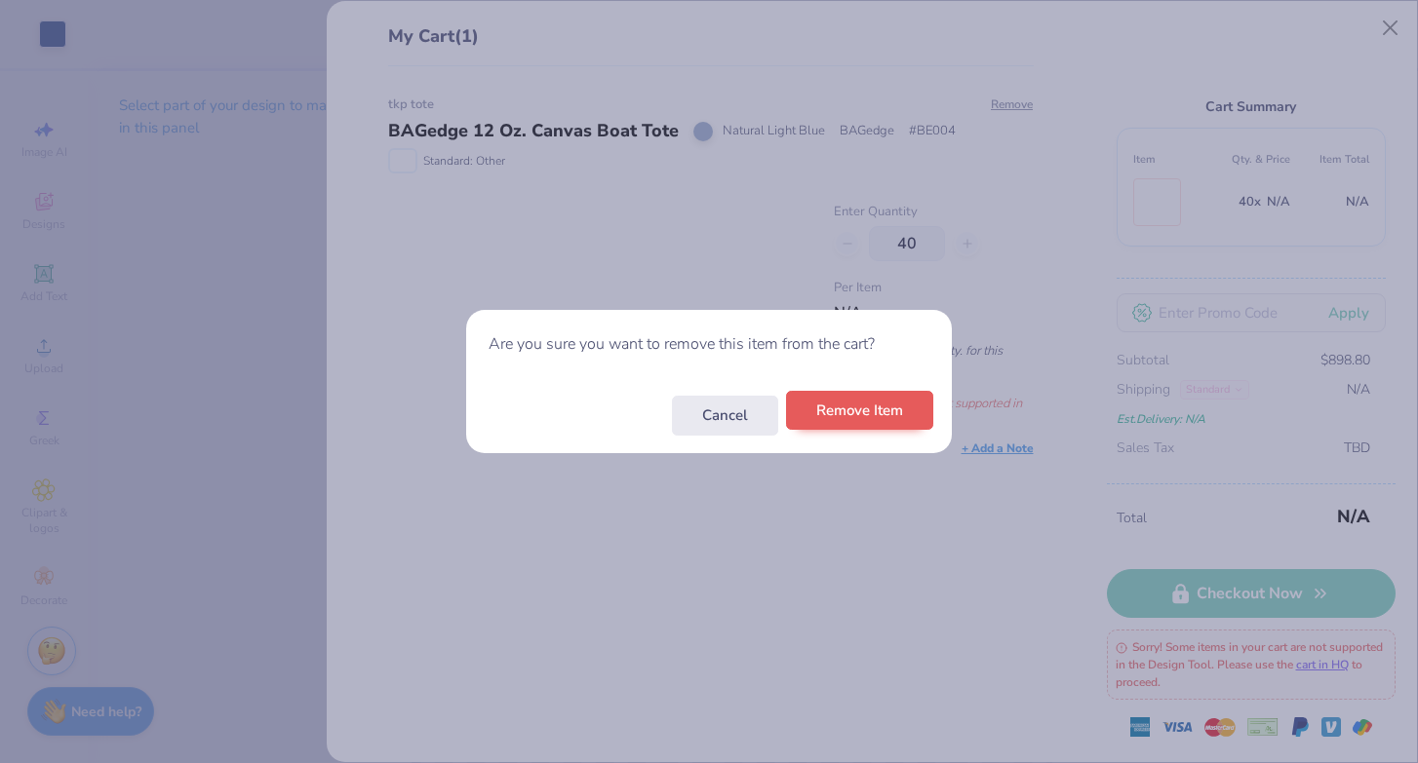
click at [896, 424] on button "Remove Item" at bounding box center [859, 411] width 147 height 40
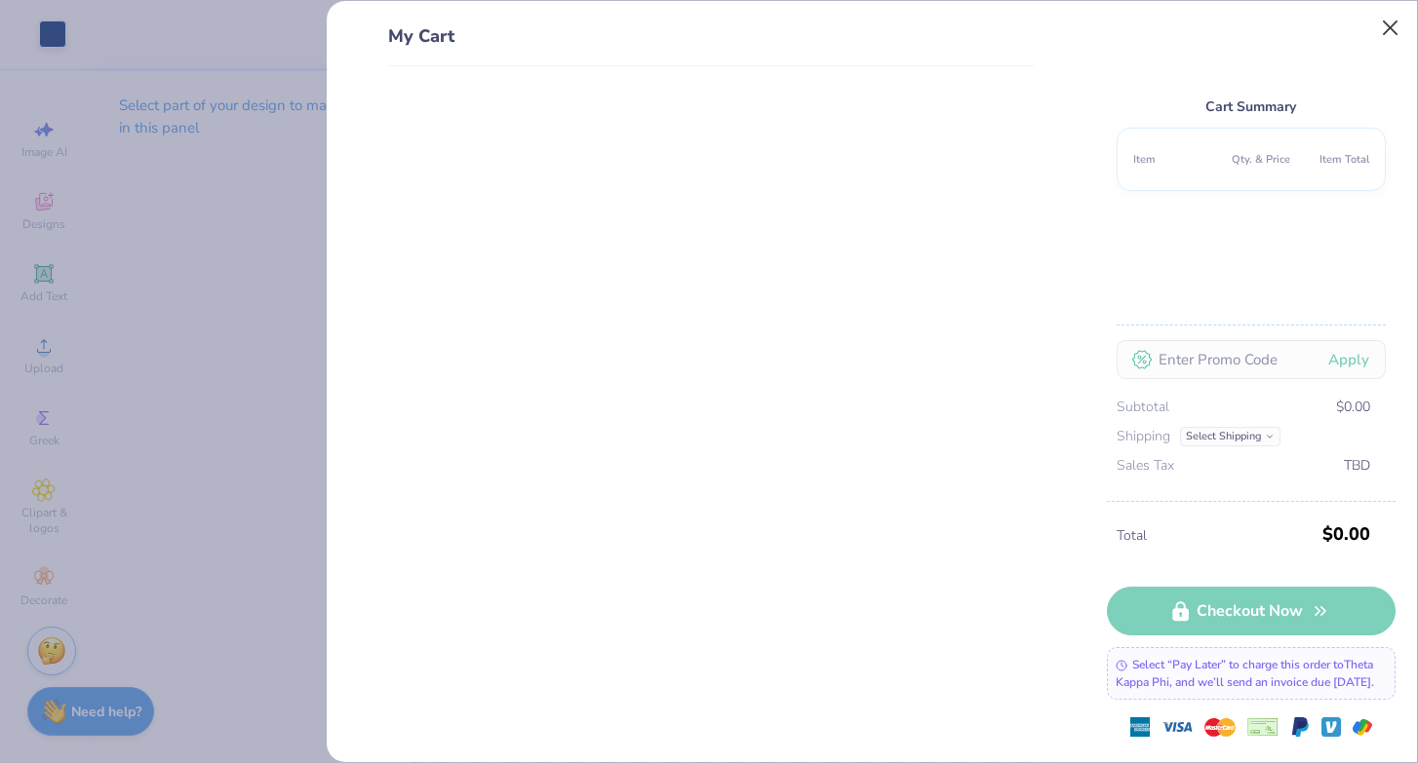
click at [1389, 33] on button "Close" at bounding box center [1390, 28] width 37 height 37
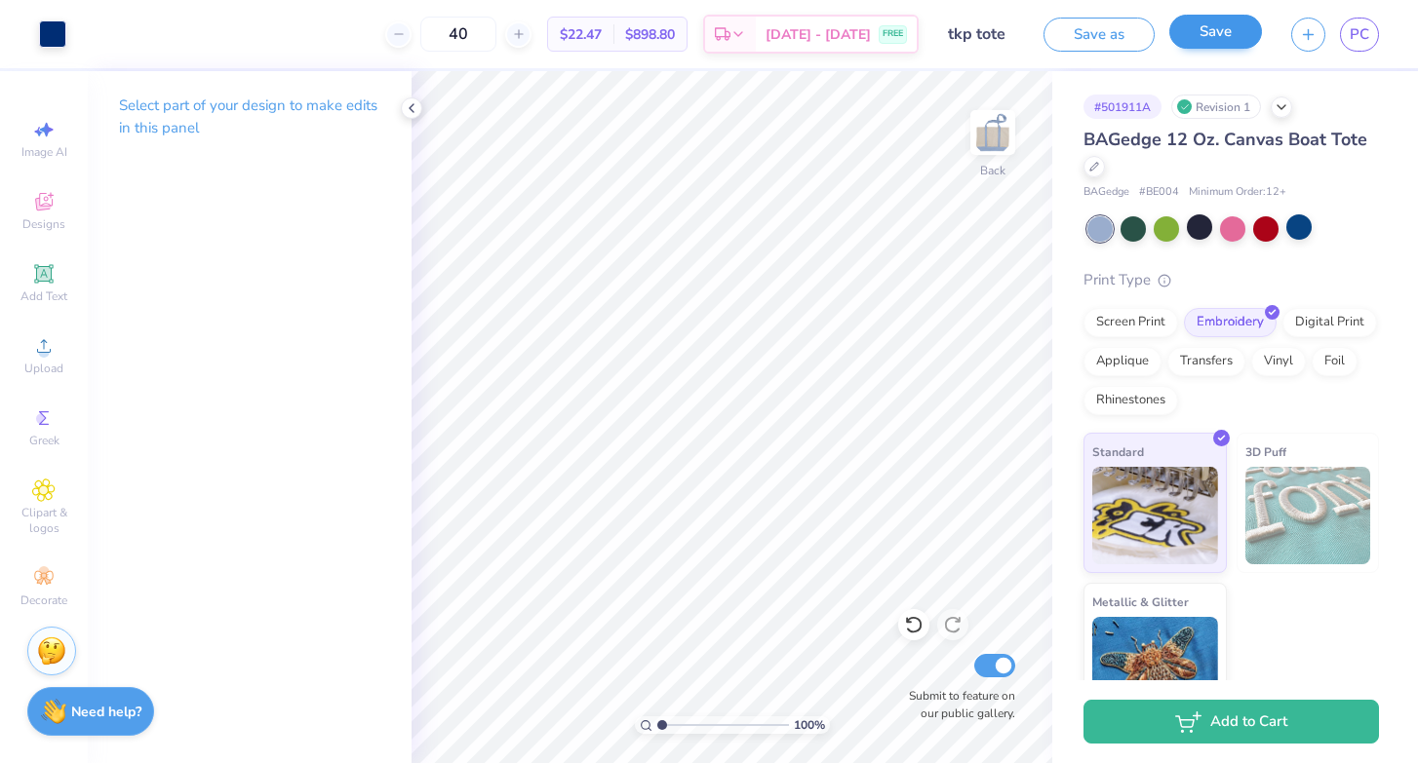
click at [1221, 42] on button "Save" at bounding box center [1215, 32] width 93 height 34
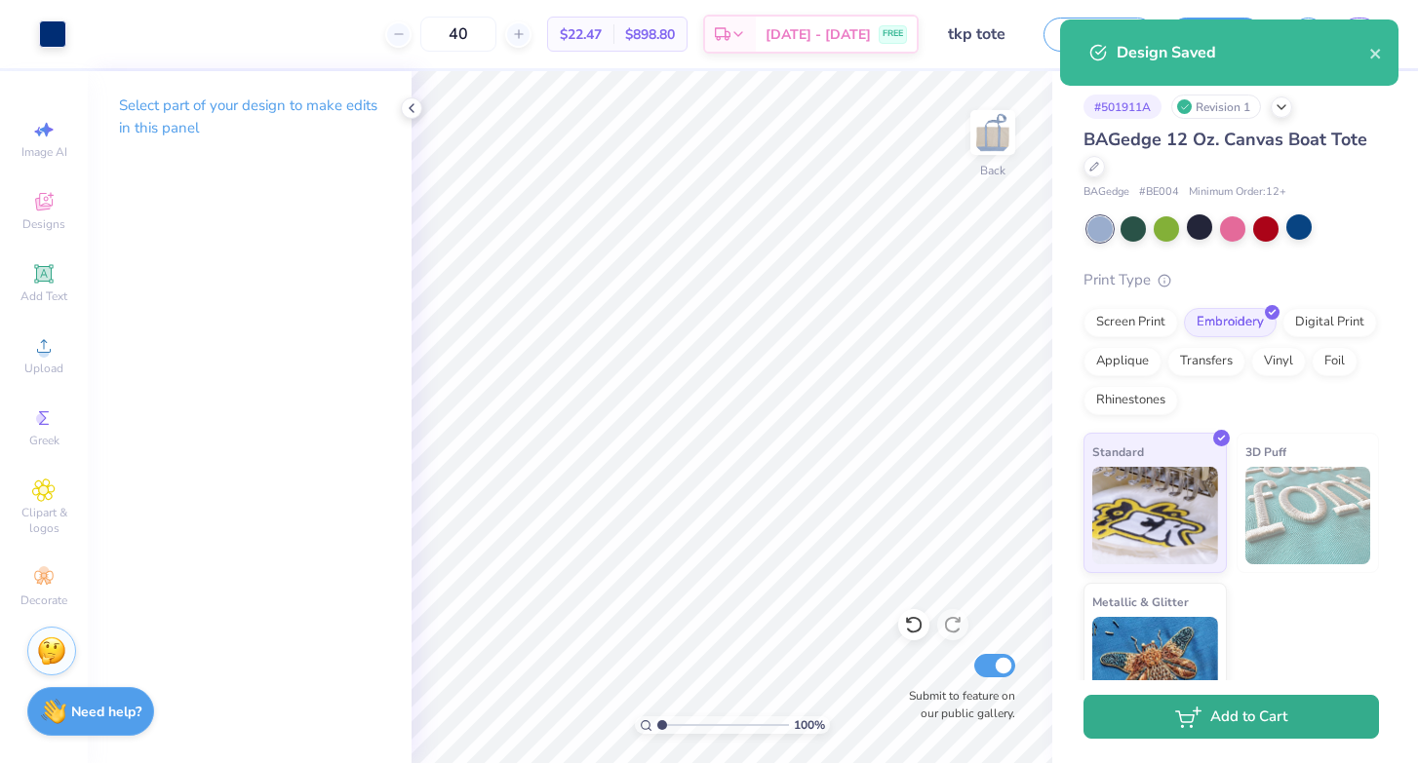
click at [1175, 726] on icon "button" at bounding box center [1188, 717] width 26 height 21
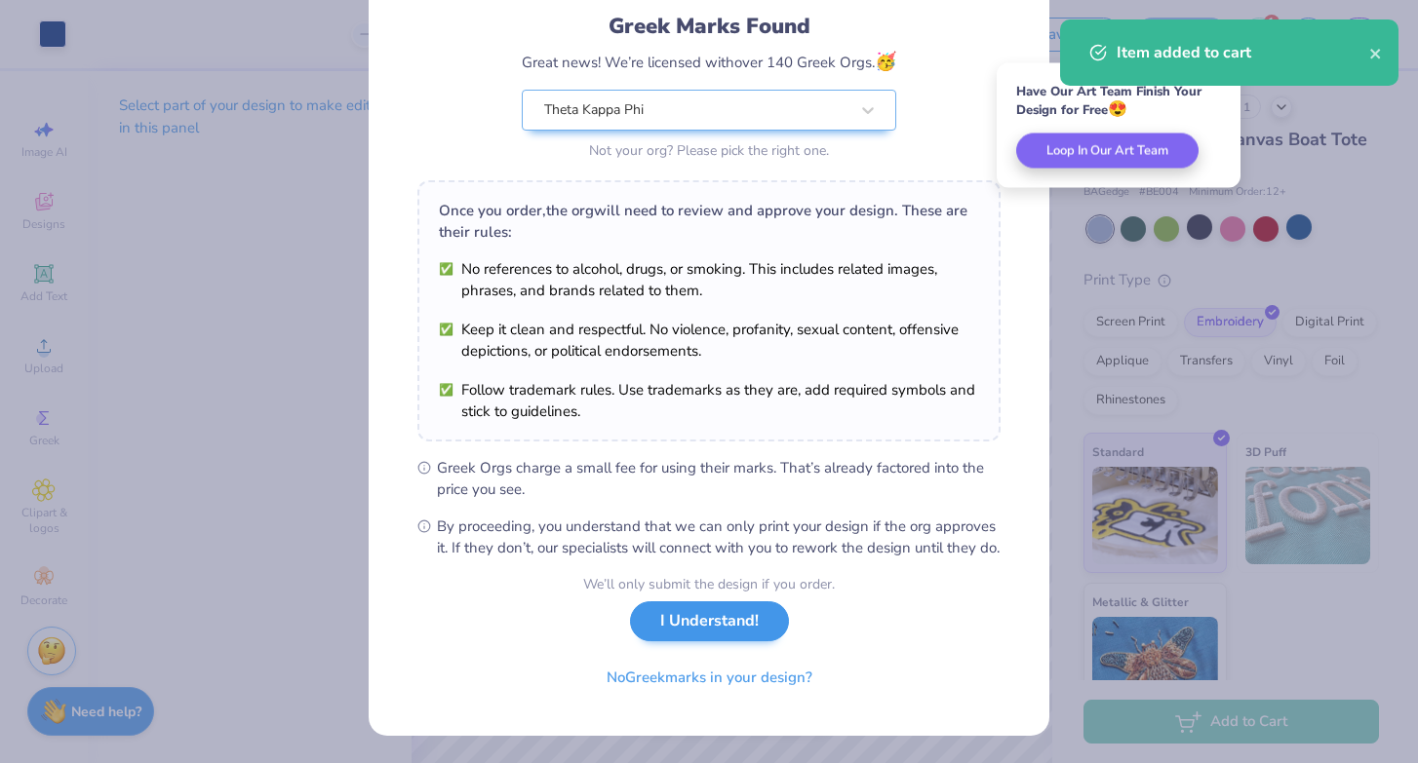
scroll to position [149, 0]
click at [707, 616] on button "I Understand!" at bounding box center [709, 622] width 159 height 40
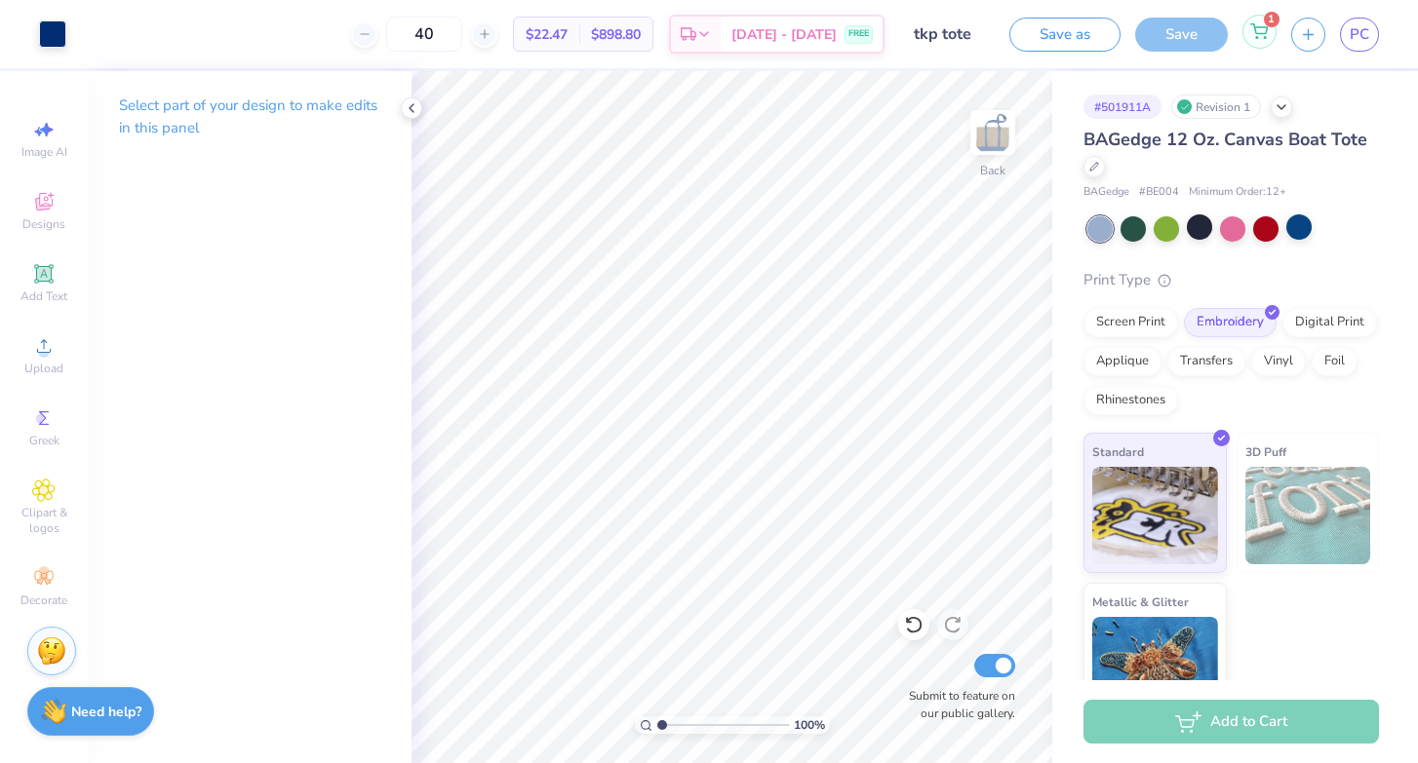
click at [1270, 28] on div "1" at bounding box center [1259, 32] width 34 height 34
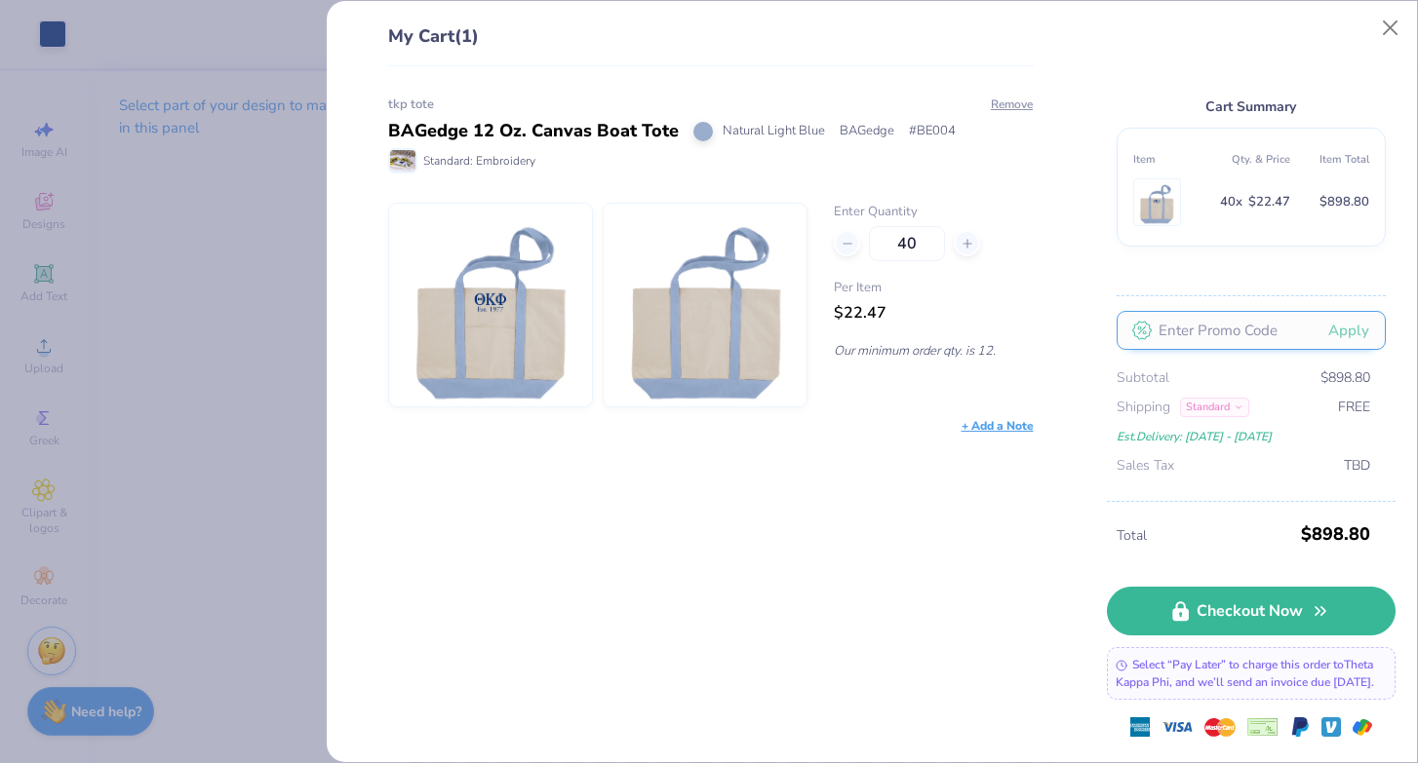
click at [1200, 311] on input "text" at bounding box center [1250, 330] width 269 height 39
click at [1384, 49] on div "Cart Summary Item Qty. & Price Item Total 40 x $22.47 $898.80 Apply Subtotal $8…" at bounding box center [1251, 262] width 289 height 479
click at [1382, 20] on button "Close" at bounding box center [1390, 28] width 37 height 37
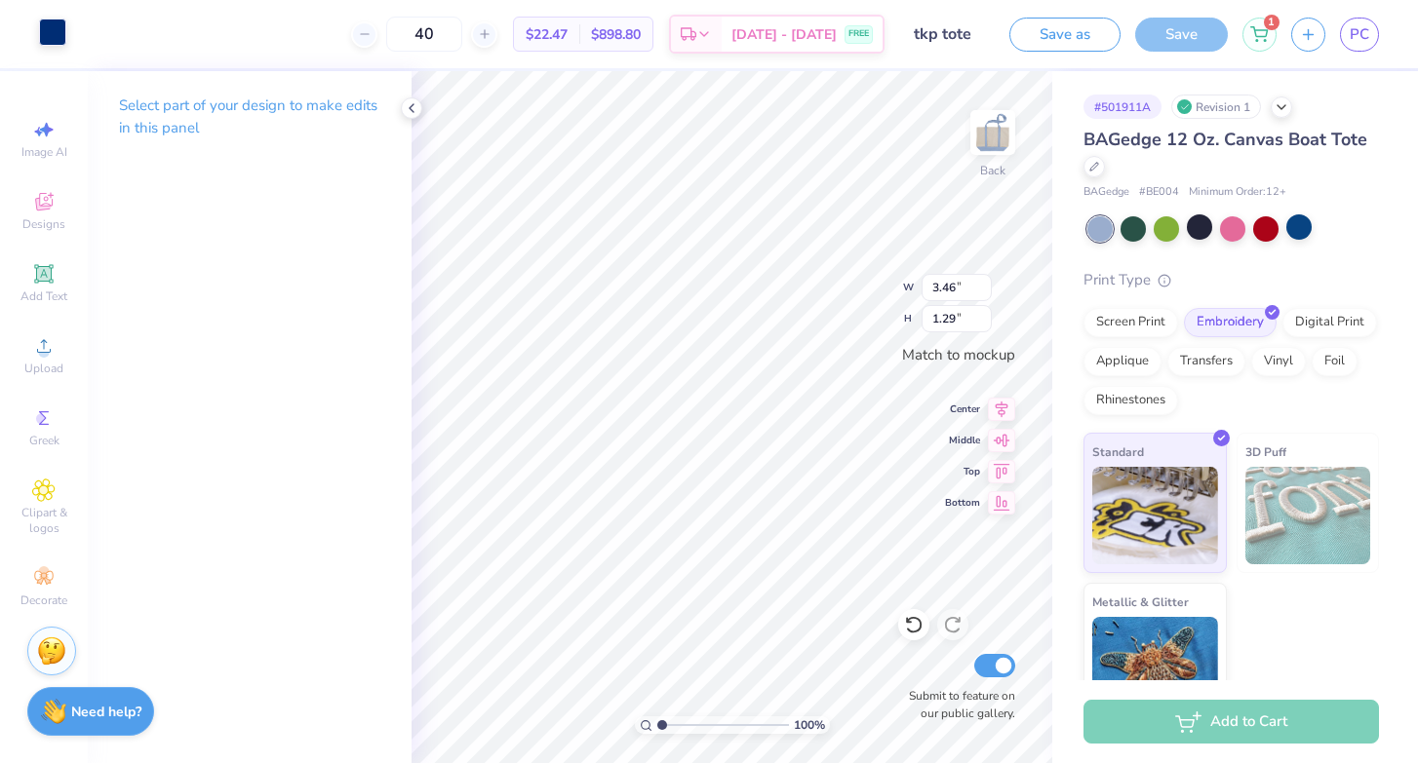
click at [48, 23] on div at bounding box center [52, 32] width 27 height 27
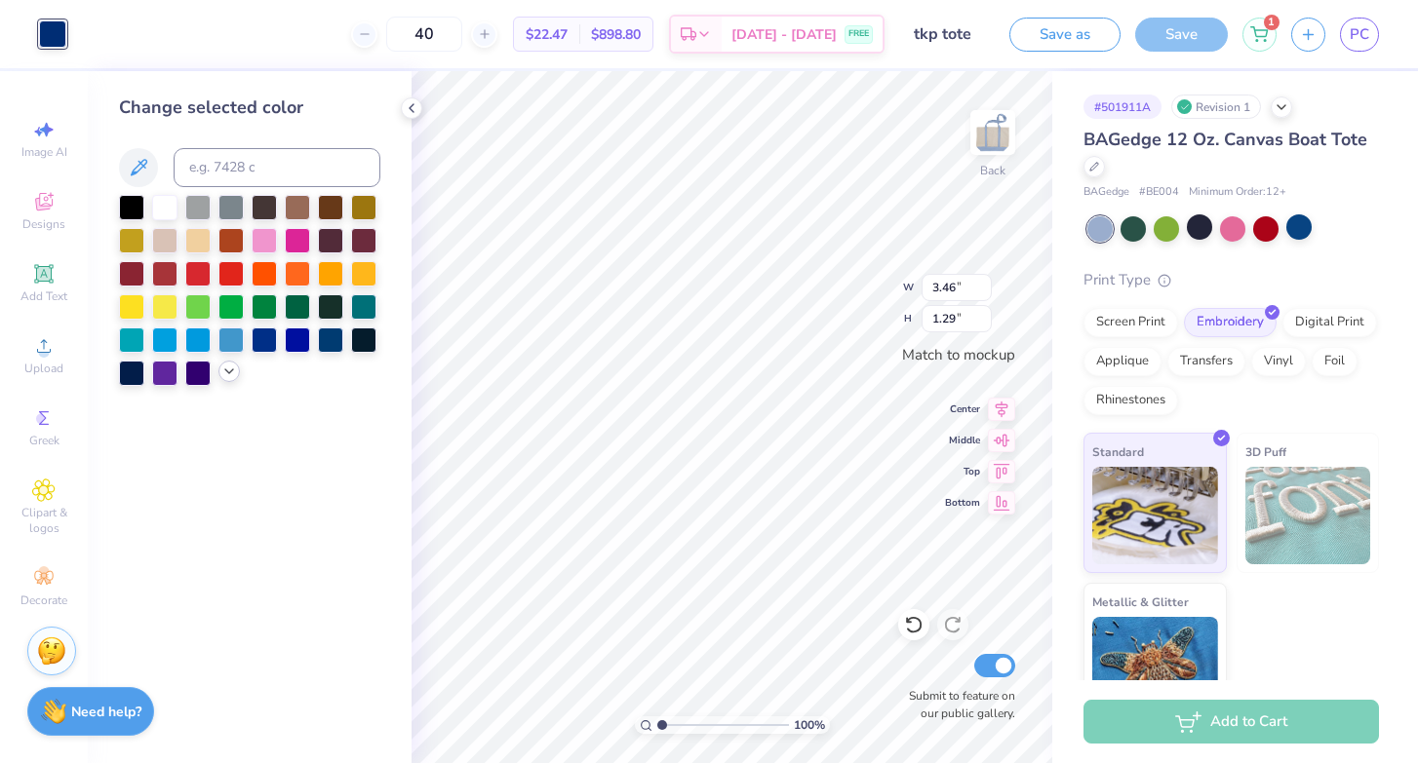
click at [226, 378] on icon at bounding box center [229, 372] width 16 height 16
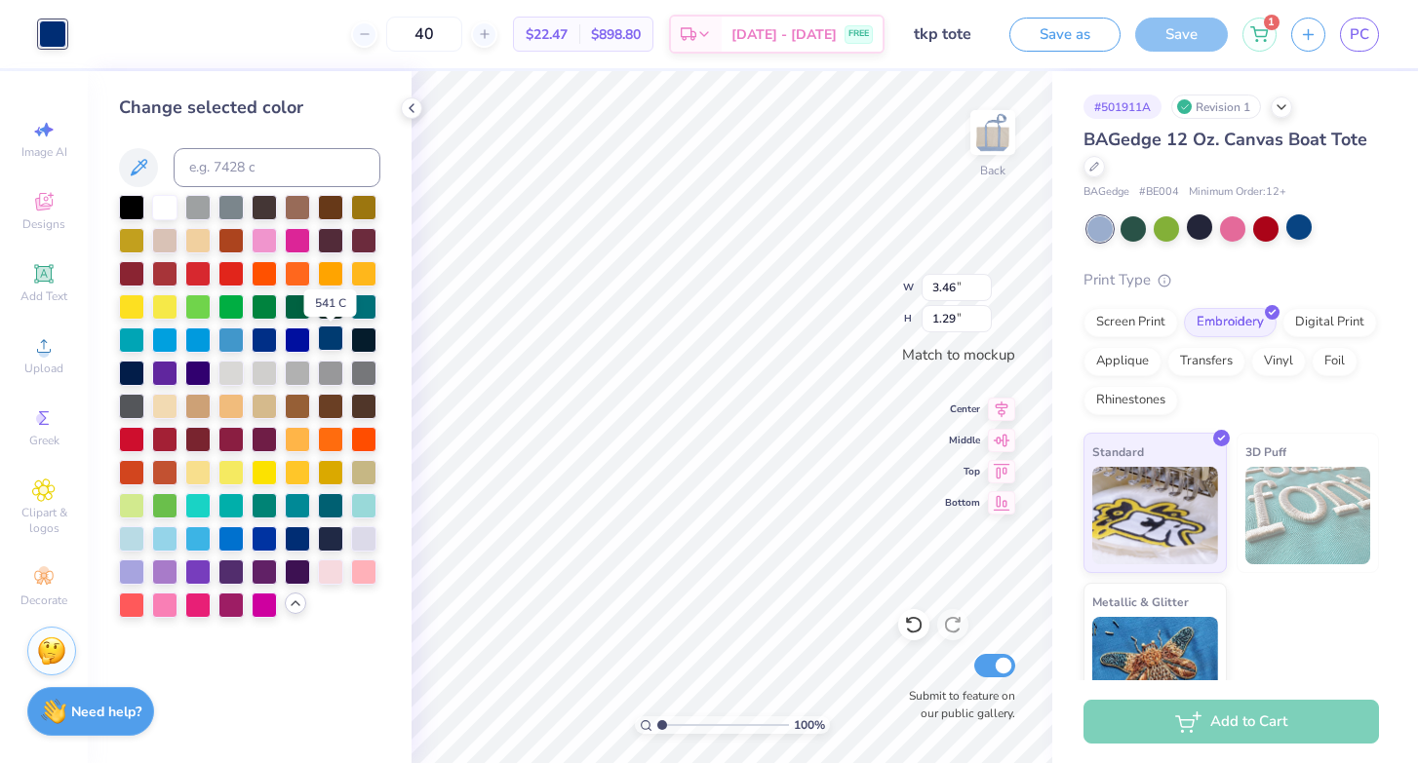
click at [337, 337] on div at bounding box center [330, 338] width 25 height 25
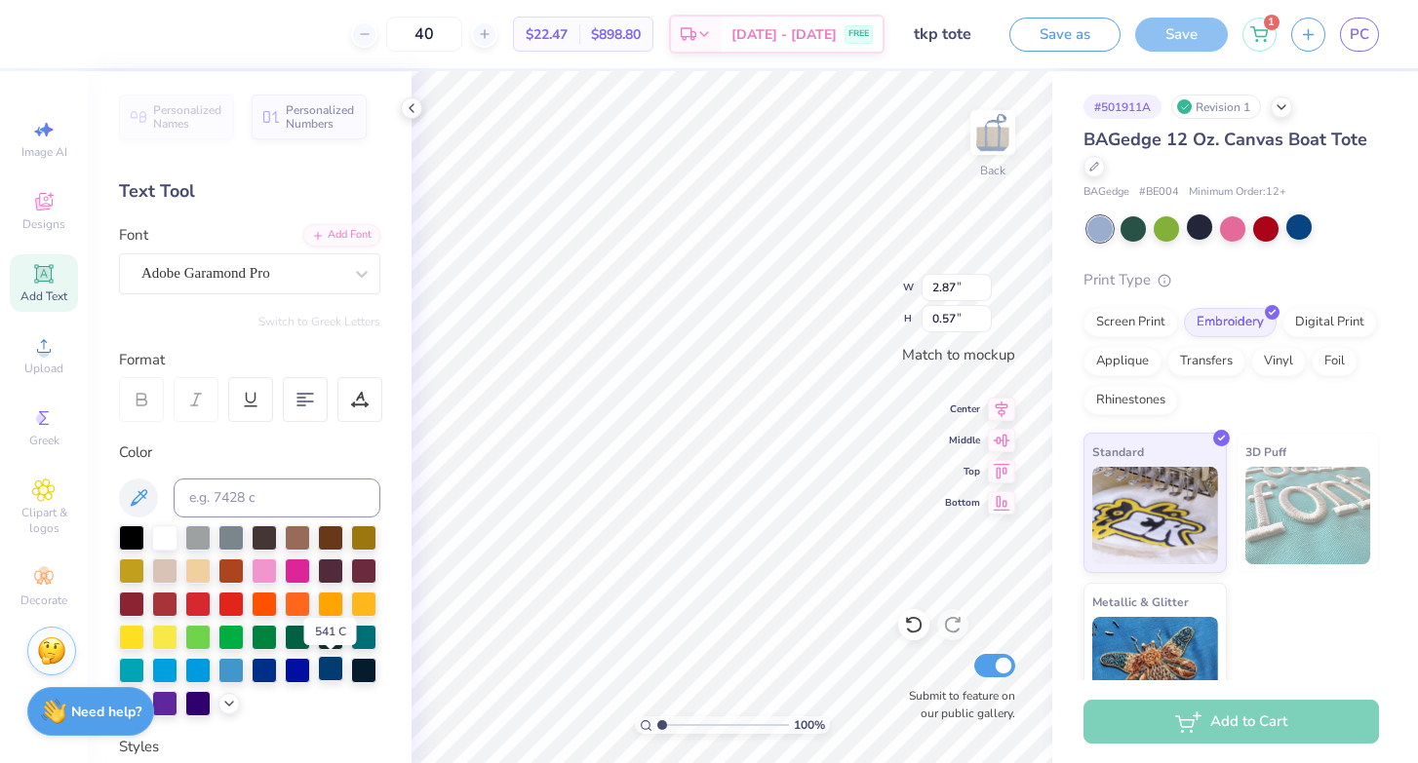
click at [322, 668] on div at bounding box center [330, 668] width 25 height 25
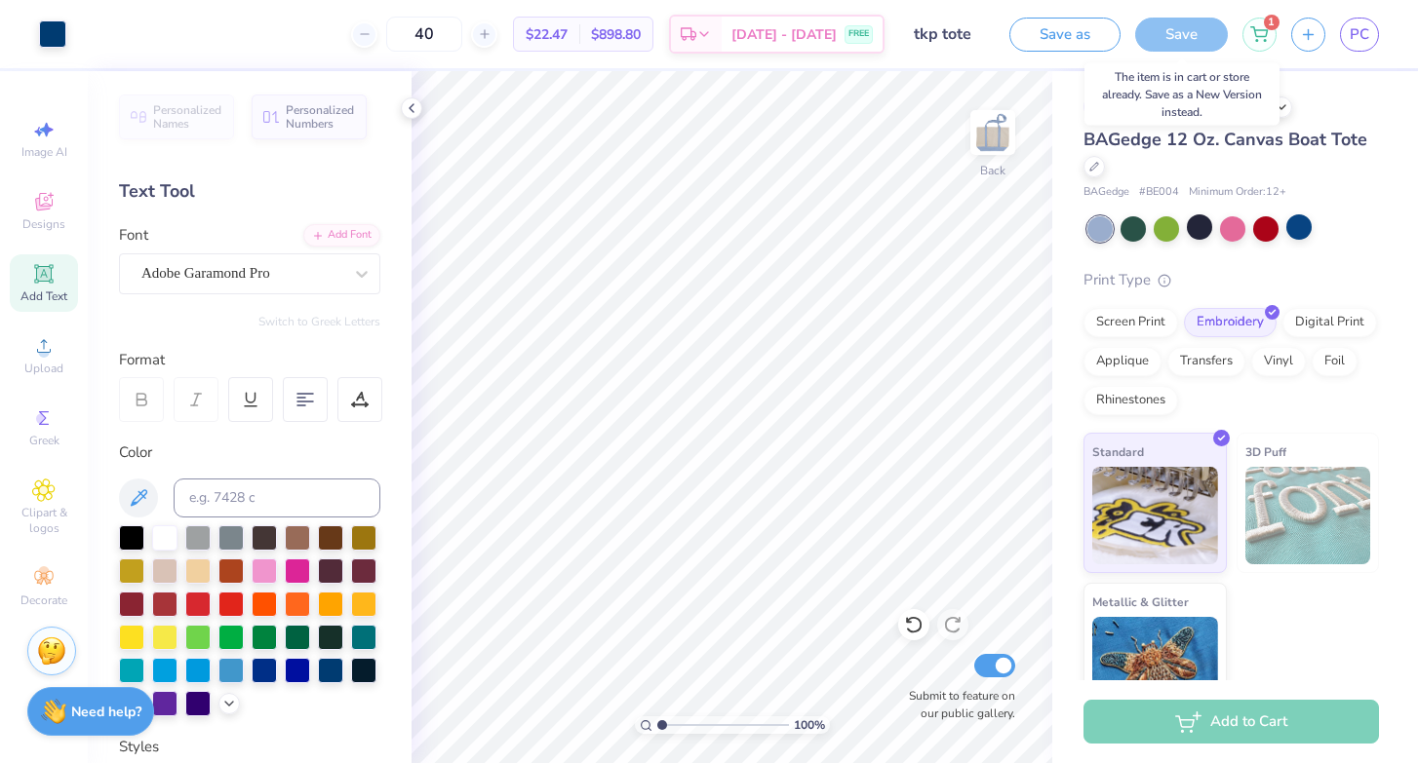
click at [1174, 36] on div "Save" at bounding box center [1181, 35] width 93 height 34
click at [1178, 38] on div "Save" at bounding box center [1181, 35] width 93 height 34
click at [1281, 24] on div "Save as Save 1 PC" at bounding box center [1213, 34] width 409 height 68
click at [1264, 24] on icon at bounding box center [1259, 31] width 18 height 16
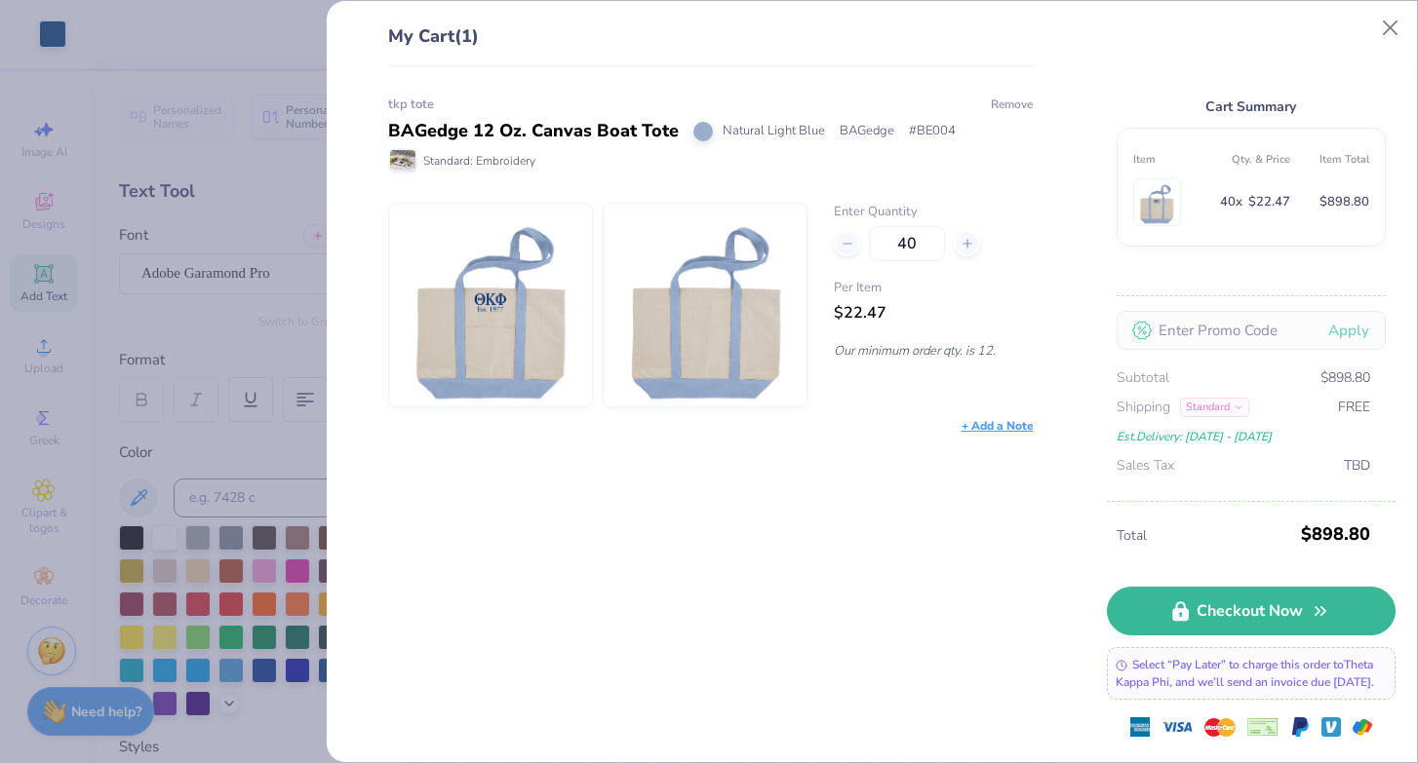
click at [1007, 99] on button "Remove" at bounding box center [1012, 105] width 44 height 18
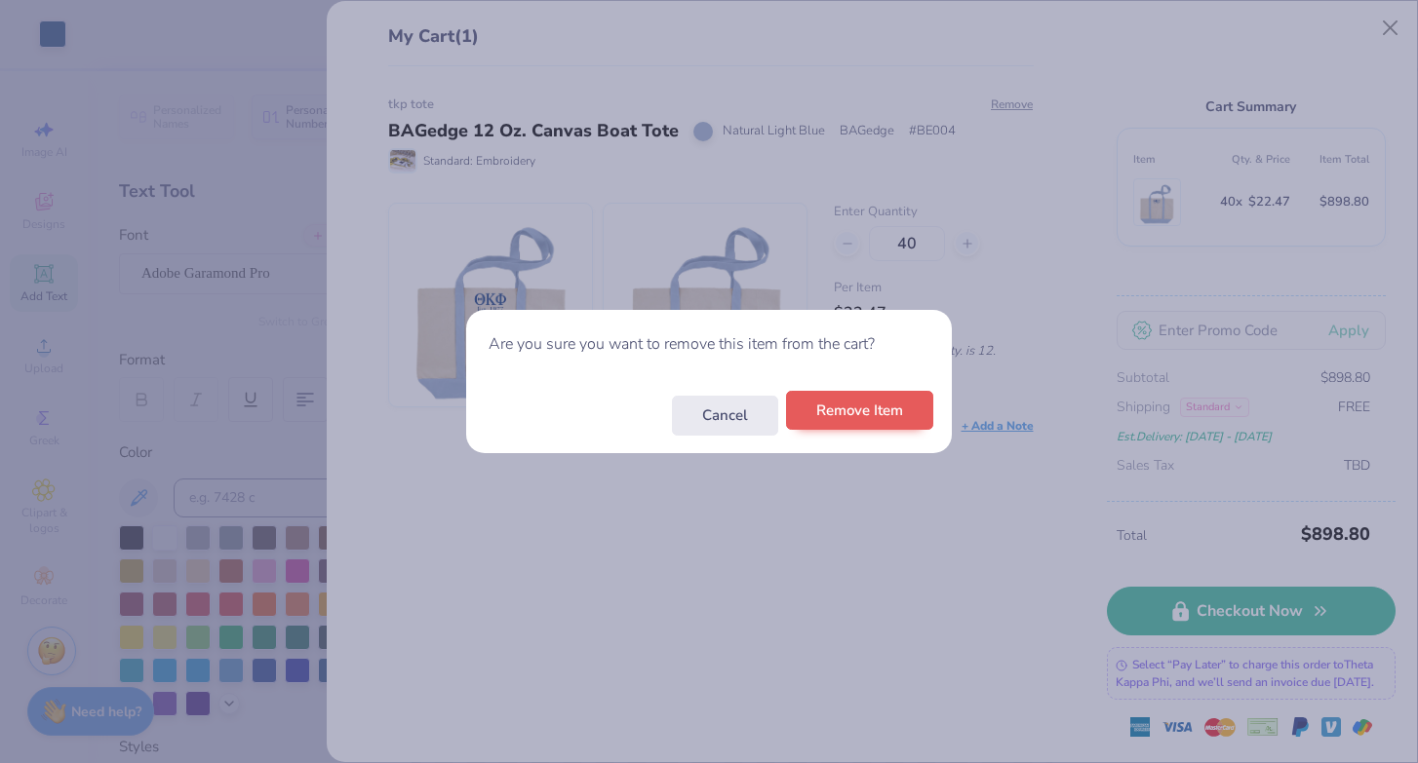
click at [908, 400] on button "Remove Item" at bounding box center [859, 411] width 147 height 40
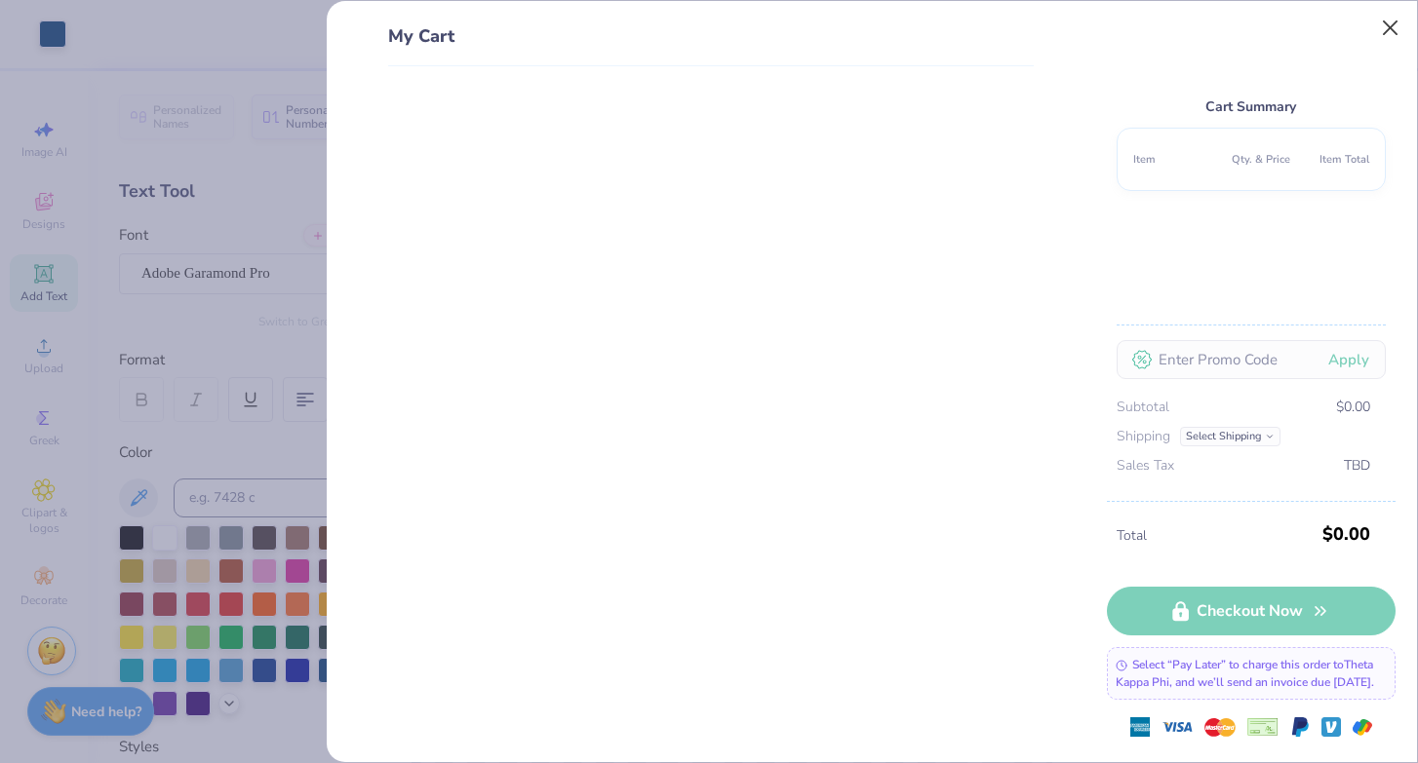
click at [1387, 25] on button "Close" at bounding box center [1390, 28] width 37 height 37
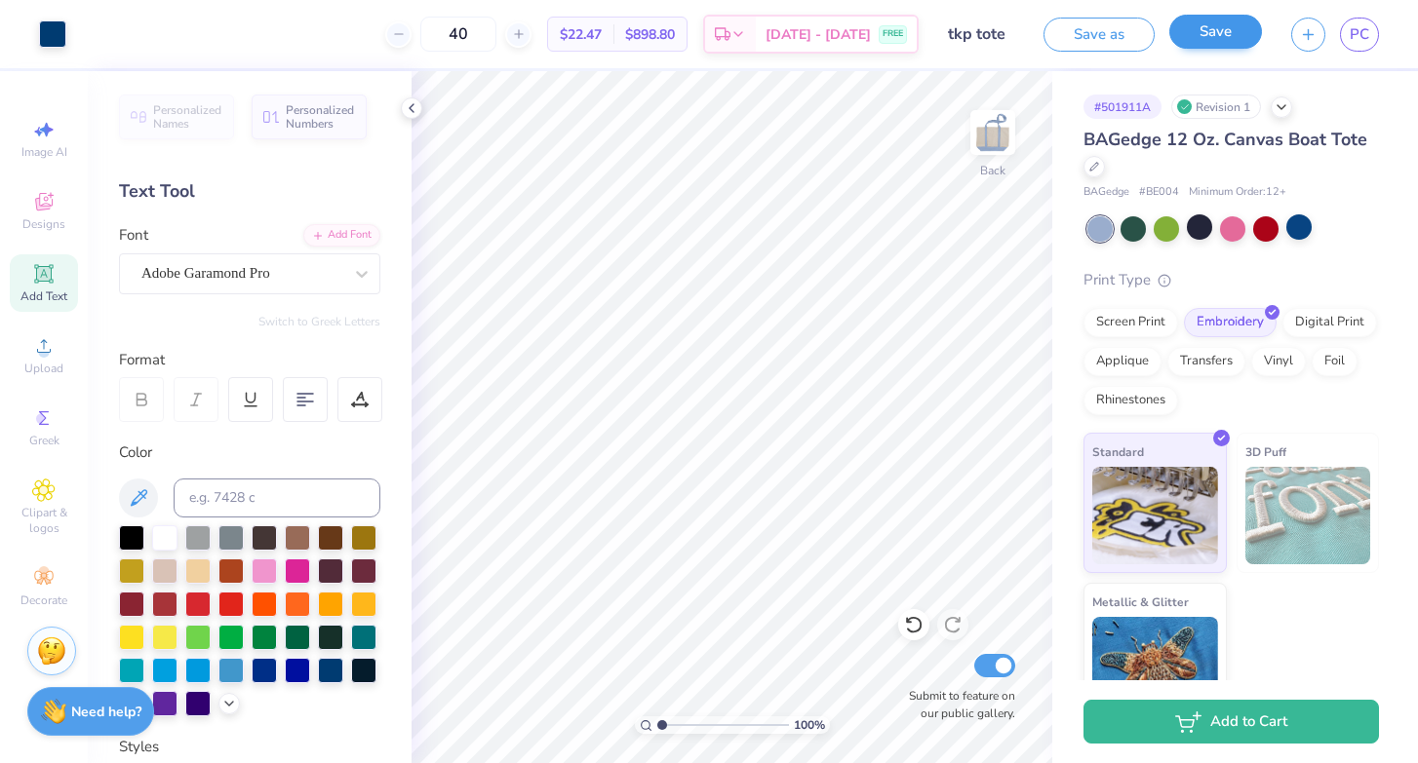
click at [1226, 36] on button "Save" at bounding box center [1215, 32] width 93 height 34
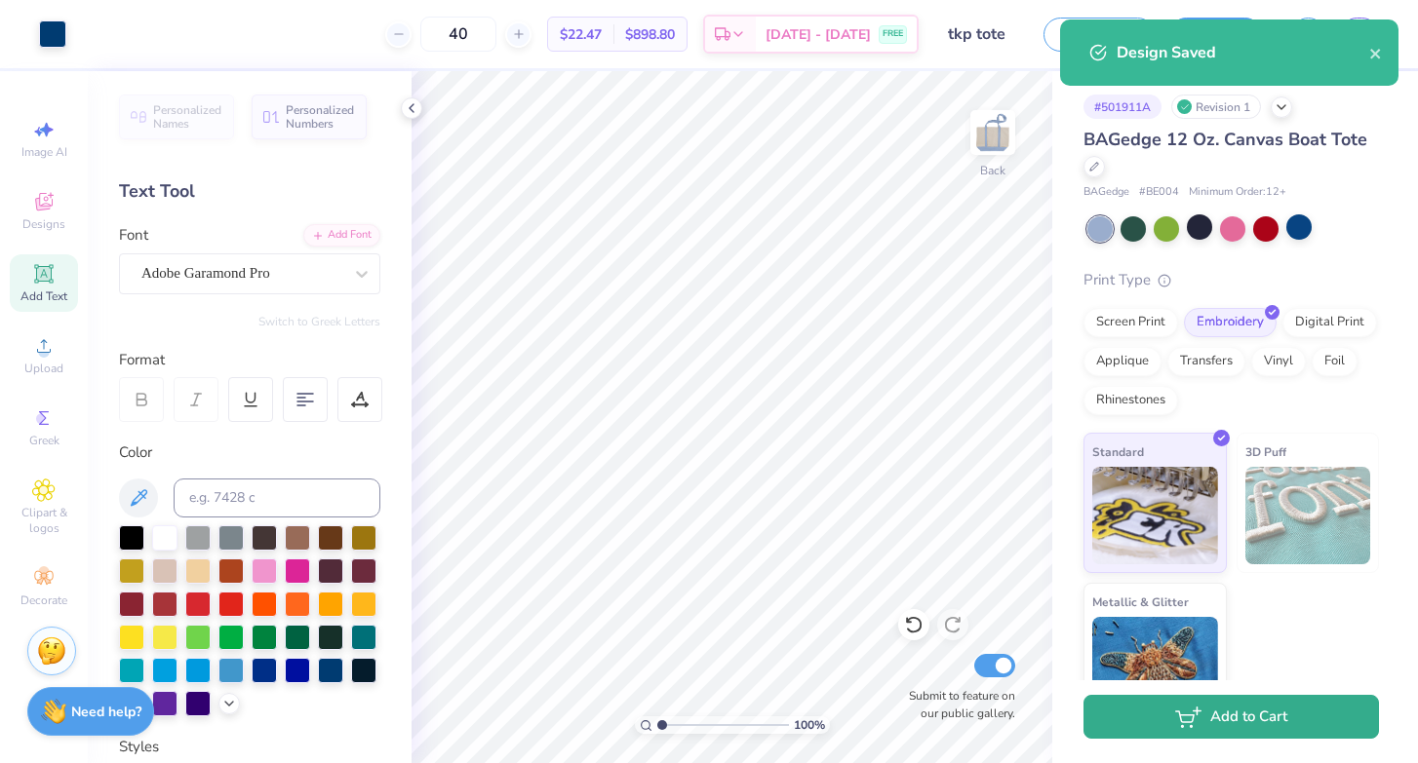
click at [1190, 719] on icon "button" at bounding box center [1188, 717] width 26 height 21
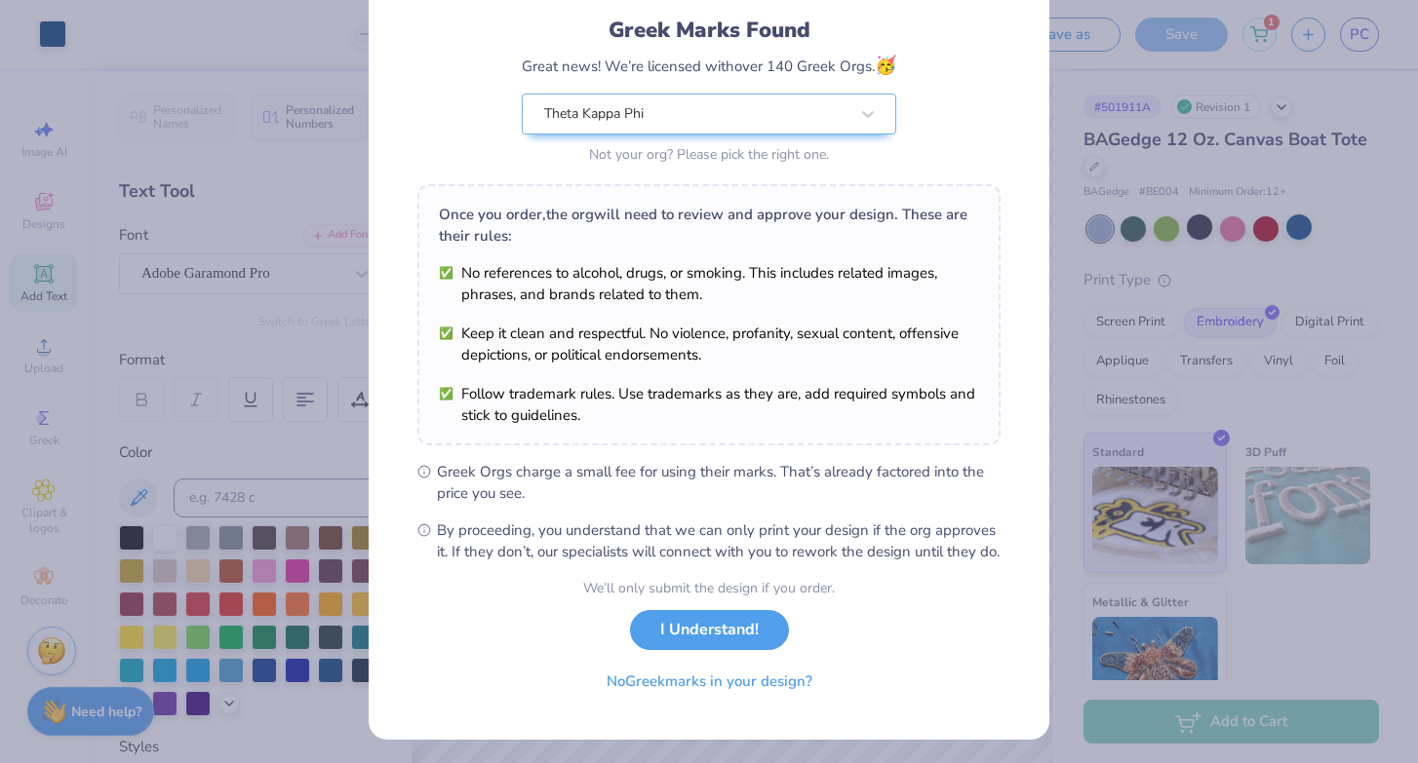
scroll to position [125, 0]
click at [705, 645] on button "I Understand!" at bounding box center [709, 625] width 159 height 40
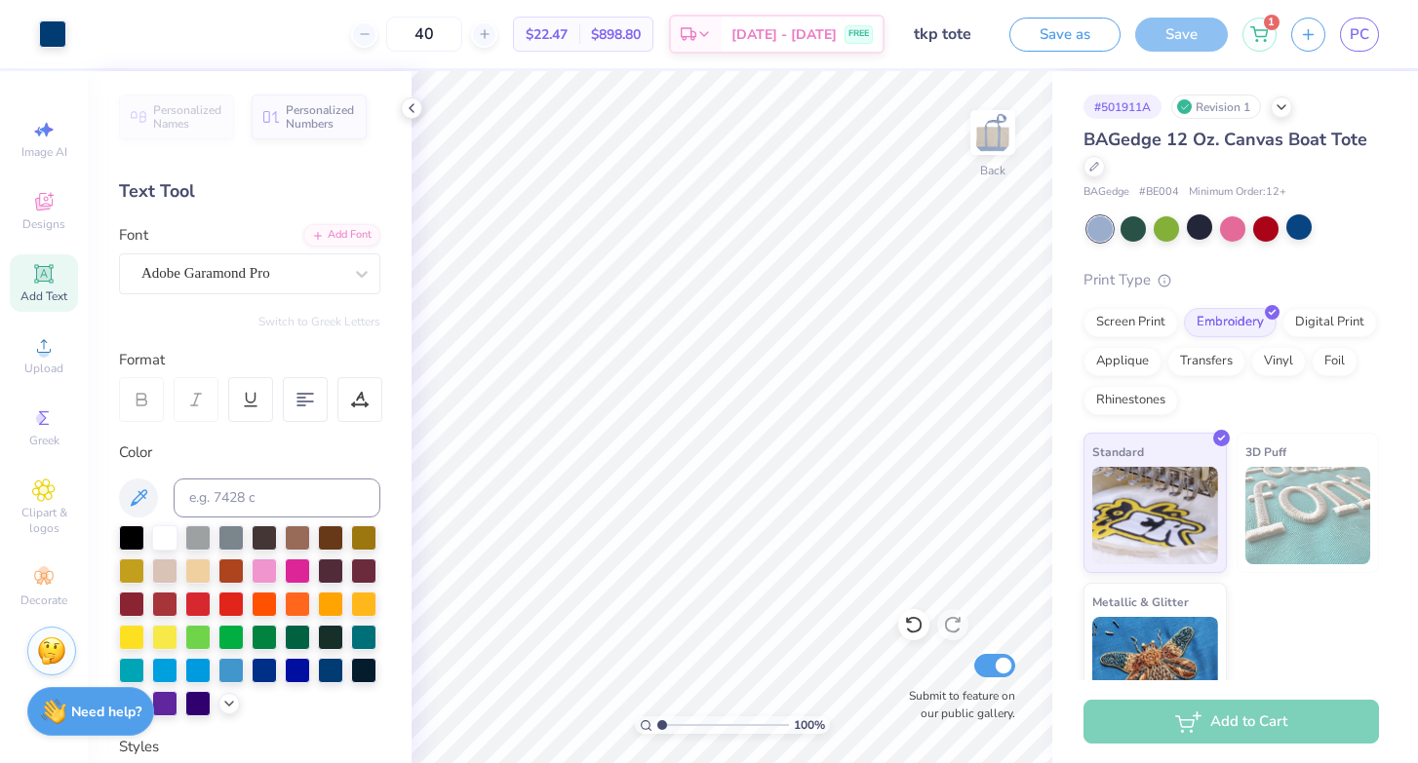
scroll to position [0, 0]
click at [1259, 29] on icon at bounding box center [1259, 31] width 18 height 16
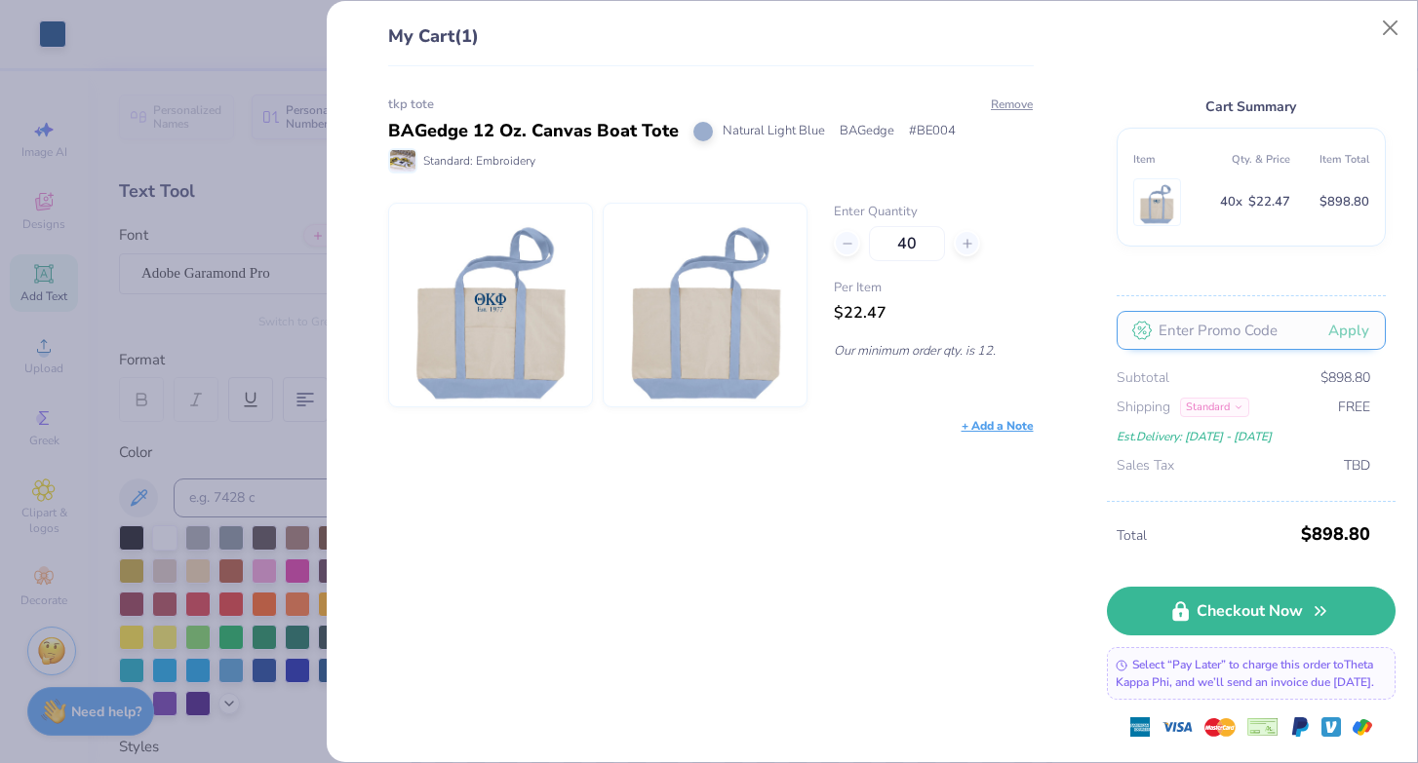
click at [1230, 311] on input "text" at bounding box center [1250, 330] width 269 height 39
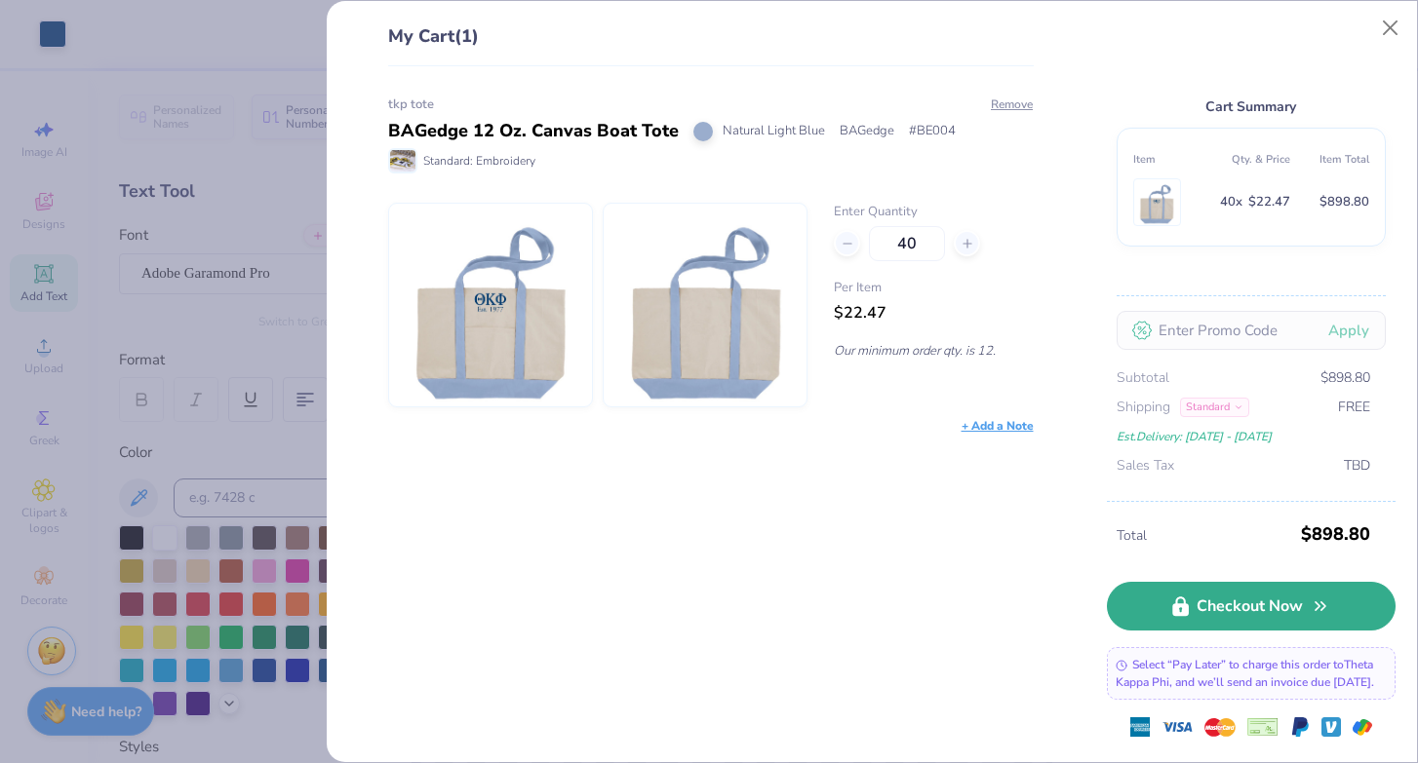
click at [1209, 595] on link "Checkout Now" at bounding box center [1251, 606] width 289 height 49
